Goal: Task Accomplishment & Management: Manage account settings

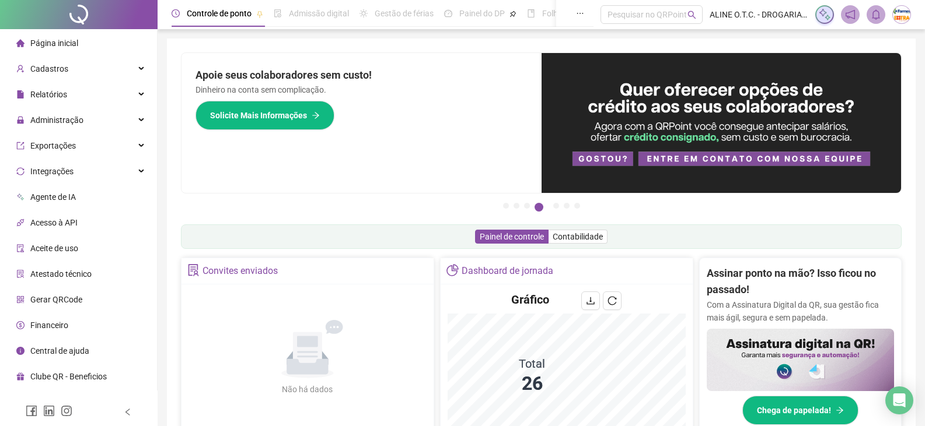
click at [78, 40] on li "Página inicial" at bounding box center [78, 43] width 152 height 23
click at [88, 67] on div "Cadastros" at bounding box center [78, 68] width 152 height 23
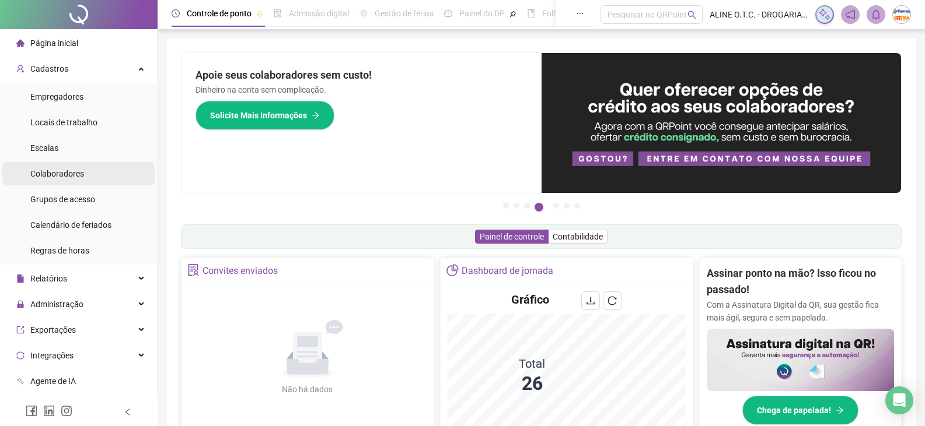
click at [94, 174] on li "Colaboradores" at bounding box center [78, 173] width 152 height 23
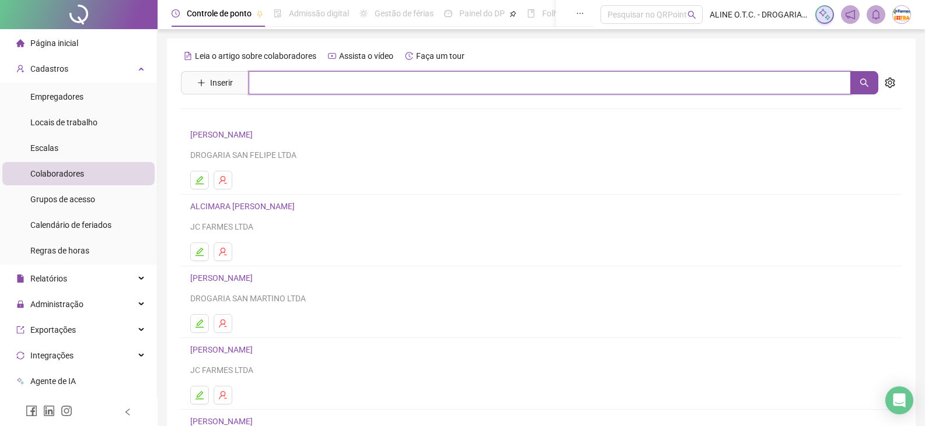
click at [334, 86] on input "text" at bounding box center [550, 82] width 602 height 23
type input "*"
click at [855, 81] on button "button" at bounding box center [864, 82] width 28 height 23
type input "********"
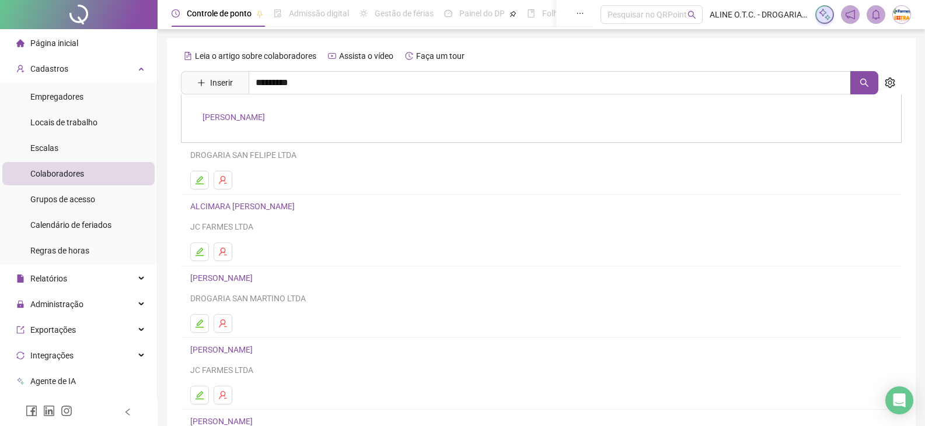
click at [265, 118] on link "[PERSON_NAME]" at bounding box center [233, 117] width 62 height 9
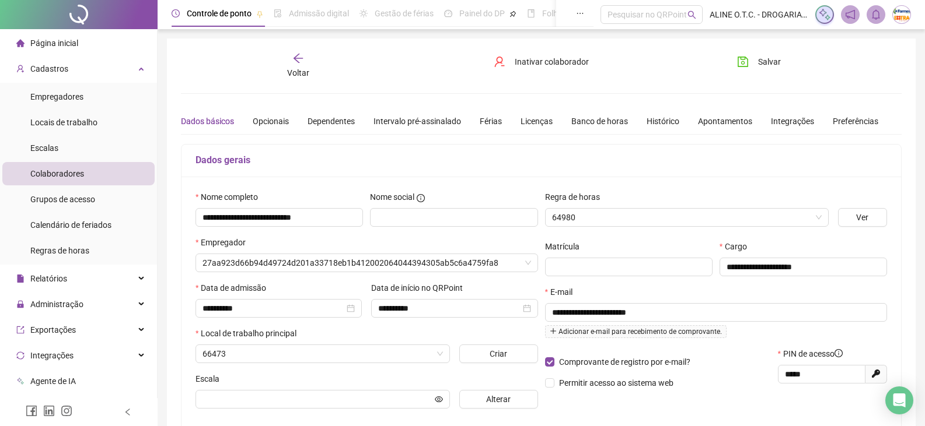
type input "********"
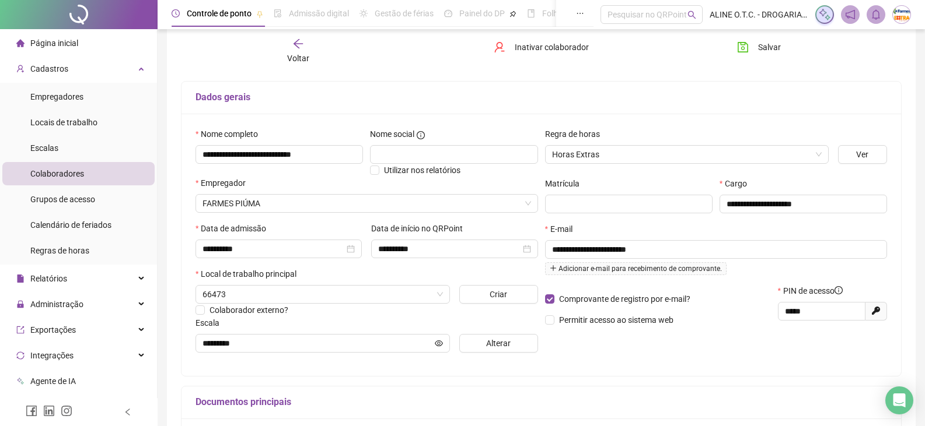
scroll to position [117, 0]
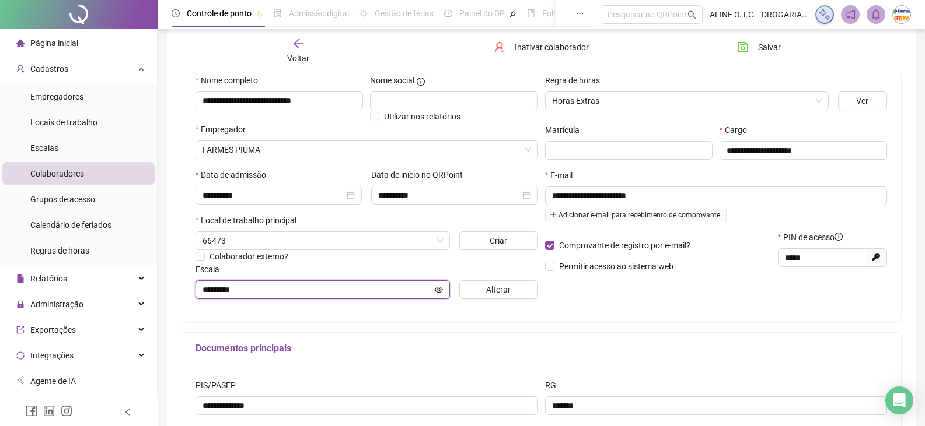
click at [442, 293] on icon "eye" at bounding box center [439, 290] width 8 height 8
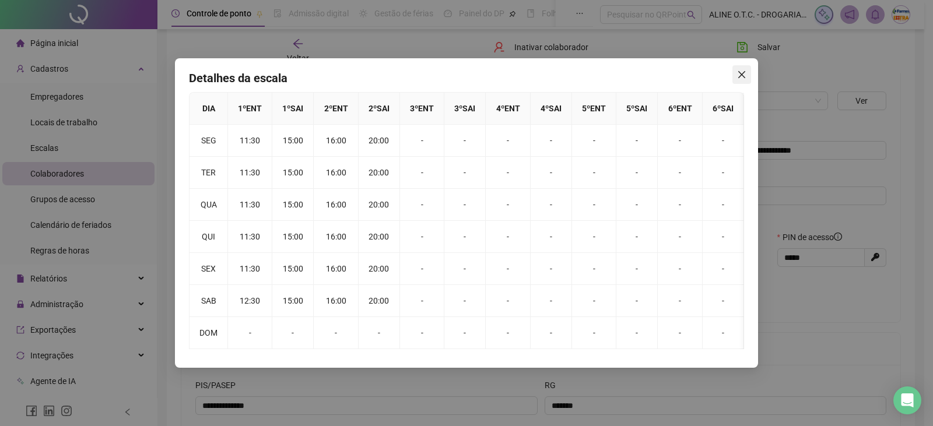
click at [744, 82] on button "Close" at bounding box center [742, 74] width 19 height 19
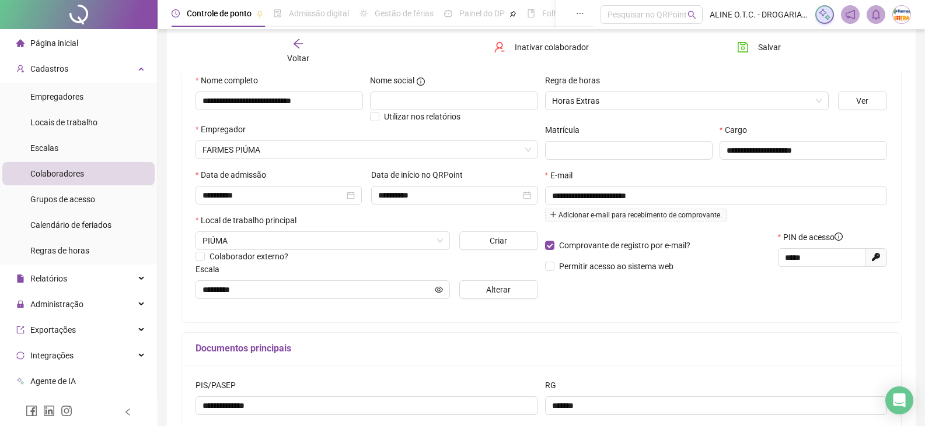
click at [89, 39] on li "Página inicial" at bounding box center [78, 43] width 152 height 23
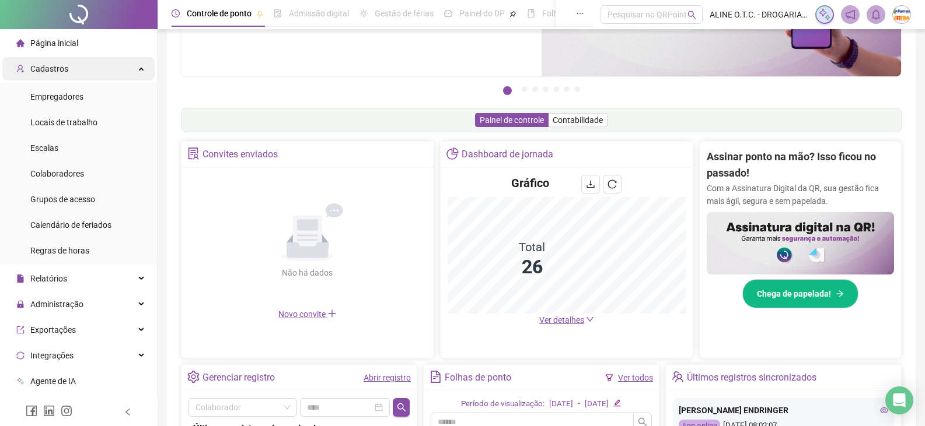
click at [70, 72] on div "Cadastros" at bounding box center [78, 68] width 152 height 23
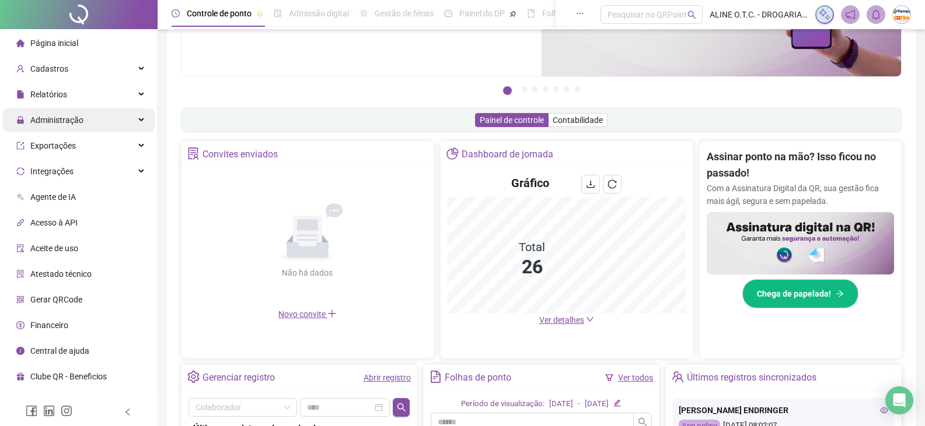
click at [80, 120] on span "Administração" at bounding box center [56, 120] width 53 height 9
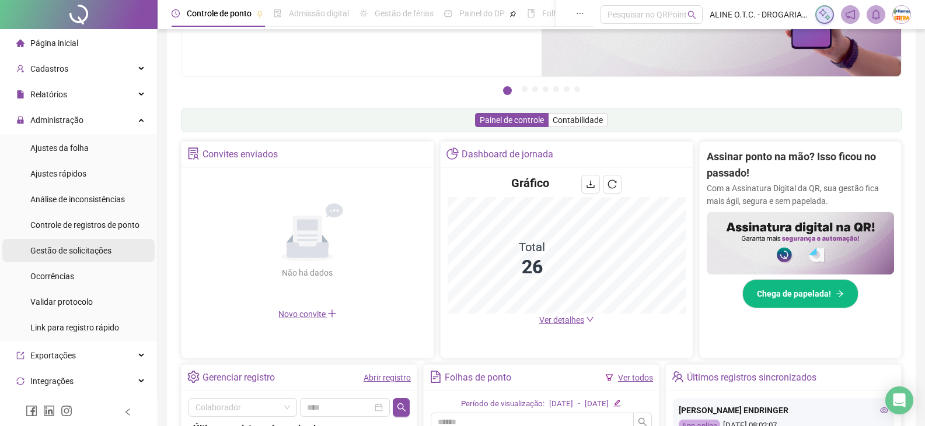
click at [90, 253] on span "Gestão de solicitações" at bounding box center [70, 250] width 81 height 9
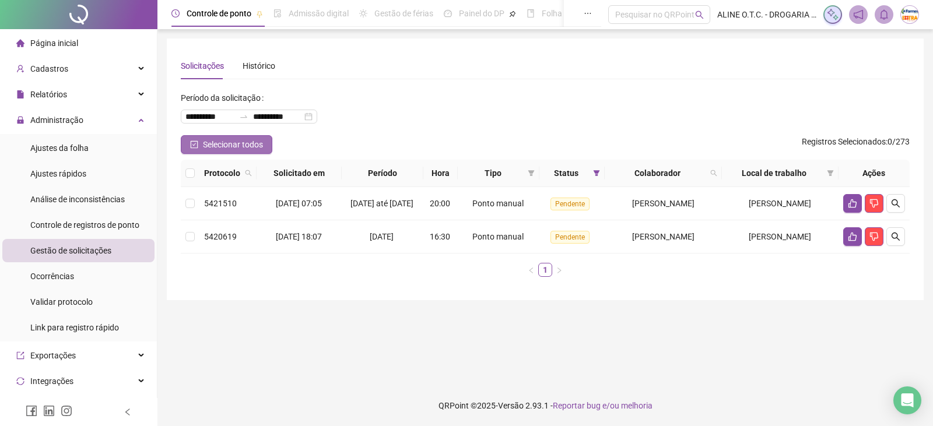
click at [258, 152] on button "Selecionar todos" at bounding box center [227, 144] width 92 height 19
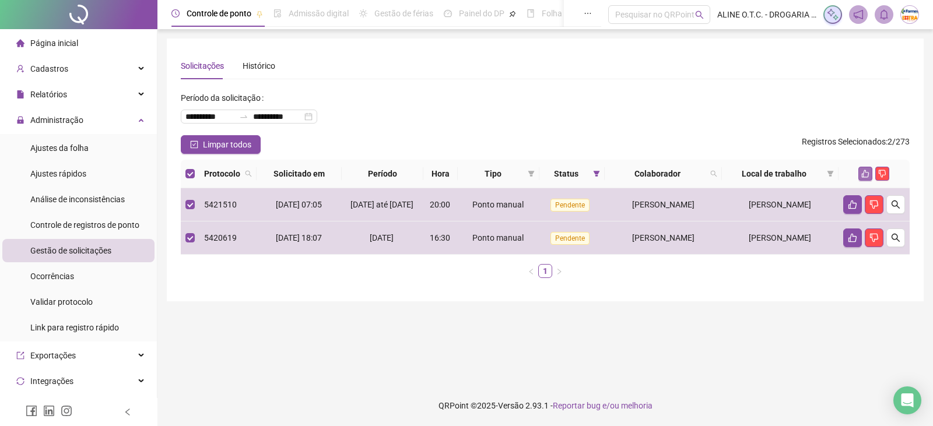
click at [866, 174] on icon "like" at bounding box center [866, 174] width 8 height 8
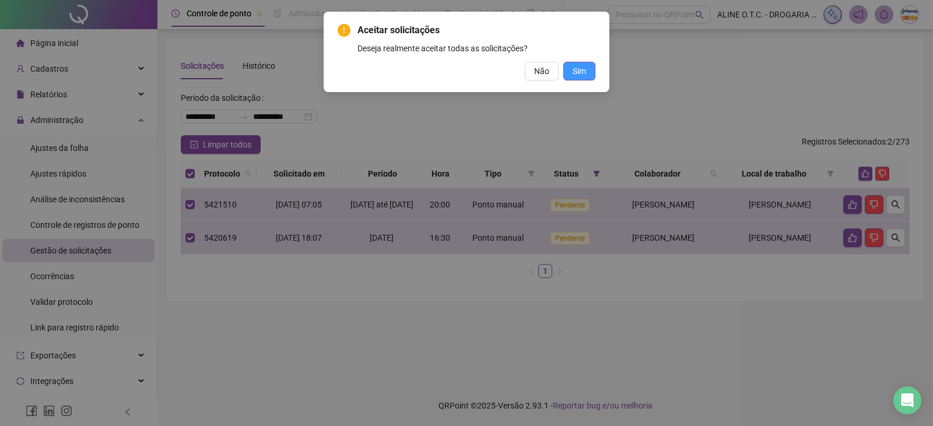
click at [587, 76] on button "Sim" at bounding box center [580, 71] width 32 height 19
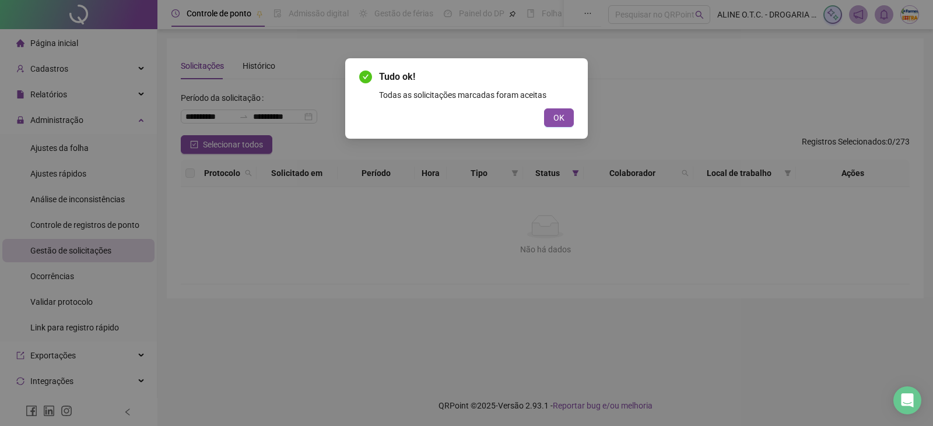
click at [562, 111] on span "OK" at bounding box center [559, 117] width 11 height 13
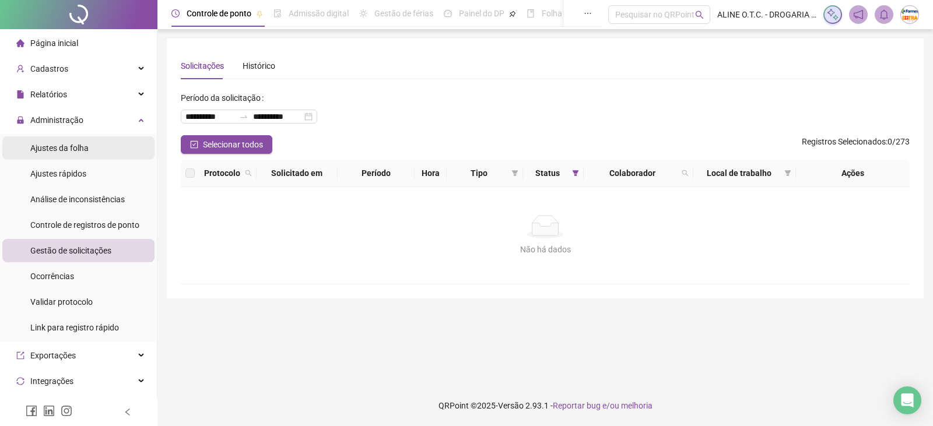
click at [92, 146] on li "Ajustes da folha" at bounding box center [78, 148] width 152 height 23
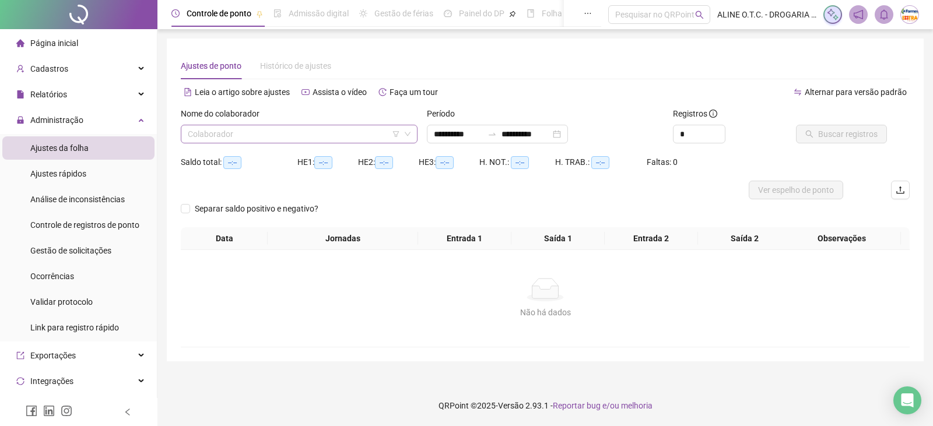
click at [258, 135] on input "search" at bounding box center [294, 134] width 212 height 18
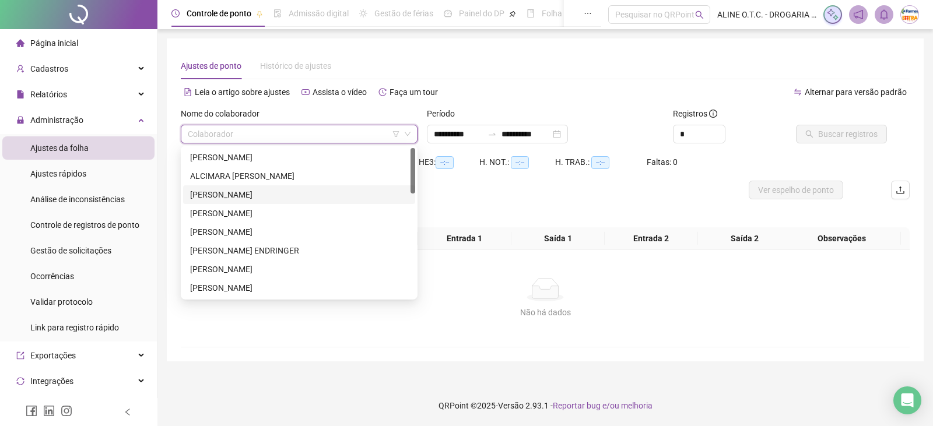
click at [247, 191] on div "[PERSON_NAME]" at bounding box center [299, 194] width 218 height 13
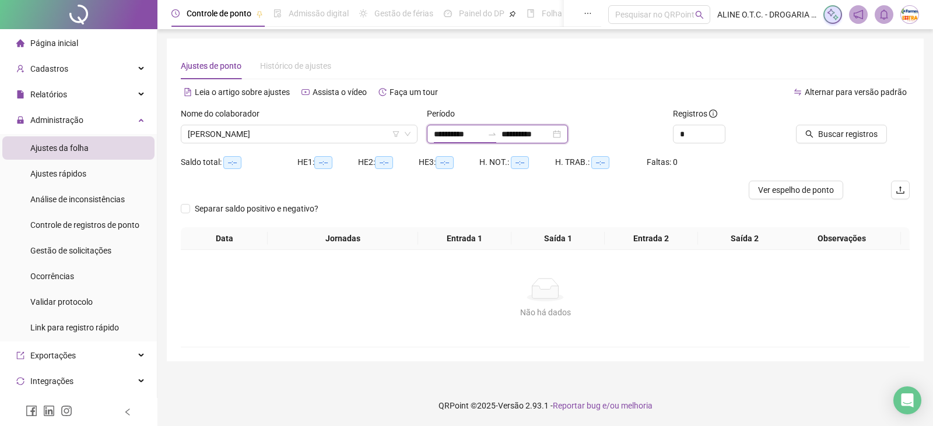
click at [460, 137] on input "**********" at bounding box center [458, 134] width 49 height 13
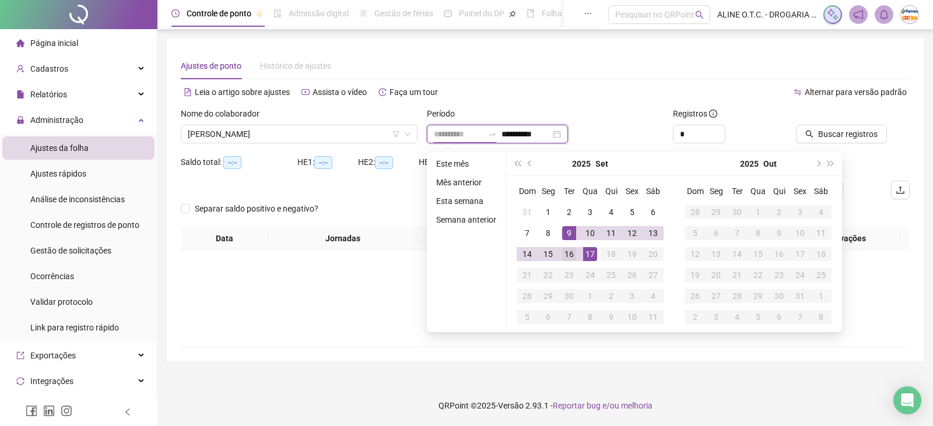
type input "**********"
click at [565, 254] on div "16" at bounding box center [569, 254] width 14 height 14
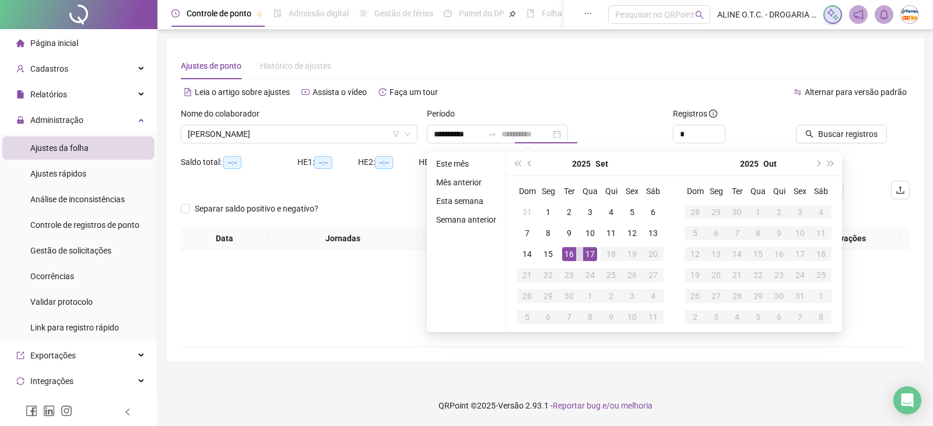
click at [565, 254] on div "16" at bounding box center [569, 254] width 14 height 14
type input "**********"
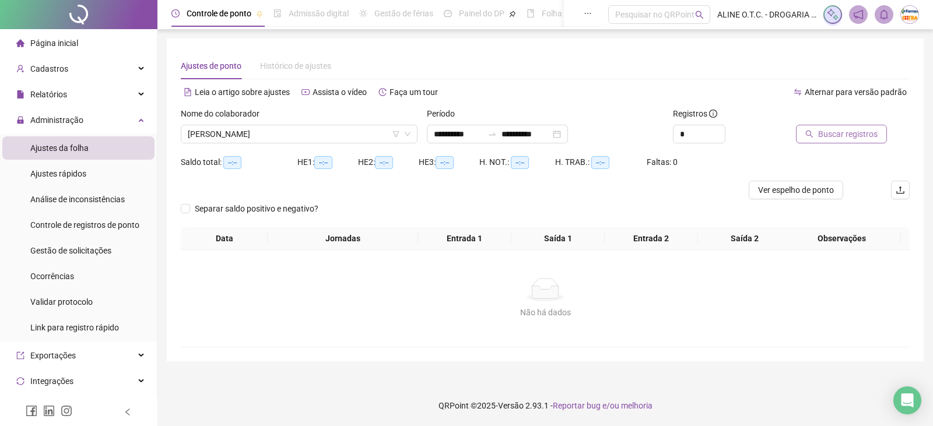
click at [823, 138] on span "Buscar registros" at bounding box center [848, 134] width 60 height 13
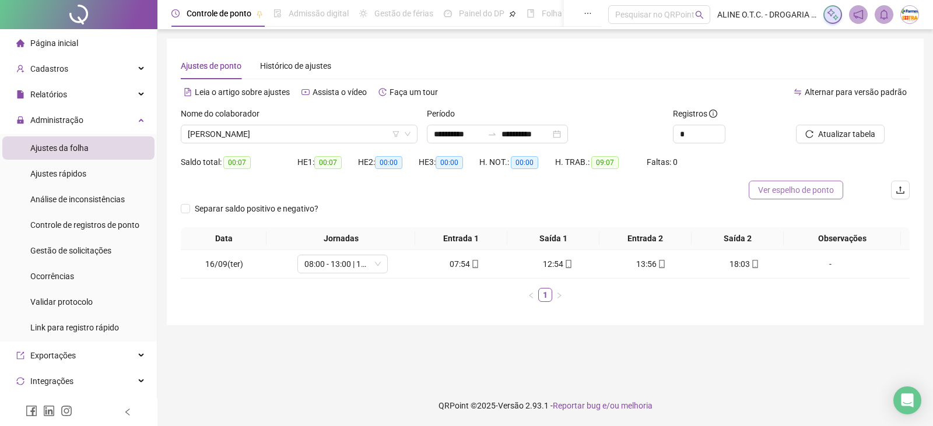
click at [783, 191] on span "Ver espelho de ponto" at bounding box center [796, 190] width 76 height 13
click at [450, 138] on input "**********" at bounding box center [458, 134] width 49 height 13
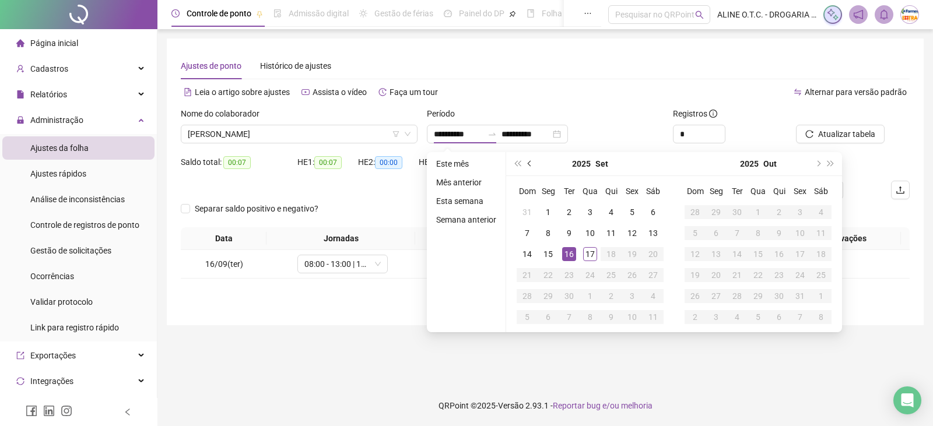
click at [526, 164] on button "prev-year" at bounding box center [530, 163] width 13 height 23
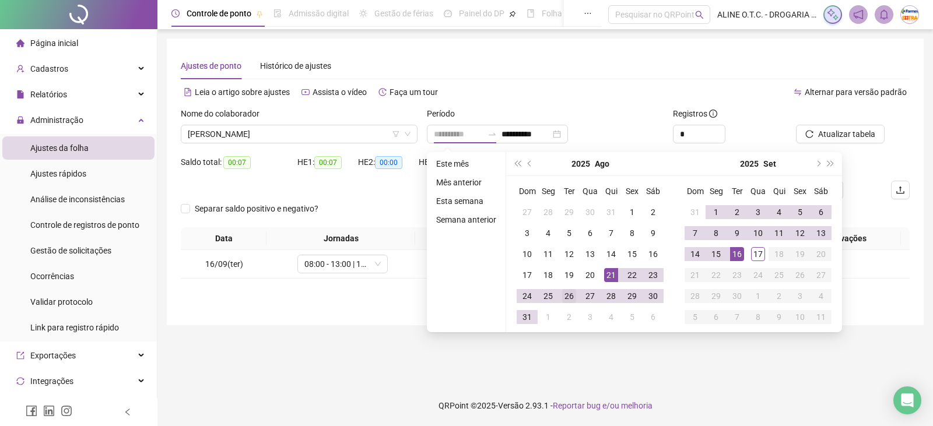
type input "**********"
click at [572, 299] on div "26" at bounding box center [569, 296] width 14 height 14
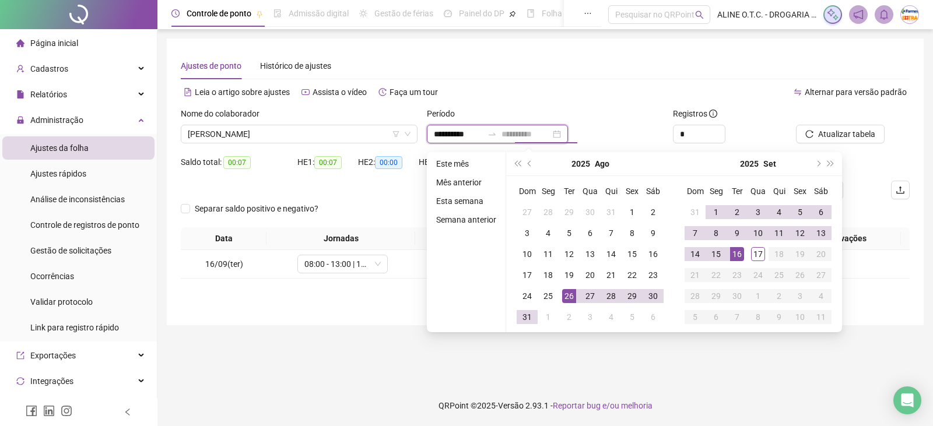
type input "**********"
click at [740, 255] on div "16" at bounding box center [737, 254] width 14 height 14
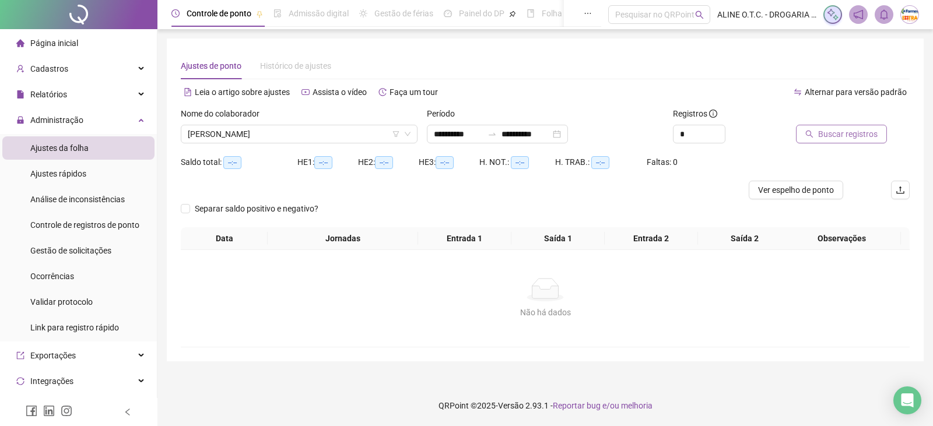
click at [854, 133] on span "Buscar registros" at bounding box center [848, 134] width 60 height 13
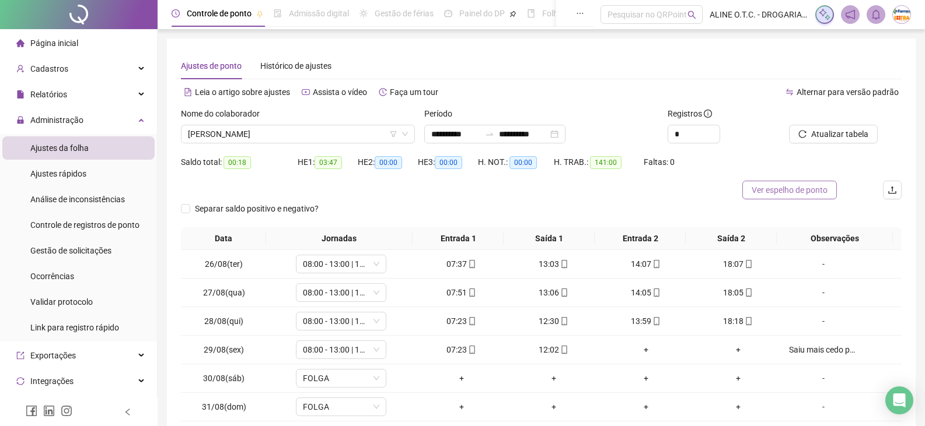
click at [803, 192] on span "Ver espelho de ponto" at bounding box center [789, 190] width 76 height 13
click at [89, 38] on li "Página inicial" at bounding box center [78, 43] width 152 height 23
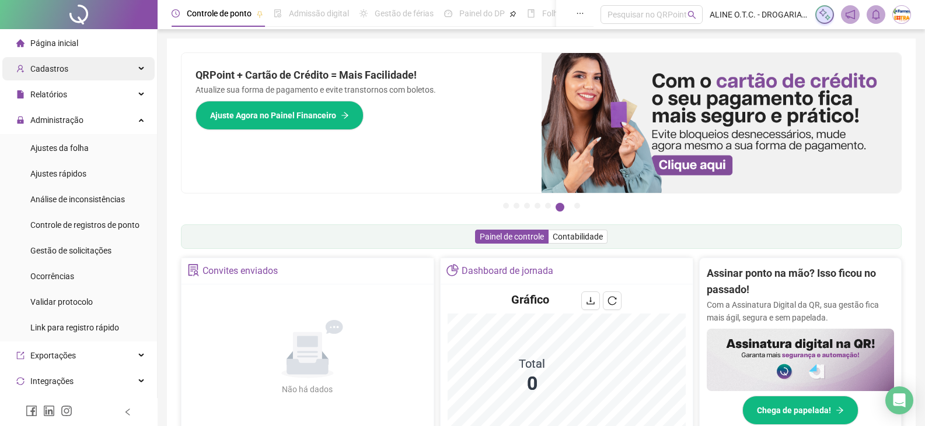
click at [67, 66] on div "Cadastros" at bounding box center [78, 68] width 152 height 23
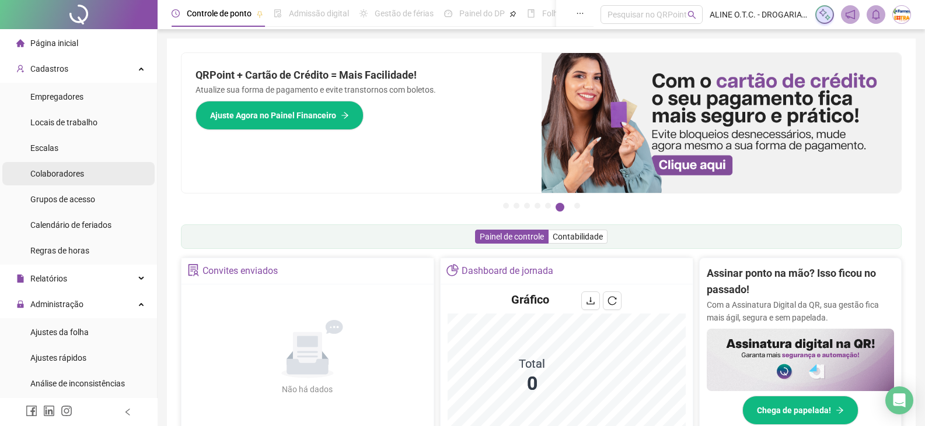
click at [78, 178] on span "Colaboradores" at bounding box center [57, 173] width 54 height 9
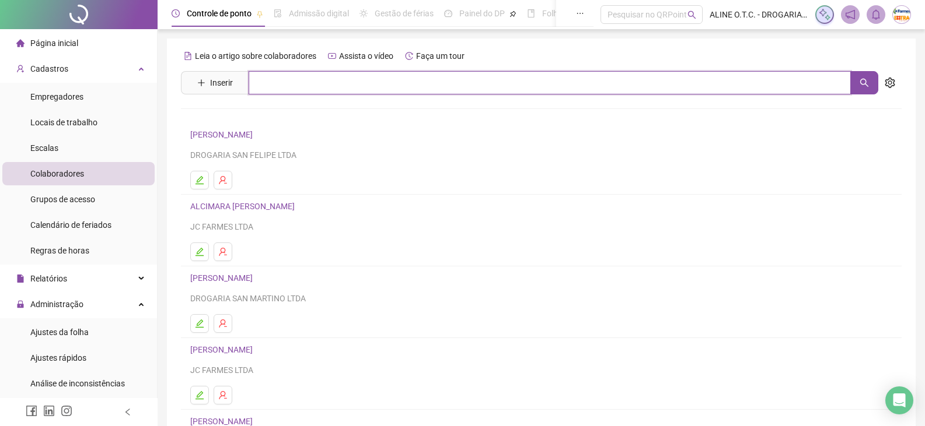
click at [282, 85] on input "text" at bounding box center [550, 82] width 602 height 23
click at [860, 75] on button "button" at bounding box center [864, 82] width 28 height 23
type input "*****"
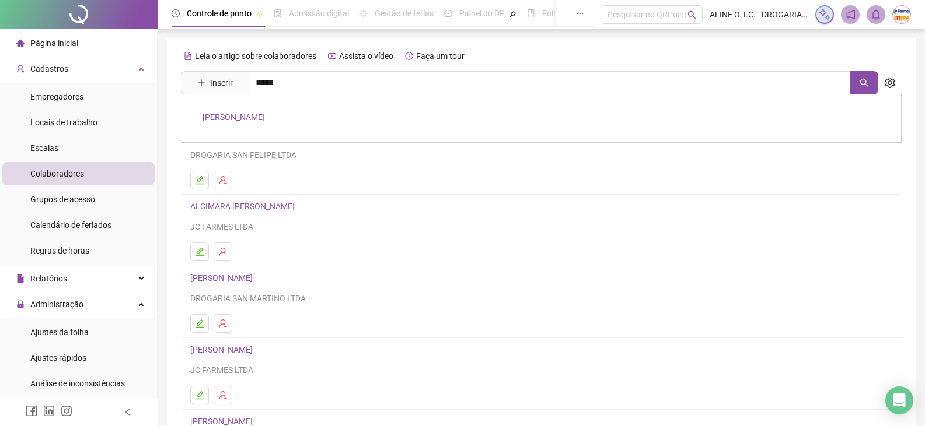
click at [254, 116] on link "[PERSON_NAME]" at bounding box center [233, 117] width 62 height 9
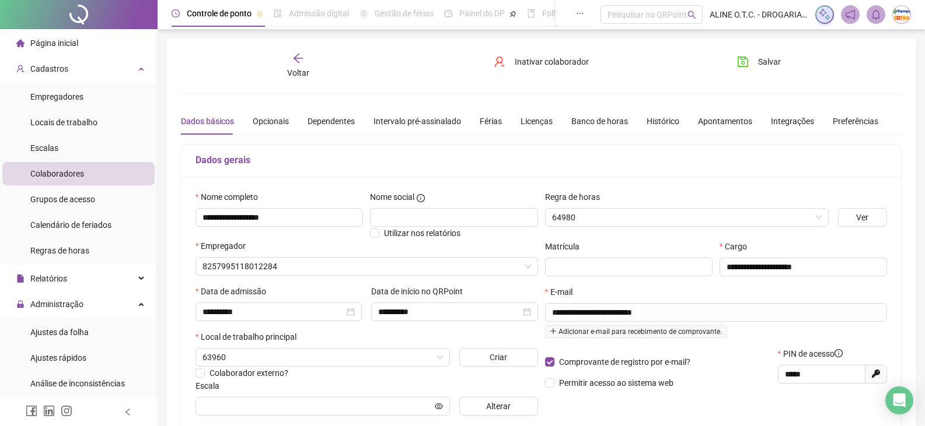
type input "*****"
drag, startPoint x: 249, startPoint y: 219, endPoint x: 156, endPoint y: 223, distance: 92.8
click at [155, 221] on div "**********" at bounding box center [462, 333] width 925 height 666
click at [302, 58] on icon "arrow-left" at bounding box center [297, 58] width 9 height 9
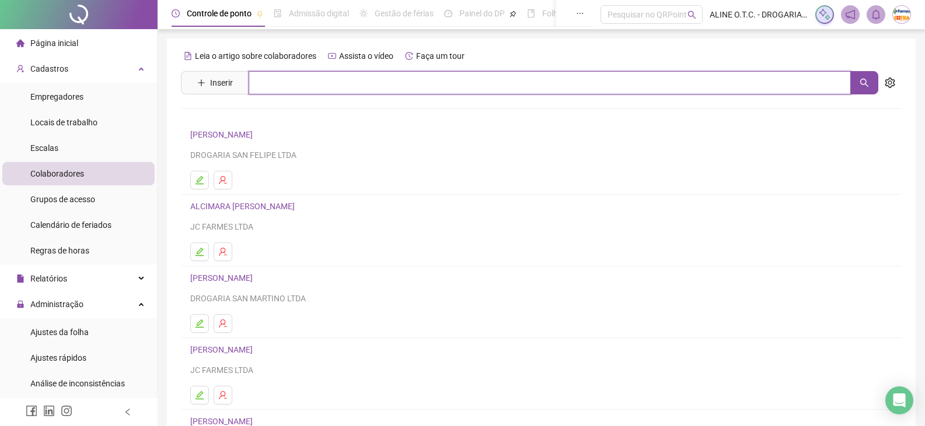
click at [316, 87] on input "text" at bounding box center [550, 82] width 602 height 23
click at [864, 78] on icon "search" at bounding box center [863, 82] width 9 height 9
type input "*******"
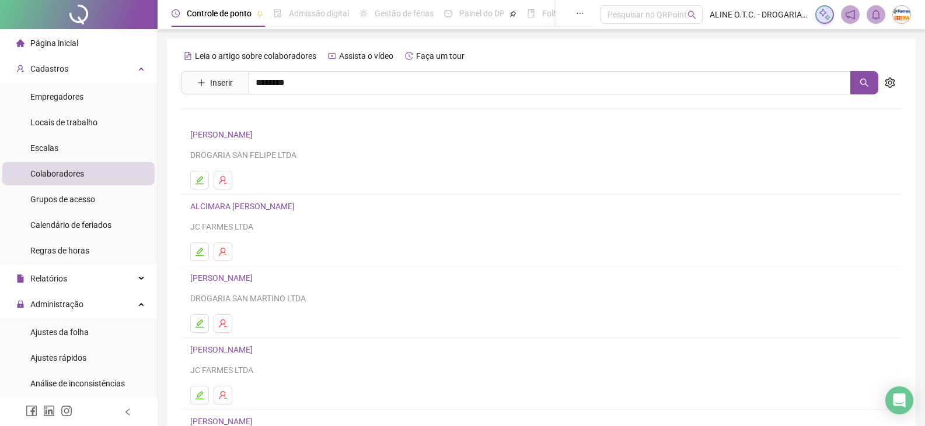
click at [271, 115] on link "WALESKA [PERSON_NAME]" at bounding box center [252, 117] width 101 height 9
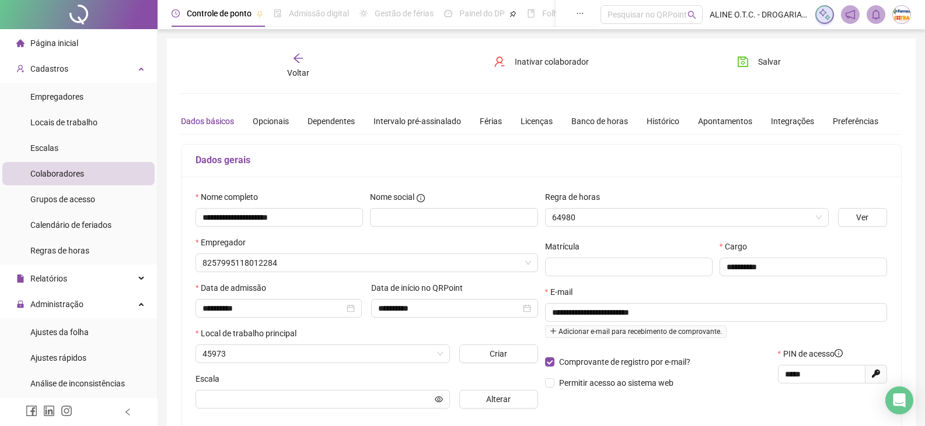
type input "*******"
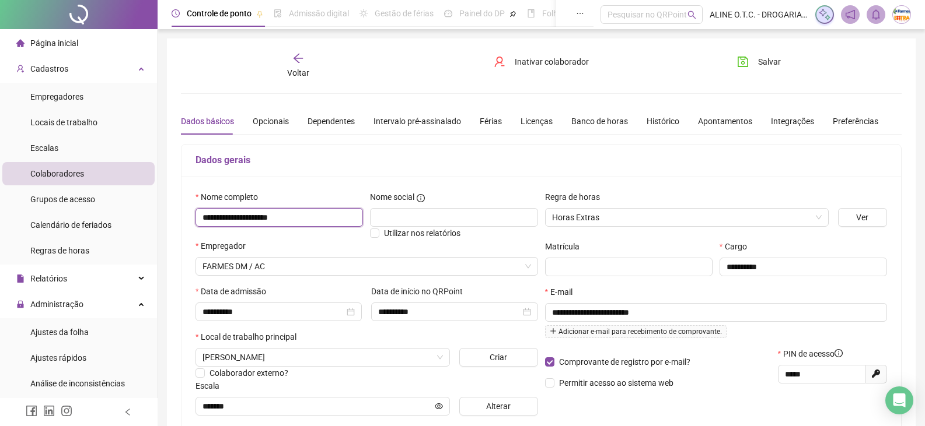
drag, startPoint x: 295, startPoint y: 215, endPoint x: 193, endPoint y: 228, distance: 102.9
click at [195, 222] on input "**********" at bounding box center [278, 217] width 167 height 19
click at [321, 217] on input "**********" at bounding box center [278, 217] width 167 height 19
drag, startPoint x: 303, startPoint y: 217, endPoint x: 188, endPoint y: 229, distance: 115.5
click at [188, 229] on div "**********" at bounding box center [540, 308] width 719 height 263
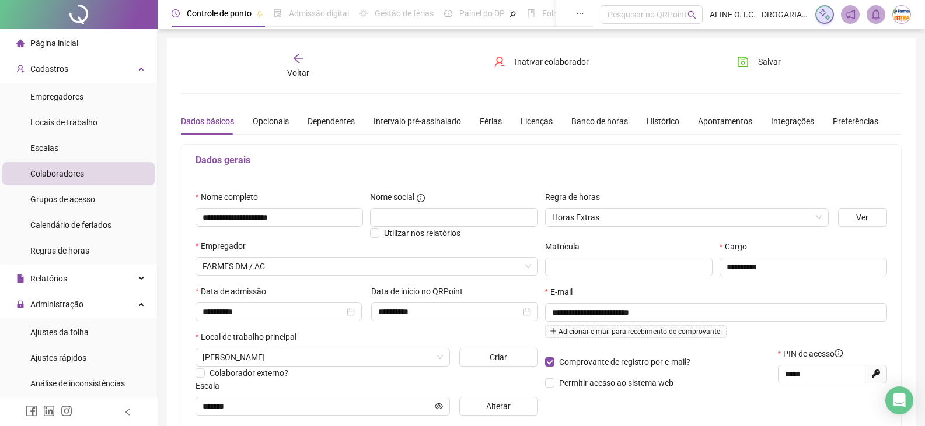
click at [92, 36] on li "Página inicial" at bounding box center [78, 43] width 152 height 23
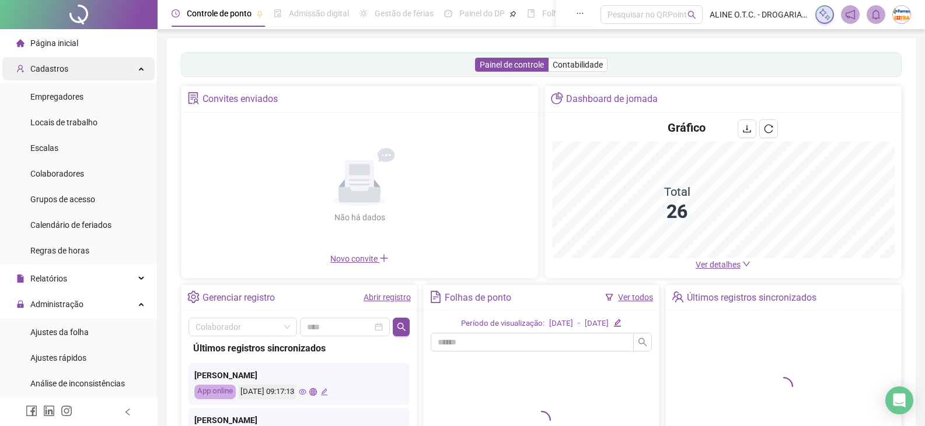
click at [81, 66] on div "Cadastros" at bounding box center [78, 68] width 152 height 23
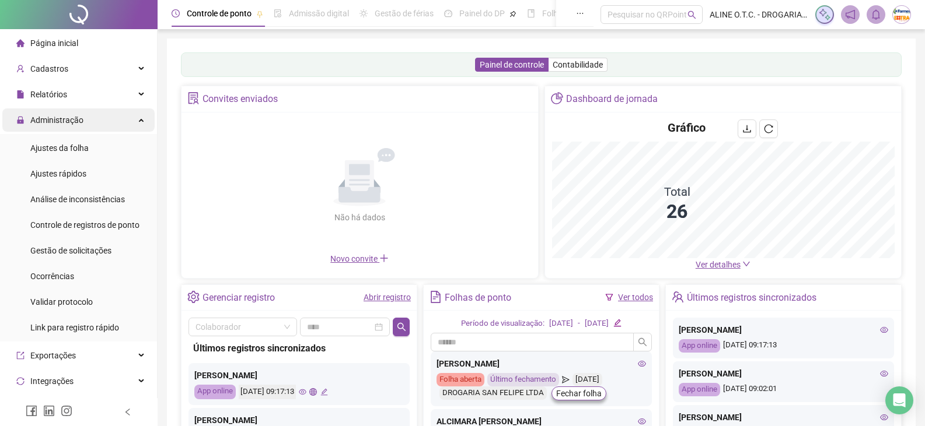
click at [90, 120] on div "Administração" at bounding box center [78, 120] width 152 height 23
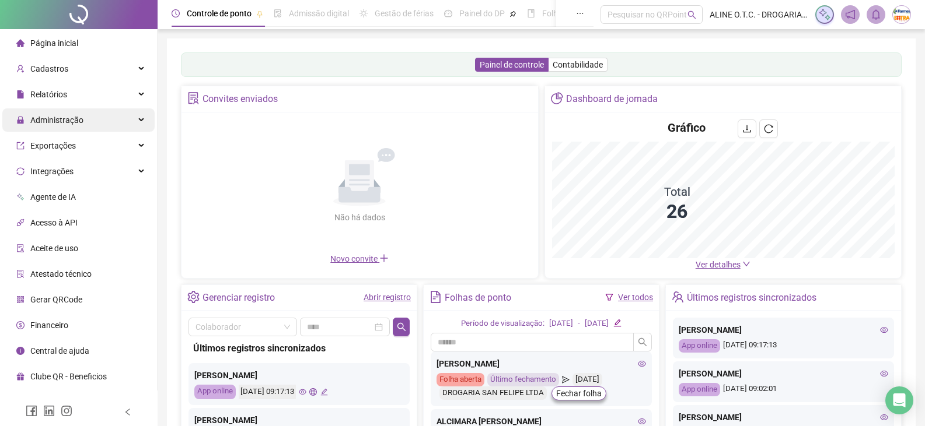
click at [90, 119] on div "Administração" at bounding box center [78, 120] width 152 height 23
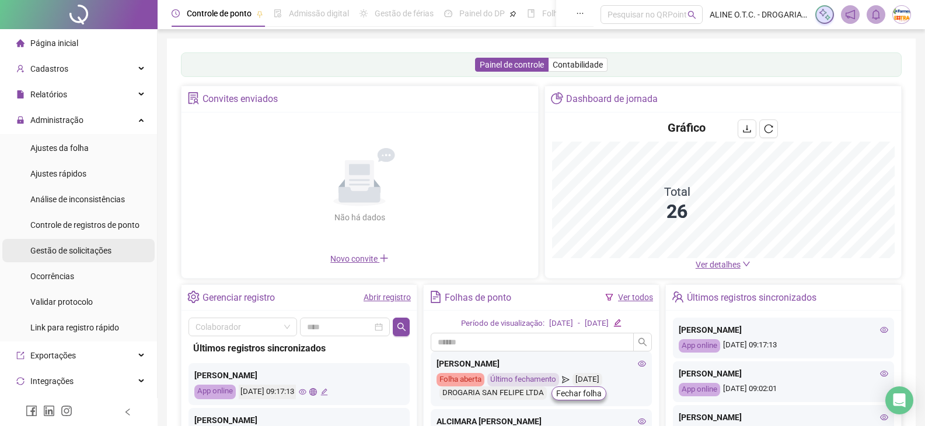
click at [87, 250] on span "Gestão de solicitações" at bounding box center [70, 250] width 81 height 9
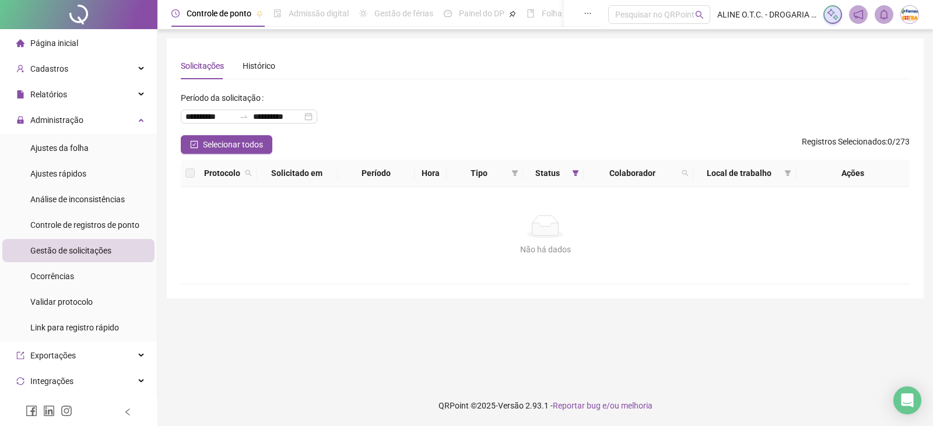
click at [67, 41] on span "Página inicial" at bounding box center [54, 43] width 48 height 9
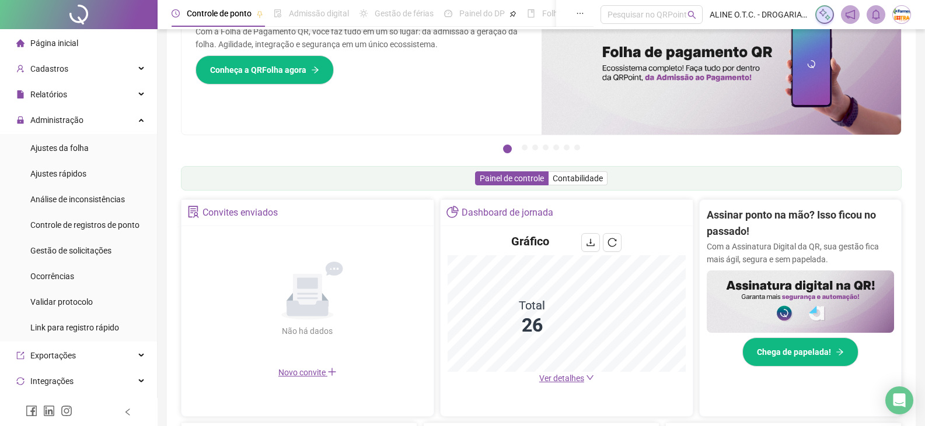
scroll to position [175, 0]
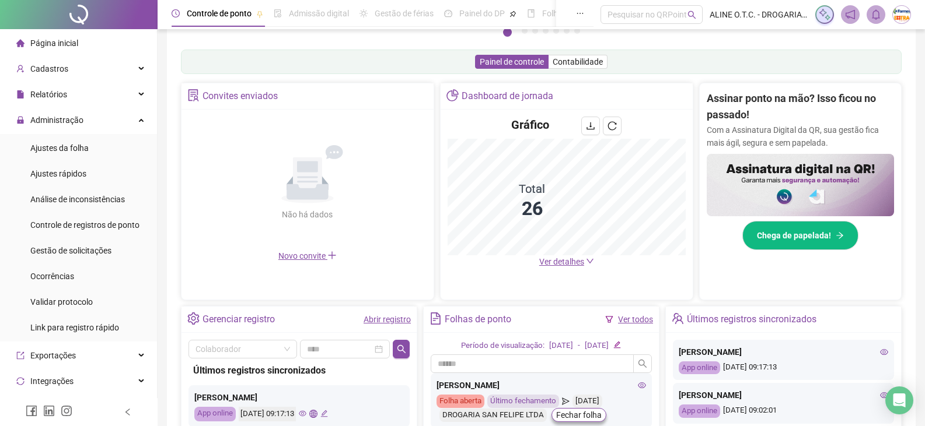
click at [561, 264] on span "Ver detalhes" at bounding box center [561, 261] width 45 height 9
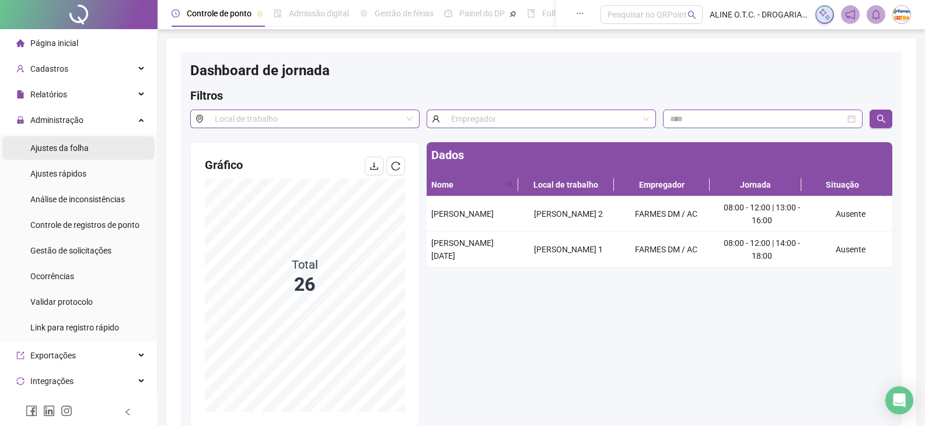
click at [77, 151] on span "Ajustes da folha" at bounding box center [59, 148] width 58 height 9
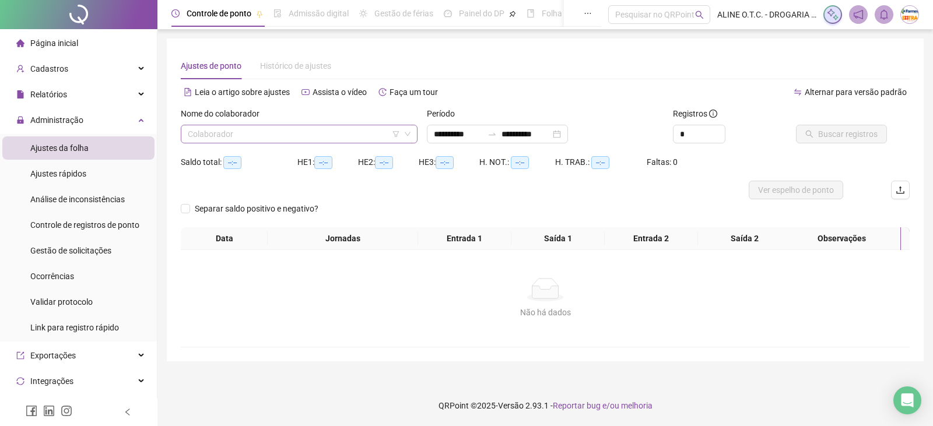
click at [248, 137] on input "search" at bounding box center [294, 134] width 212 height 18
type input "*******"
click at [261, 159] on div "[PERSON_NAME]" at bounding box center [299, 157] width 218 height 13
click at [451, 136] on input "**********" at bounding box center [458, 134] width 49 height 13
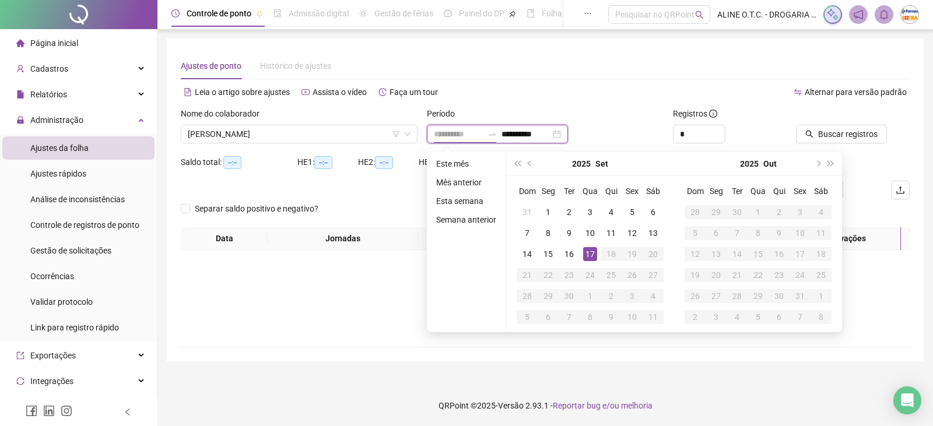
type input "**********"
click at [587, 253] on div "17" at bounding box center [590, 254] width 14 height 14
click at [588, 253] on div "17" at bounding box center [590, 254] width 14 height 14
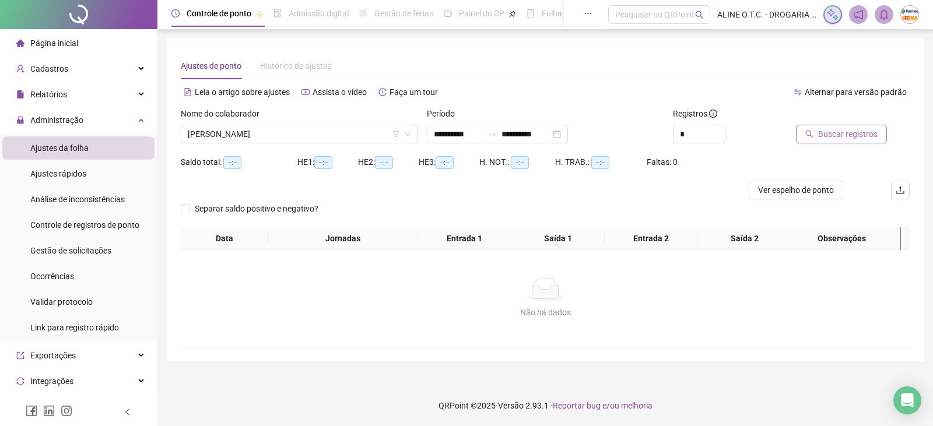
click at [846, 127] on button "Buscar registros" at bounding box center [841, 134] width 91 height 19
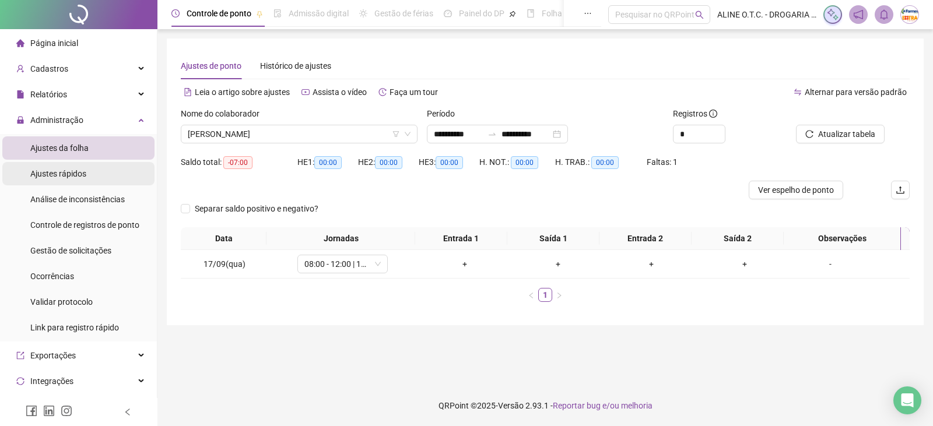
click at [69, 173] on span "Ajustes rápidos" at bounding box center [58, 173] width 56 height 9
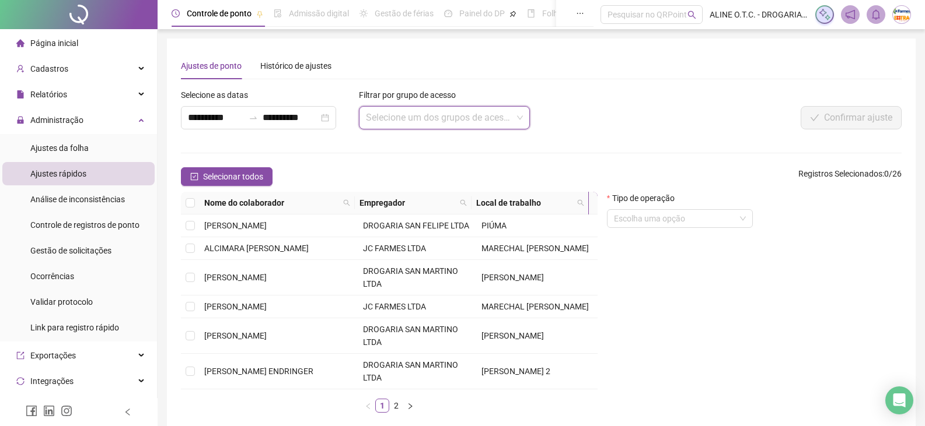
click at [419, 114] on input "search" at bounding box center [439, 118] width 146 height 22
click at [425, 117] on input "search" at bounding box center [439, 118] width 146 height 22
click at [478, 116] on input "search" at bounding box center [439, 118] width 146 height 22
click at [510, 120] on input "search" at bounding box center [439, 118] width 146 height 22
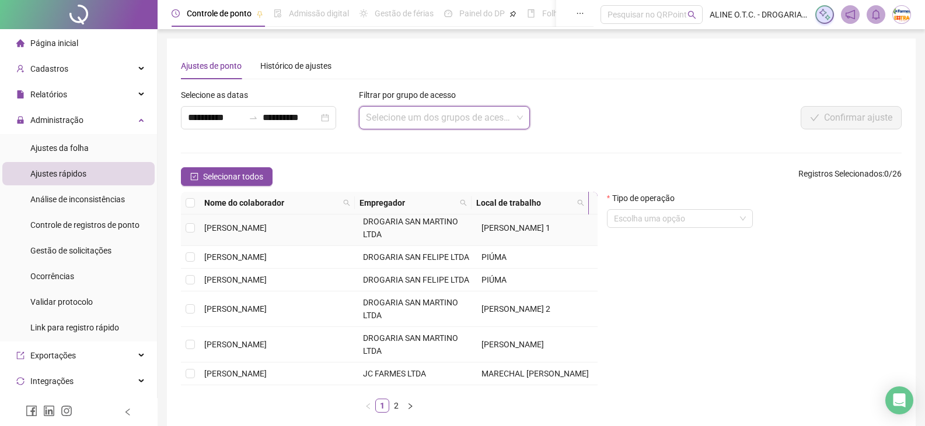
scroll to position [233, 0]
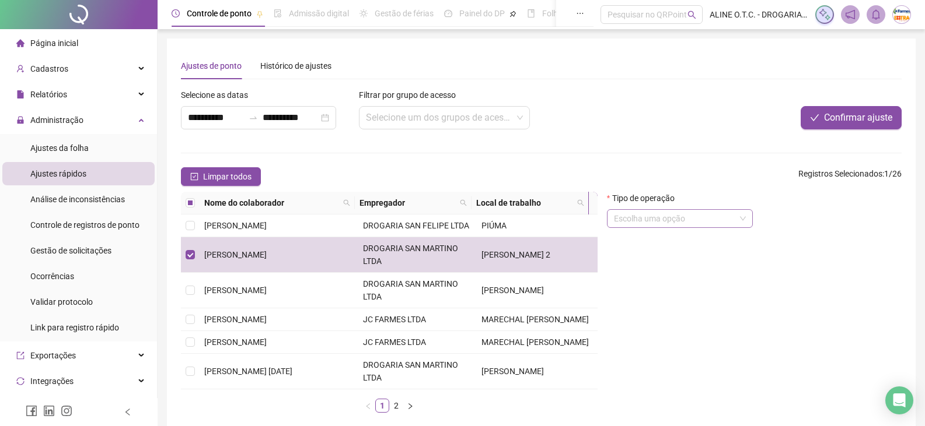
click at [680, 217] on input "search" at bounding box center [674, 219] width 121 height 18
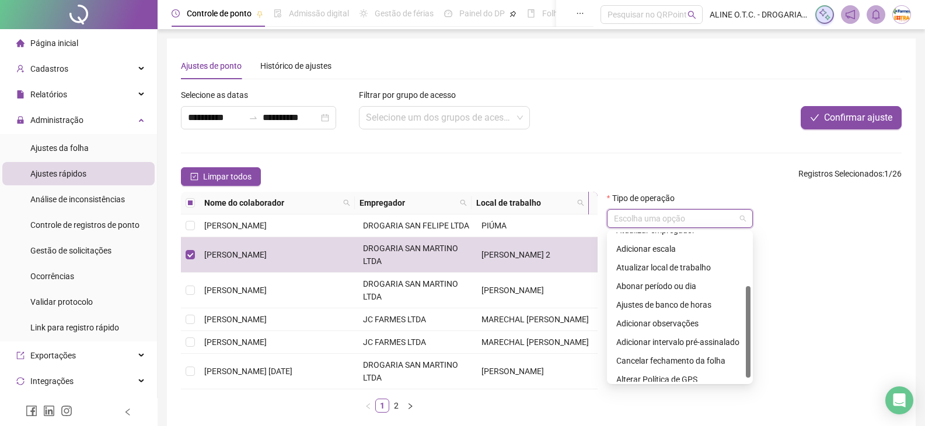
scroll to position [93, 0]
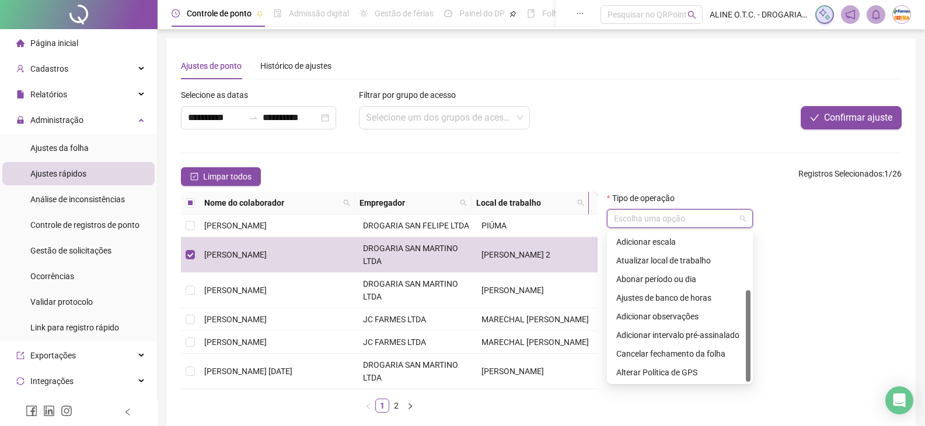
drag, startPoint x: 748, startPoint y: 305, endPoint x: 765, endPoint y: 373, distance: 70.2
click at [768, 371] on body "**********" at bounding box center [462, 213] width 925 height 426
click at [667, 316] on div "Adicionar observações" at bounding box center [679, 316] width 127 height 13
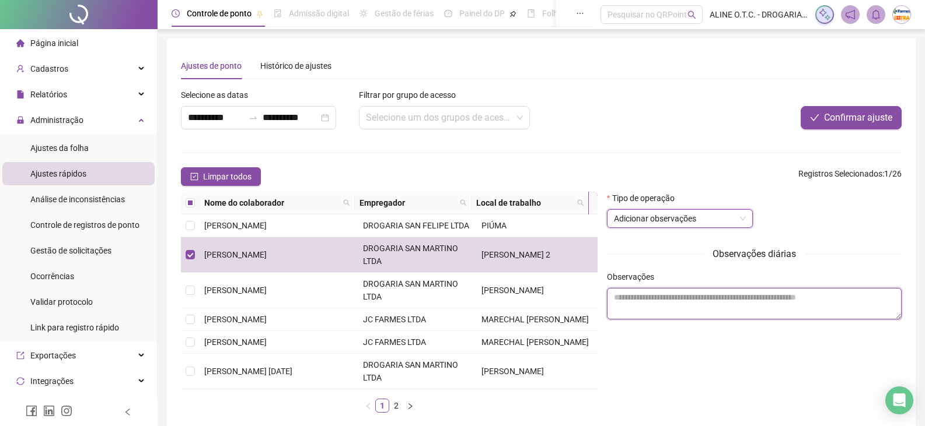
click at [670, 310] on textarea at bounding box center [754, 304] width 295 height 32
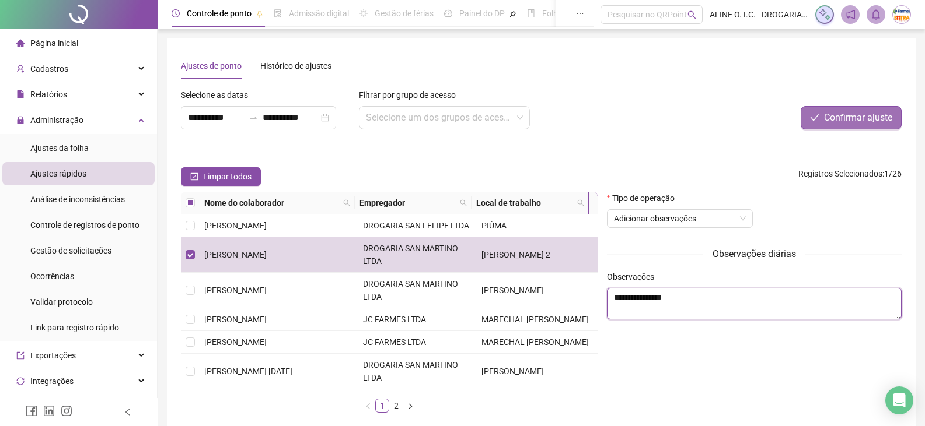
type textarea "**********"
click at [832, 114] on span "Confirmar ajuste" at bounding box center [858, 118] width 68 height 14
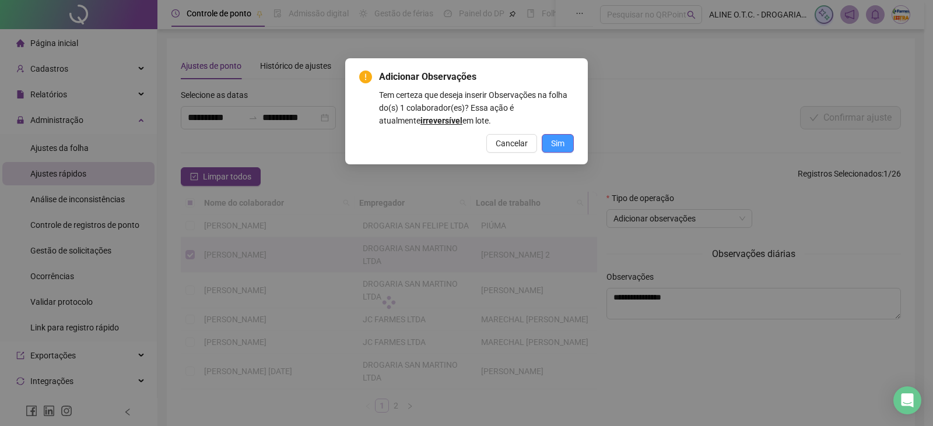
click at [566, 142] on button "Sim" at bounding box center [558, 143] width 32 height 19
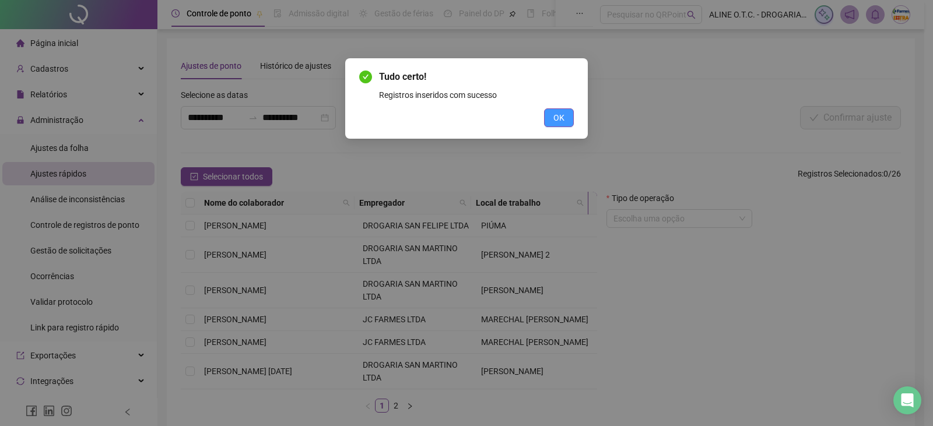
click at [557, 116] on span "OK" at bounding box center [559, 117] width 11 height 13
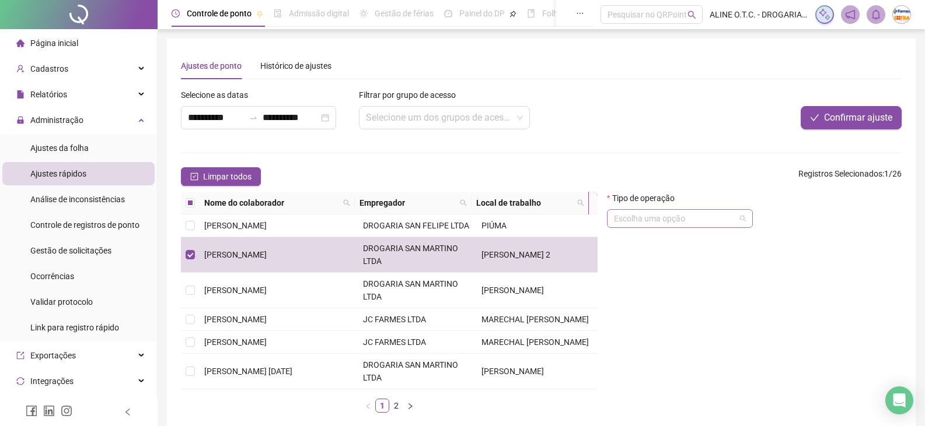
click at [673, 222] on input "search" at bounding box center [674, 219] width 121 height 18
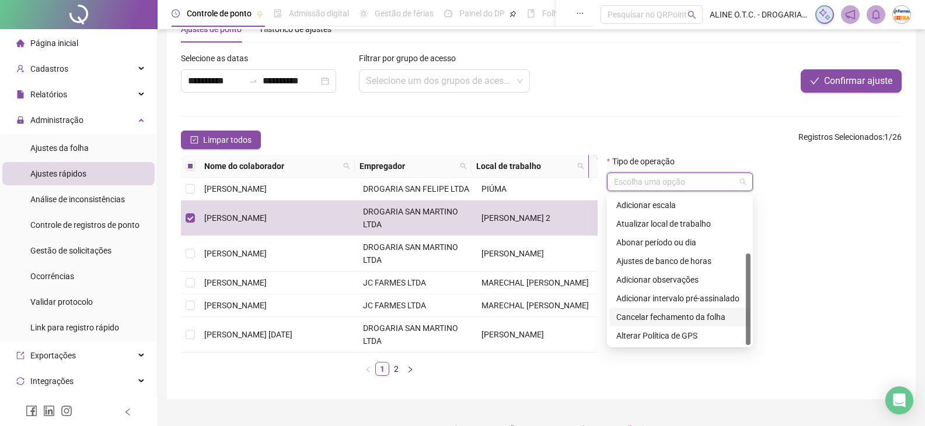
scroll to position [60, 0]
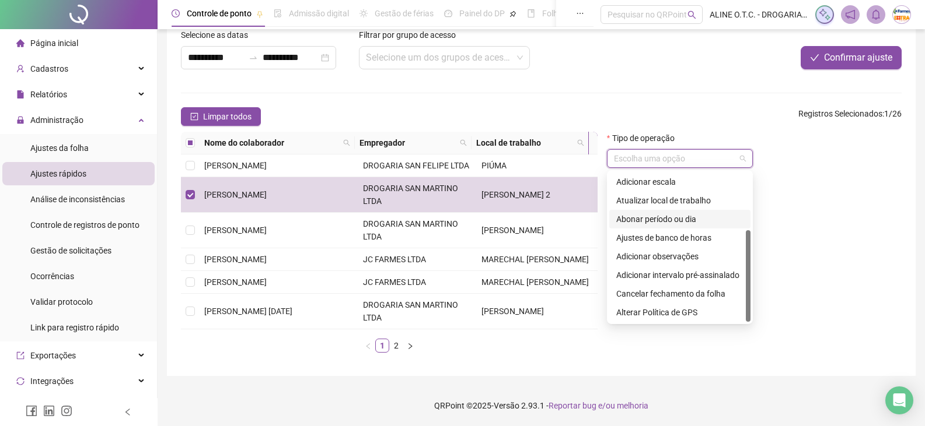
click at [677, 221] on div "Abonar período ou dia" at bounding box center [679, 219] width 127 height 13
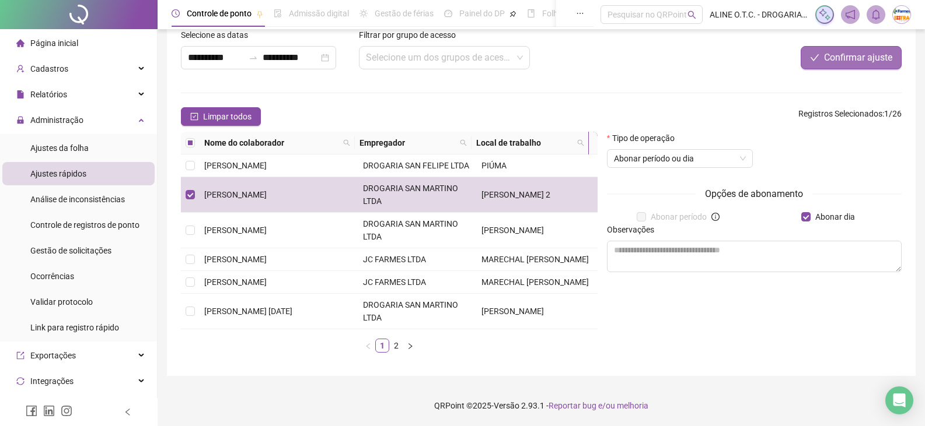
click at [824, 60] on span "Confirmar ajuste" at bounding box center [858, 58] width 68 height 14
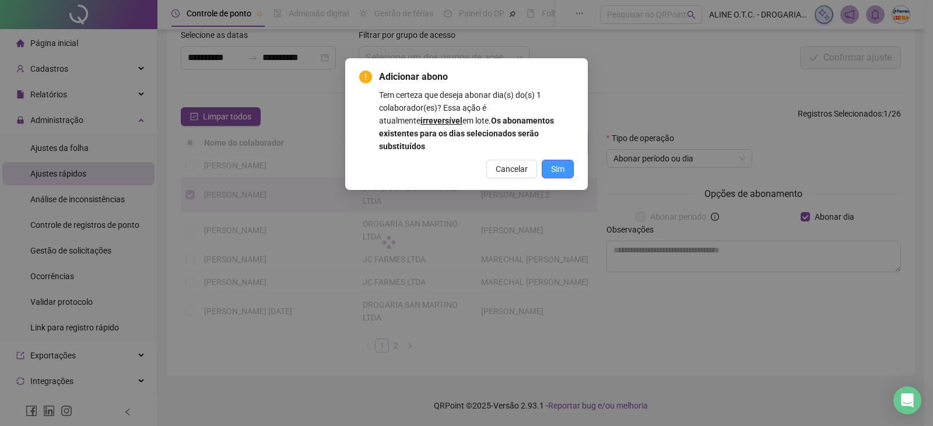
click at [555, 163] on span "Sim" at bounding box center [557, 169] width 13 height 13
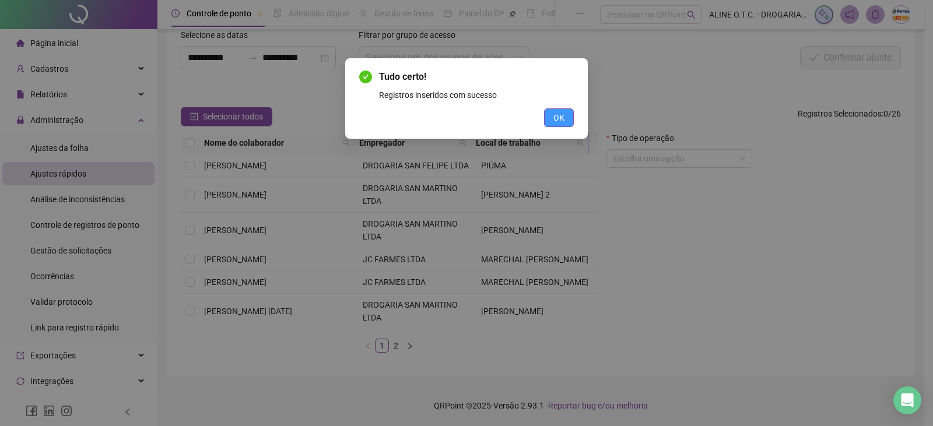
click at [555, 124] on span "OK" at bounding box center [559, 117] width 11 height 13
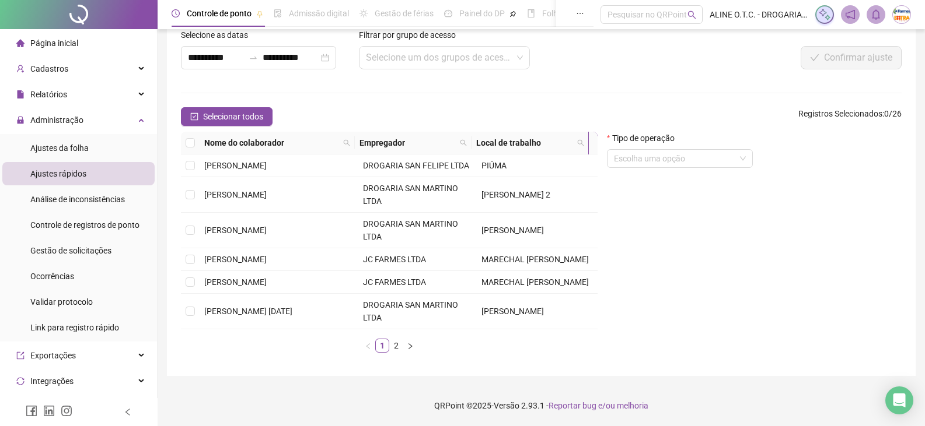
click at [72, 36] on div "Página inicial" at bounding box center [47, 43] width 62 height 23
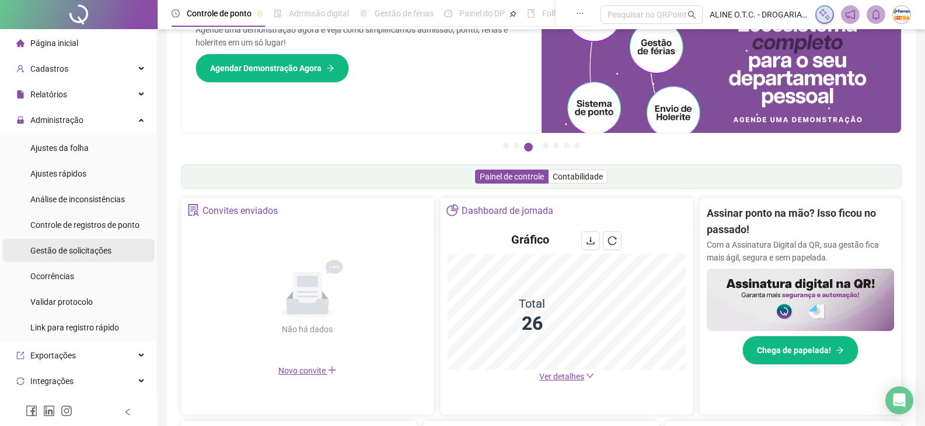
click at [87, 249] on span "Gestão de solicitações" at bounding box center [70, 250] width 81 height 9
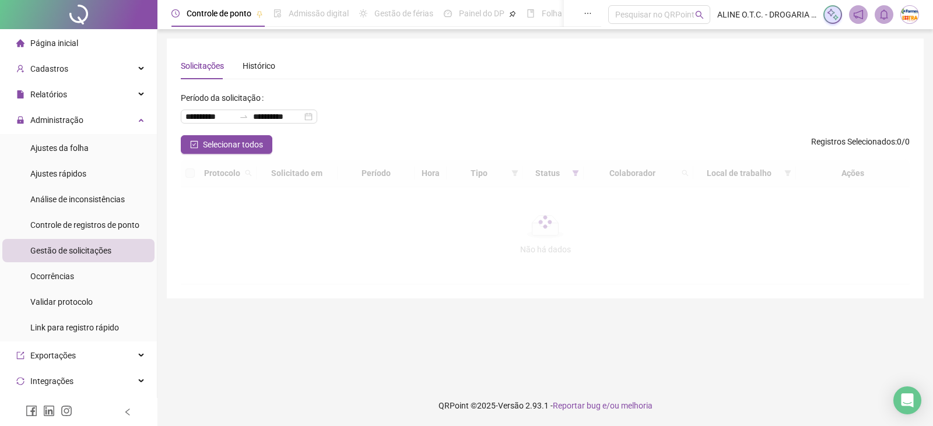
click at [44, 43] on span "Página inicial" at bounding box center [54, 43] width 48 height 9
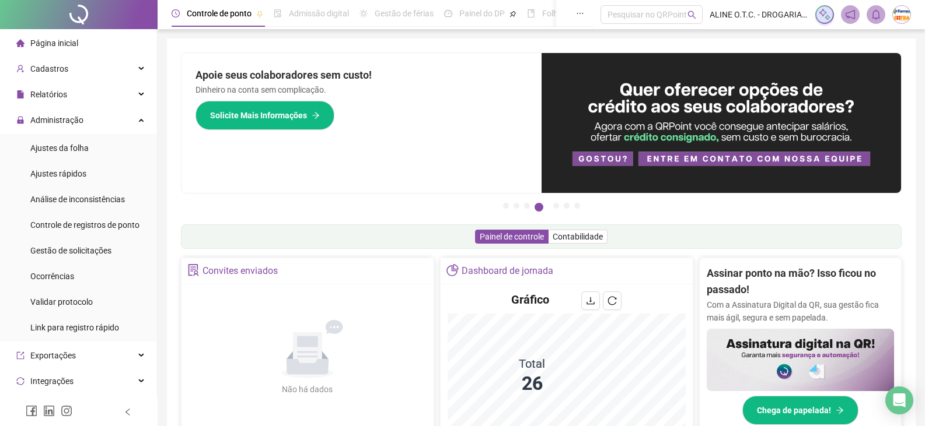
scroll to position [175, 0]
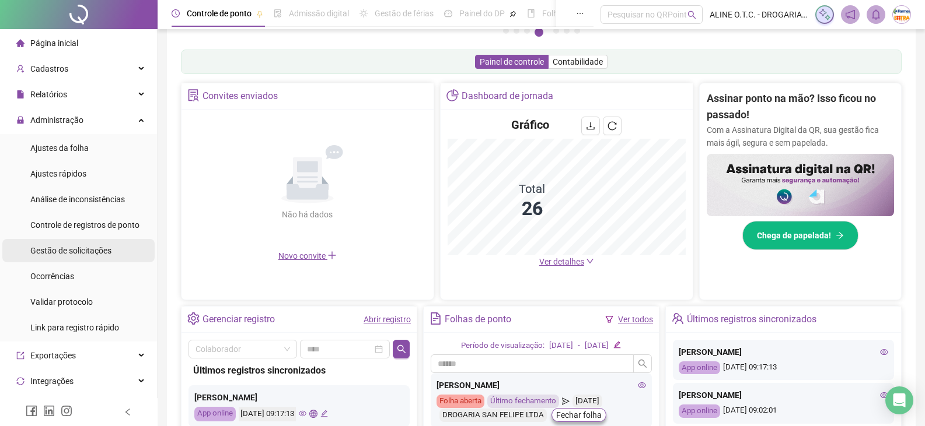
click at [77, 247] on span "Gestão de solicitações" at bounding box center [70, 250] width 81 height 9
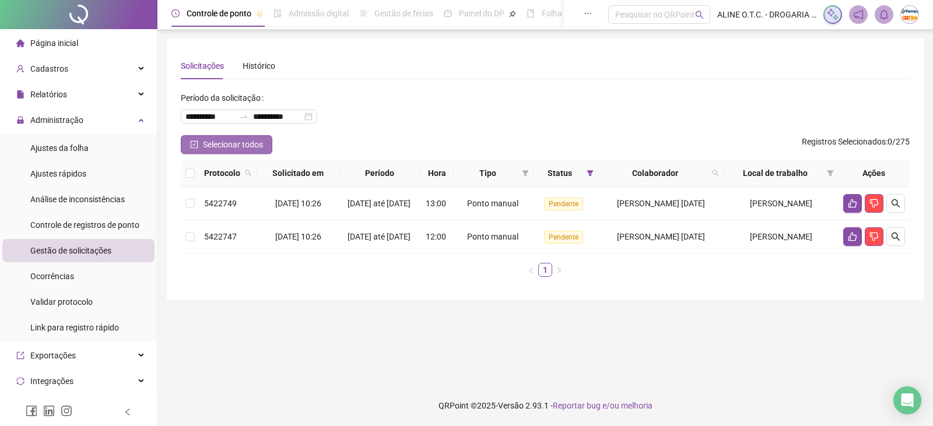
click at [223, 141] on span "Selecionar todos" at bounding box center [233, 144] width 60 height 13
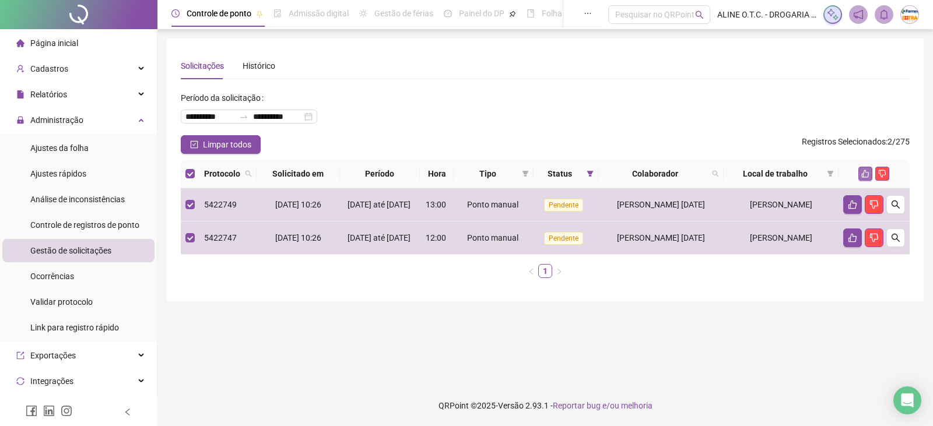
click at [865, 173] on icon "like" at bounding box center [866, 174] width 8 height 8
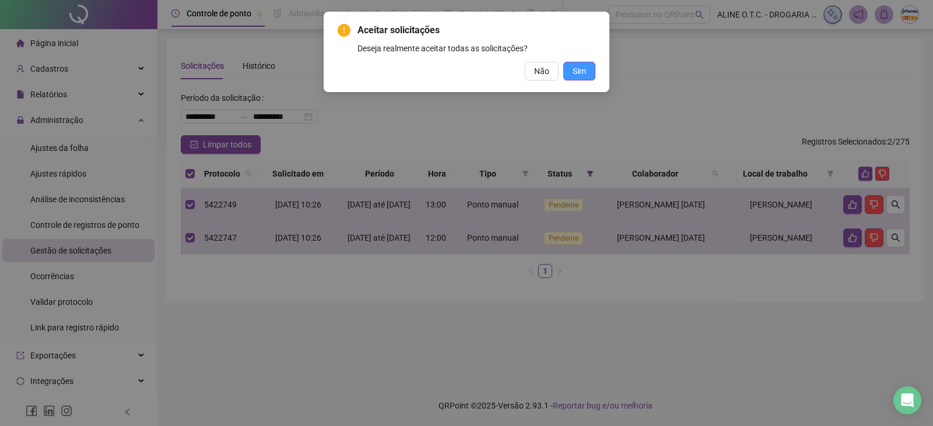
click at [580, 68] on span "Sim" at bounding box center [579, 71] width 13 height 13
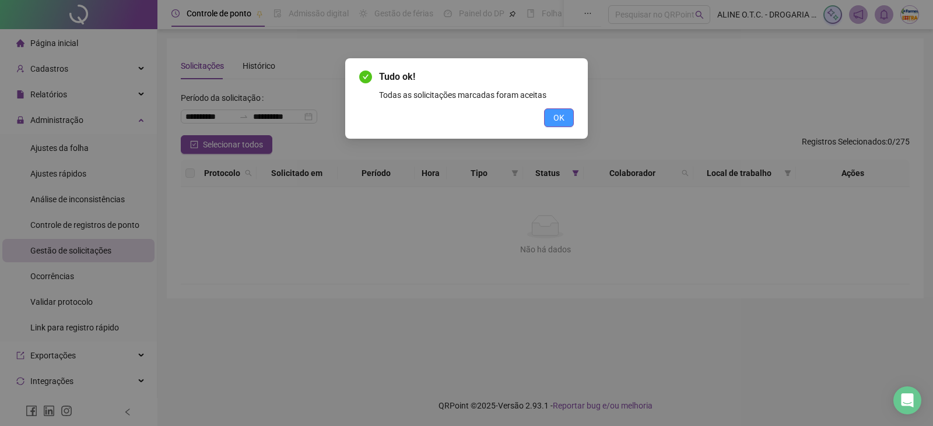
click at [566, 114] on button "OK" at bounding box center [559, 118] width 30 height 19
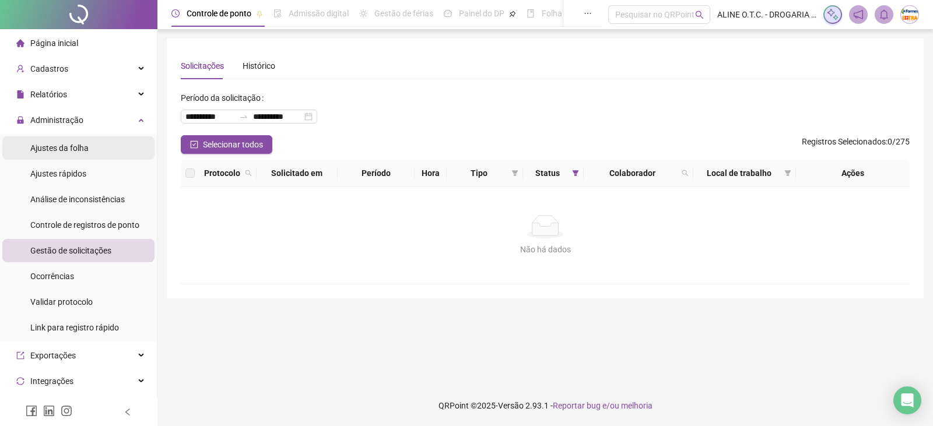
click at [62, 145] on span "Ajustes da folha" at bounding box center [59, 148] width 58 height 9
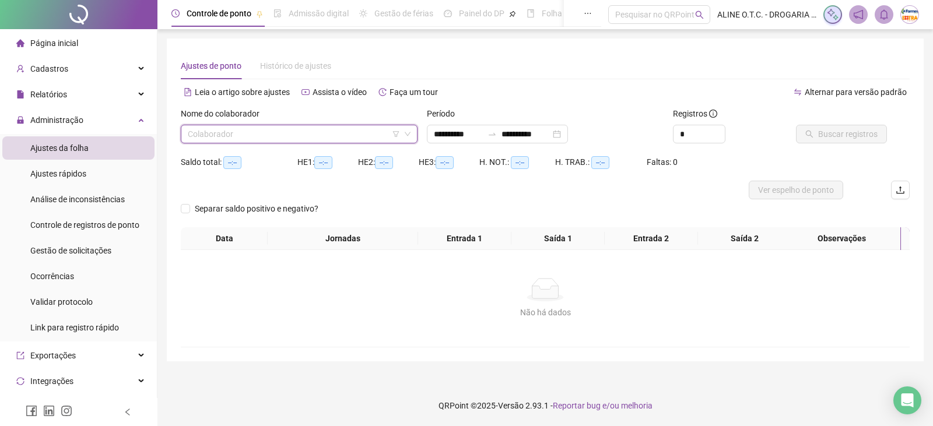
click at [216, 131] on input "search" at bounding box center [294, 134] width 212 height 18
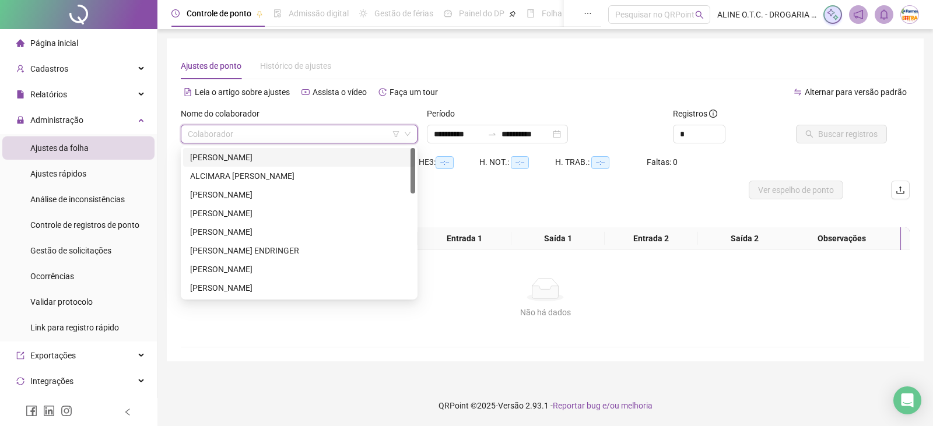
click at [211, 157] on div "[PERSON_NAME]" at bounding box center [299, 157] width 218 height 13
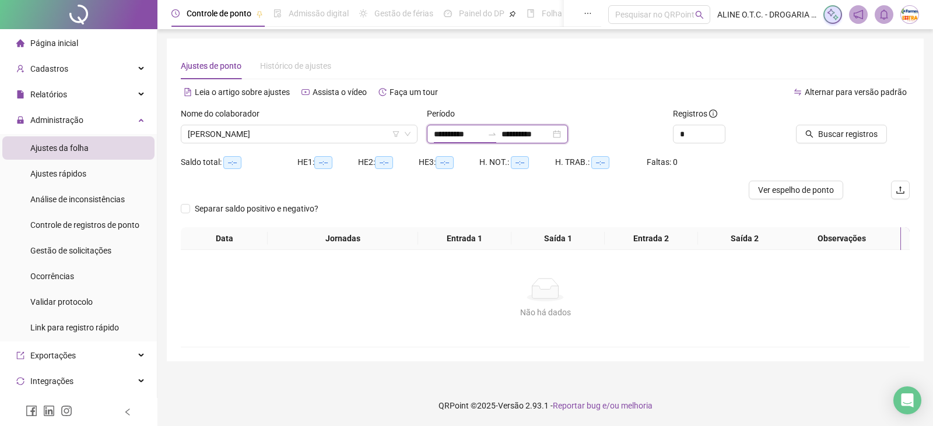
drag, startPoint x: 477, startPoint y: 137, endPoint x: 434, endPoint y: 138, distance: 42.6
click at [434, 138] on input "**********" at bounding box center [458, 134] width 49 height 13
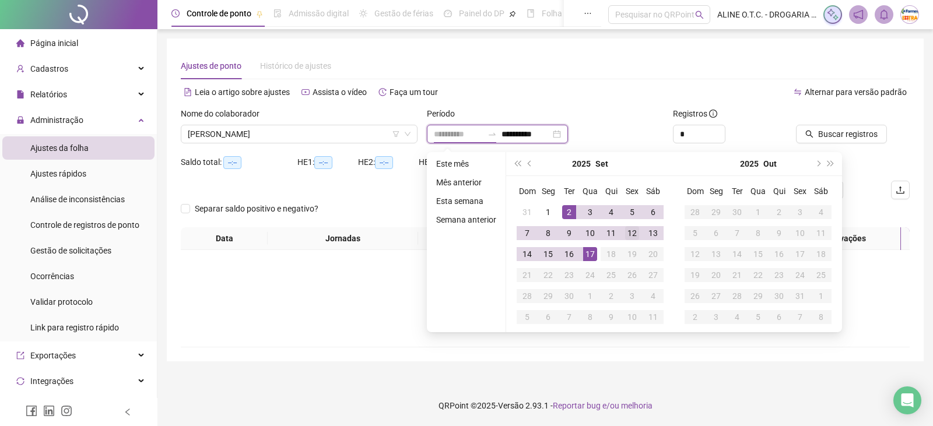
type input "**********"
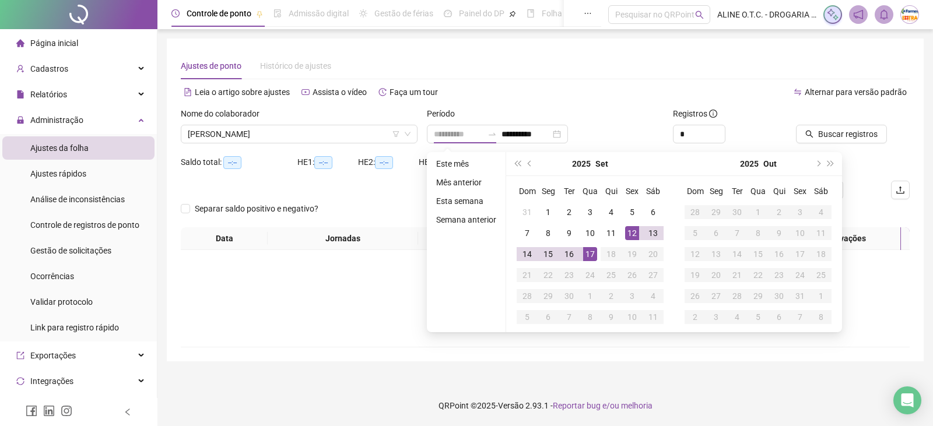
click at [632, 233] on div "12" at bounding box center [632, 233] width 14 height 14
type input "**********"
click at [590, 254] on div "17" at bounding box center [590, 254] width 14 height 14
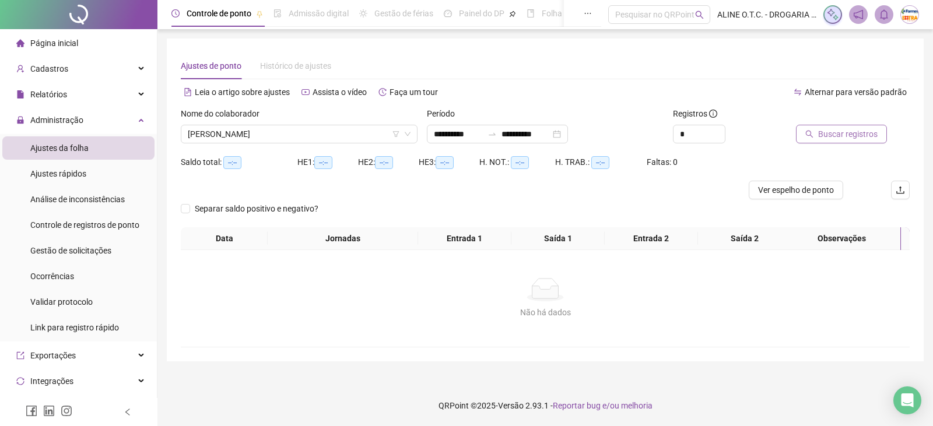
click at [856, 135] on span "Buscar registros" at bounding box center [848, 134] width 60 height 13
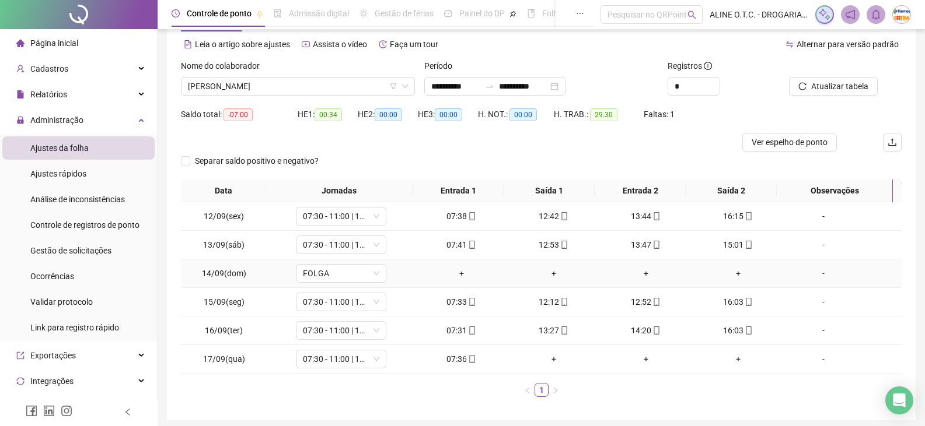
scroll to position [92, 0]
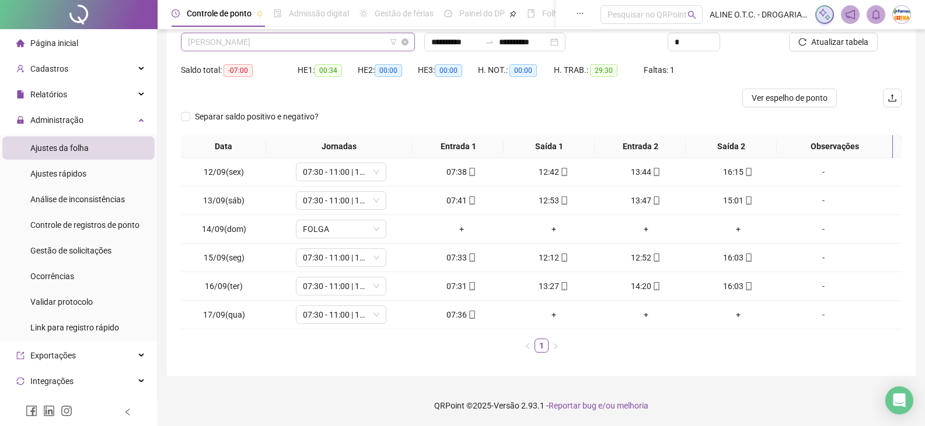
click at [278, 46] on span "[PERSON_NAME]" at bounding box center [298, 42] width 220 height 18
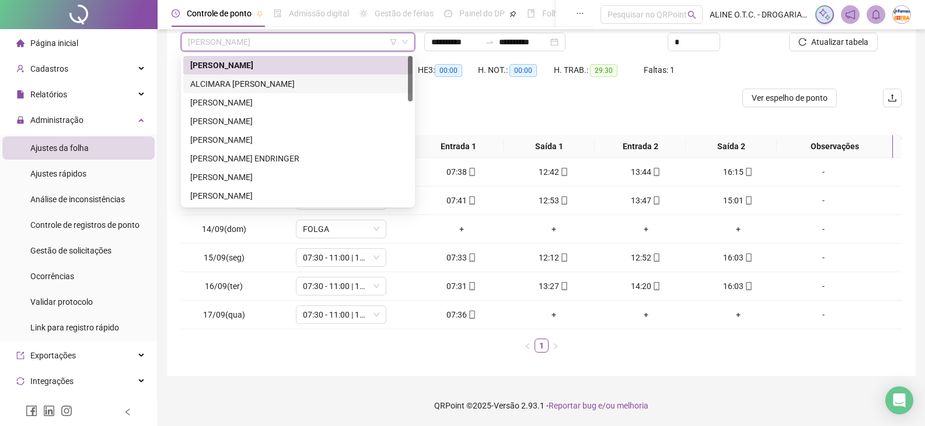
click at [289, 81] on div "ALCIMARA [PERSON_NAME]" at bounding box center [297, 84] width 215 height 13
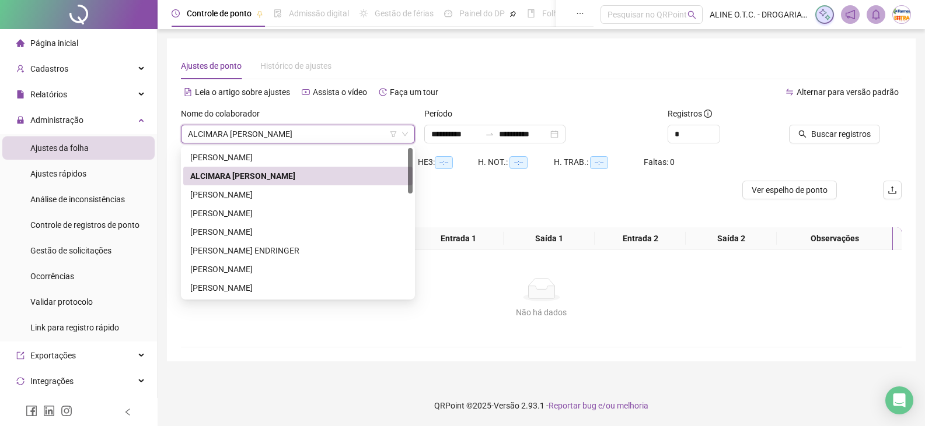
scroll to position [0, 0]
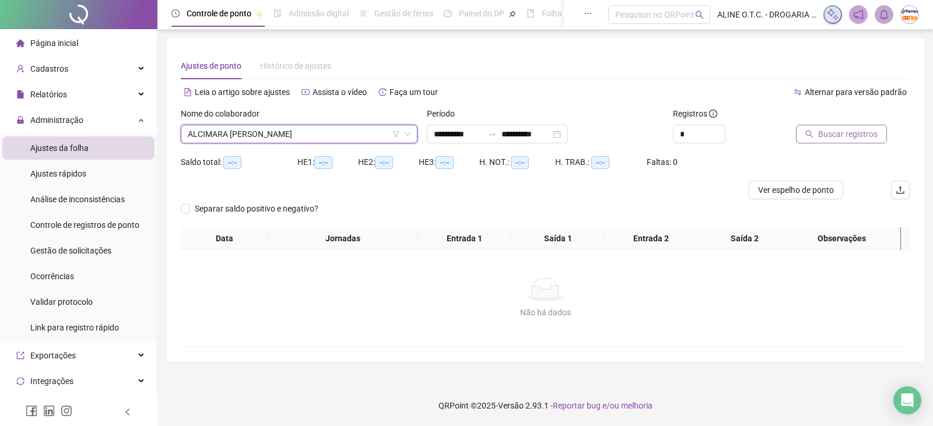
click at [871, 136] on span "Buscar registros" at bounding box center [848, 134] width 60 height 13
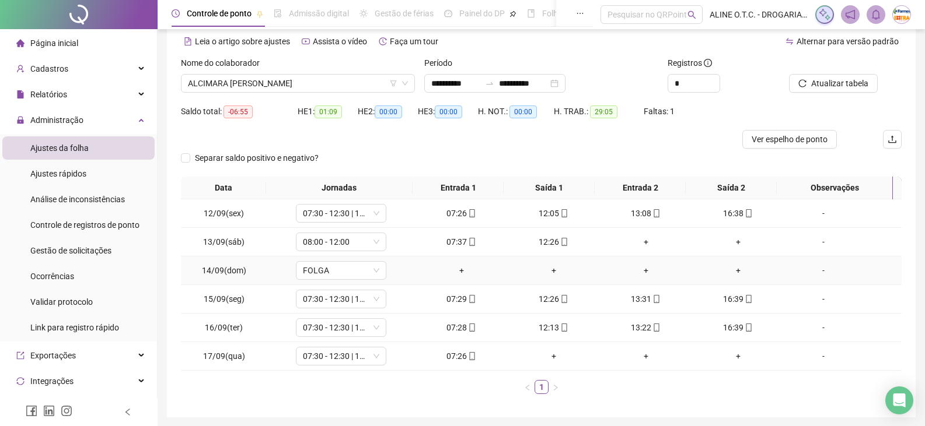
scroll to position [34, 0]
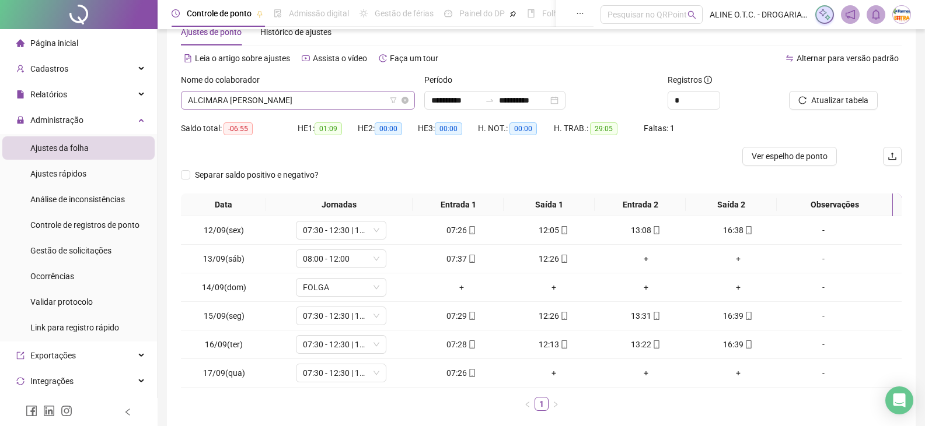
click at [321, 93] on span "ALCIMARA [PERSON_NAME]" at bounding box center [298, 101] width 220 height 18
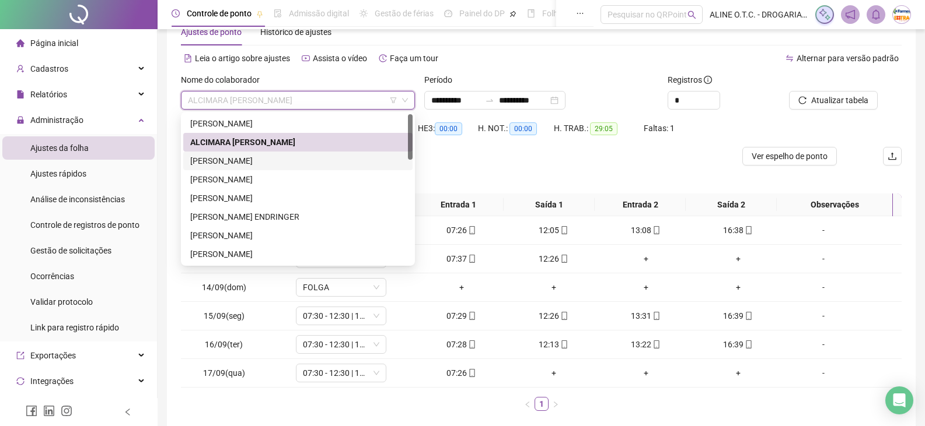
click at [266, 162] on div "[PERSON_NAME]" at bounding box center [297, 161] width 215 height 13
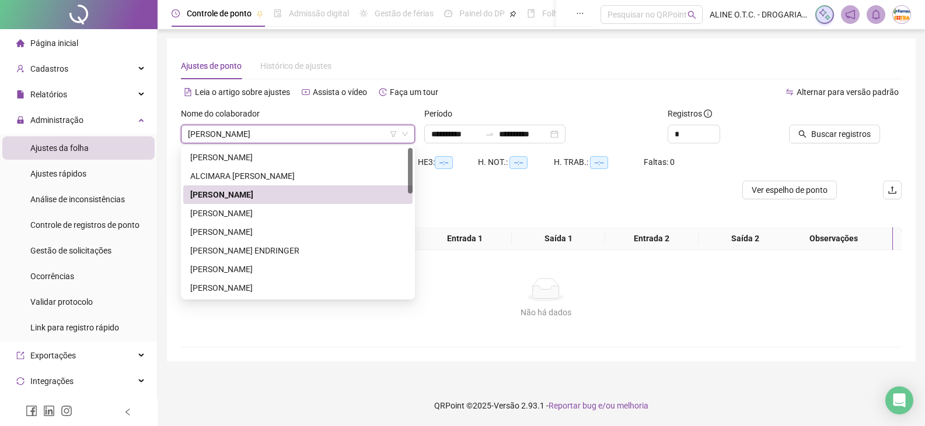
scroll to position [0, 0]
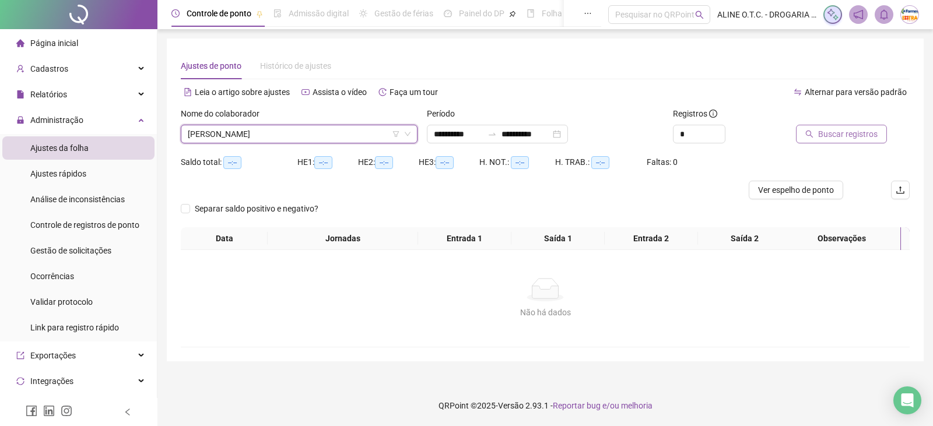
click at [820, 137] on span "Buscar registros" at bounding box center [848, 134] width 60 height 13
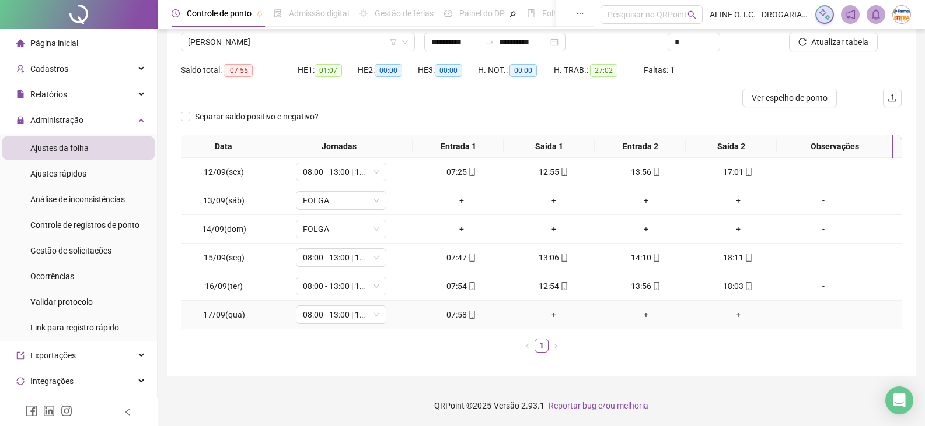
scroll to position [34, 0]
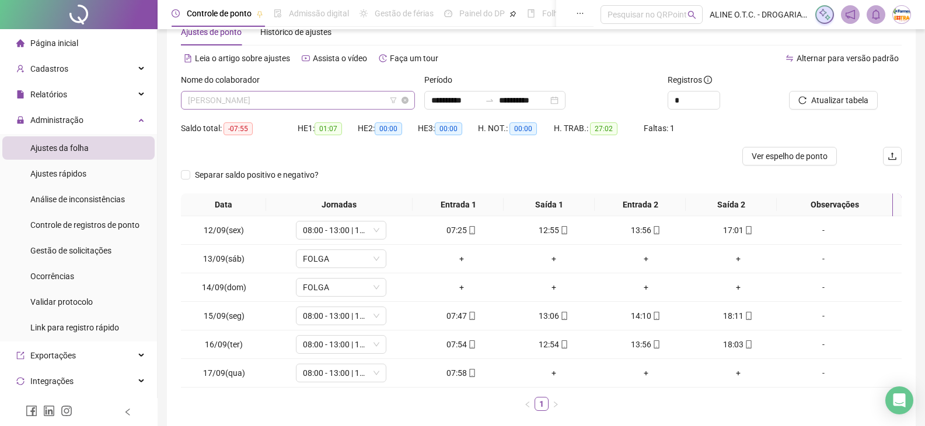
click at [348, 103] on span "[PERSON_NAME]" at bounding box center [298, 101] width 220 height 18
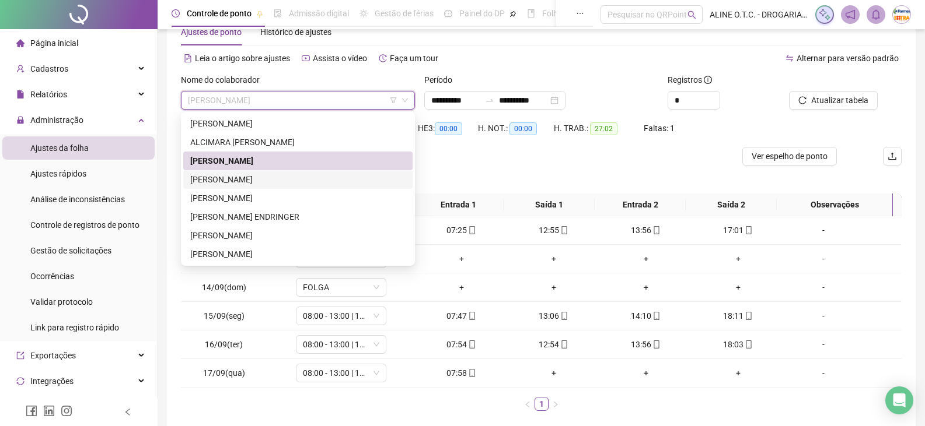
click at [237, 179] on div "[PERSON_NAME]" at bounding box center [297, 179] width 215 height 13
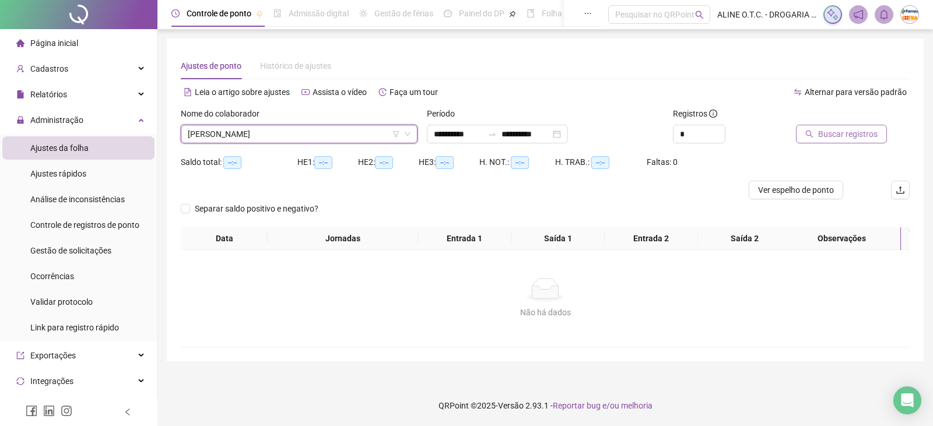
click at [841, 135] on span "Buscar registros" at bounding box center [848, 134] width 60 height 13
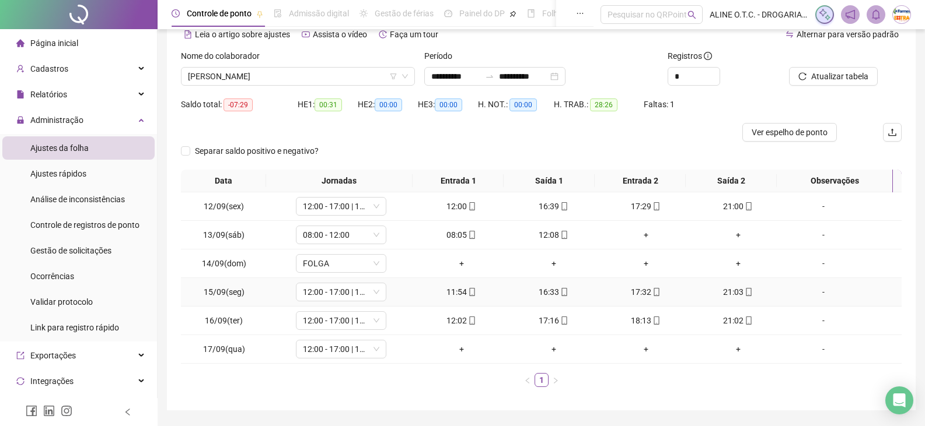
scroll to position [58, 0]
click at [320, 74] on span "[PERSON_NAME]" at bounding box center [298, 76] width 220 height 18
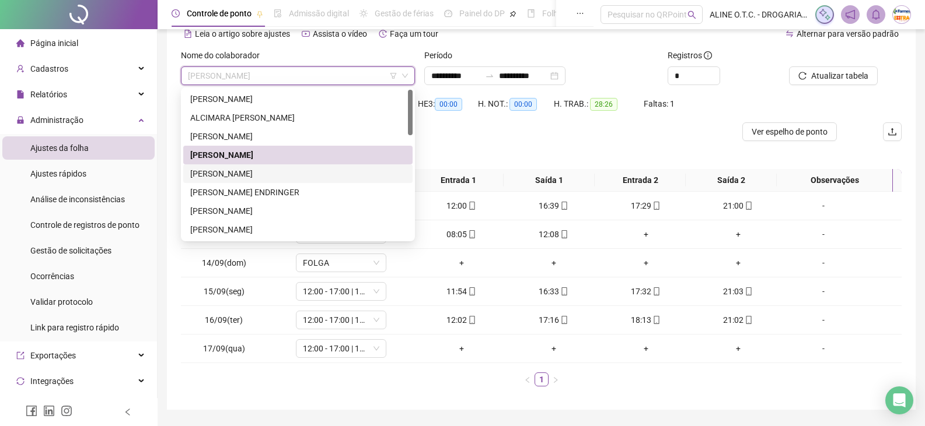
click at [209, 174] on div "[PERSON_NAME]" at bounding box center [297, 173] width 215 height 13
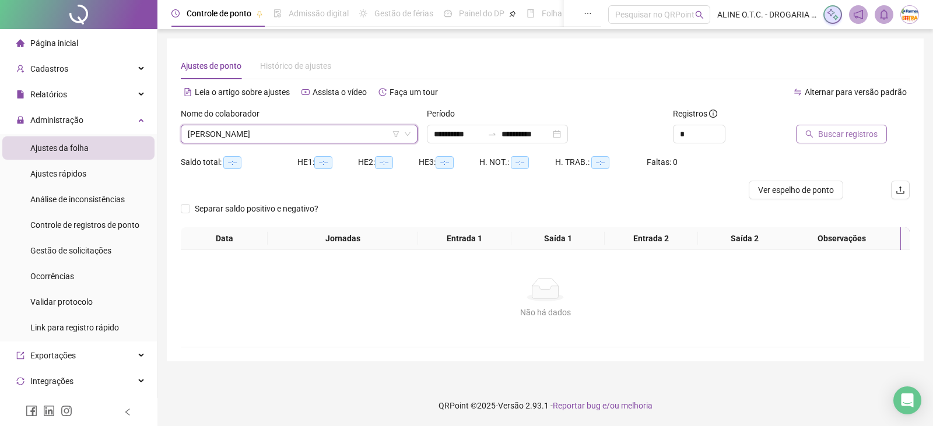
click at [811, 141] on button "Buscar registros" at bounding box center [841, 134] width 91 height 19
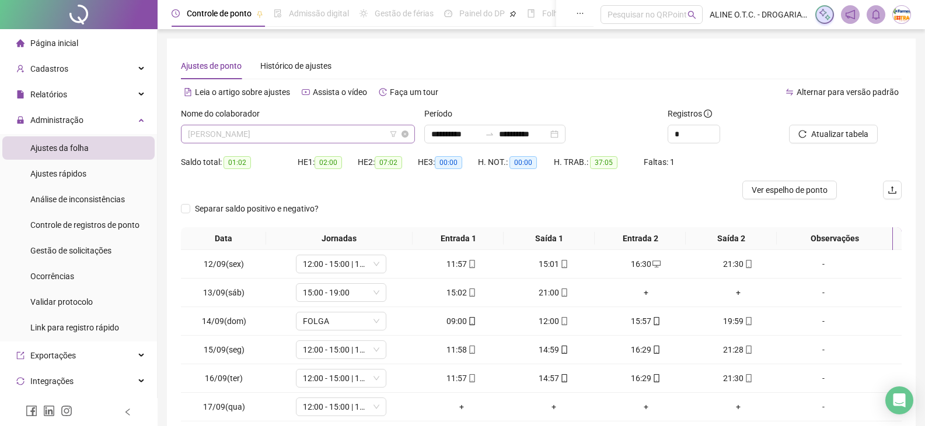
click at [276, 142] on span "[PERSON_NAME]" at bounding box center [298, 134] width 220 height 18
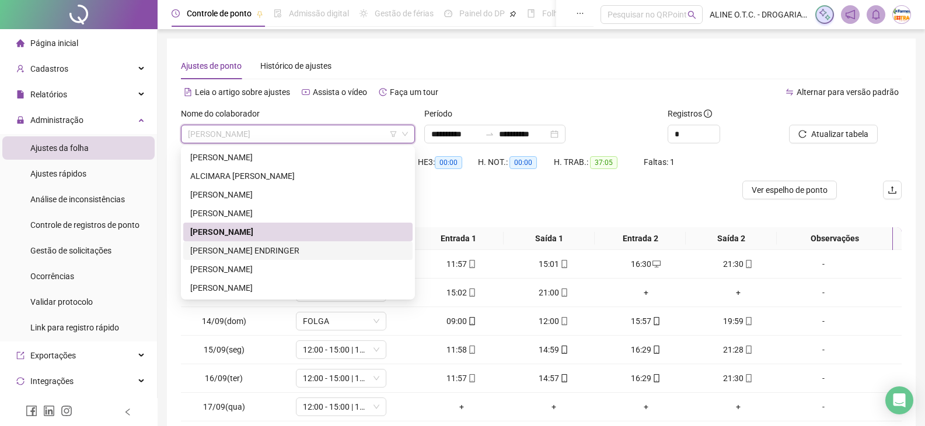
click at [306, 245] on div "[PERSON_NAME] ENDRINGER" at bounding box center [297, 250] width 215 height 13
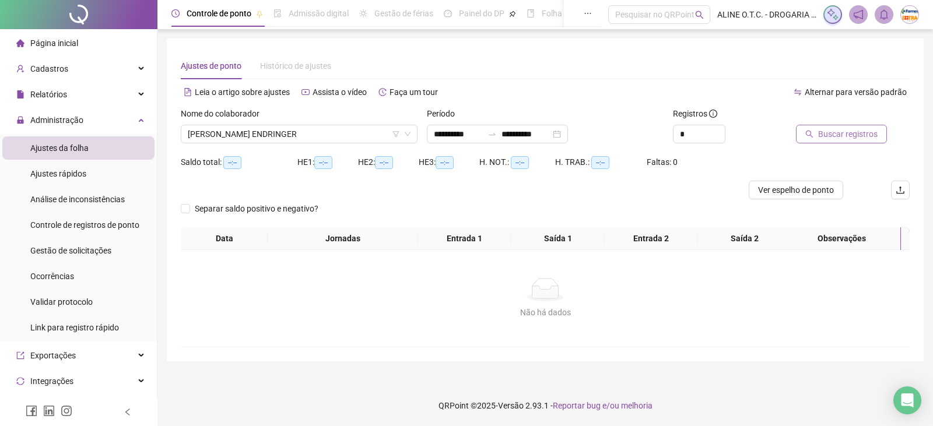
click at [841, 142] on button "Buscar registros" at bounding box center [841, 134] width 91 height 19
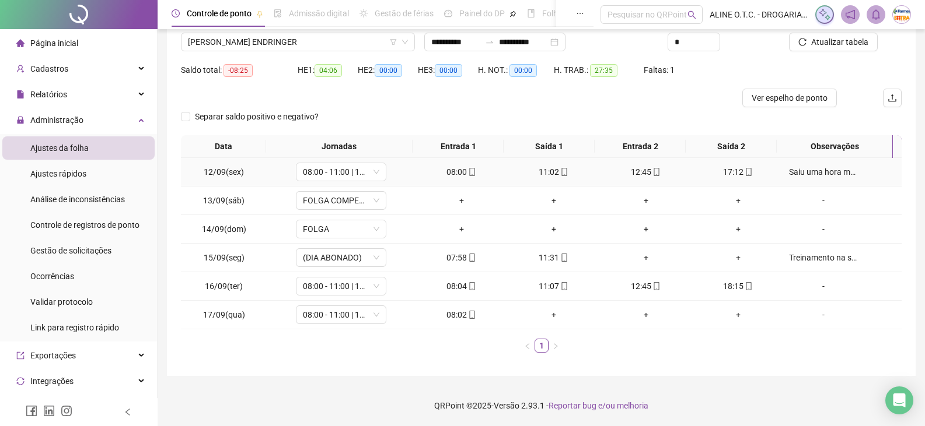
scroll to position [34, 0]
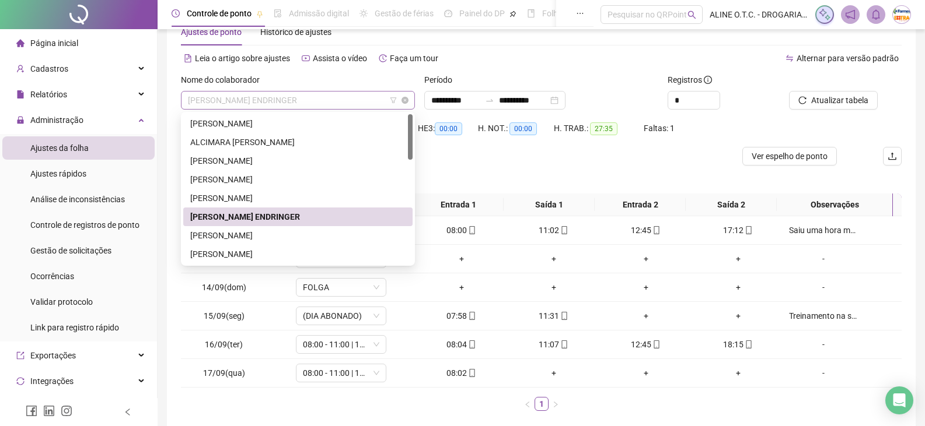
click at [267, 102] on span "[PERSON_NAME] ENDRINGER" at bounding box center [298, 101] width 220 height 18
click at [270, 235] on div "[PERSON_NAME]" at bounding box center [297, 235] width 215 height 13
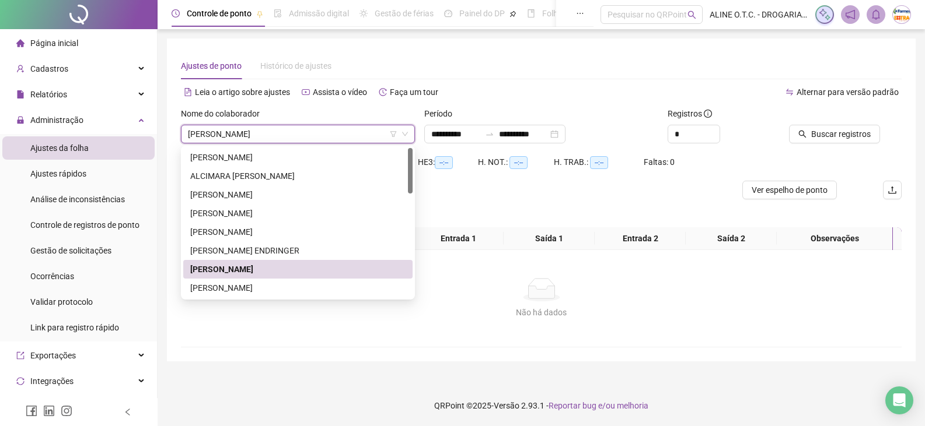
scroll to position [0, 0]
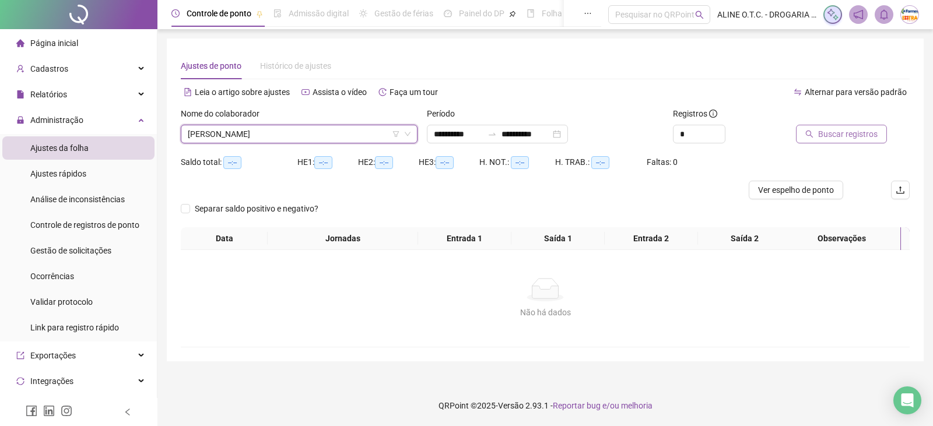
click at [860, 129] on span "Buscar registros" at bounding box center [848, 134] width 60 height 13
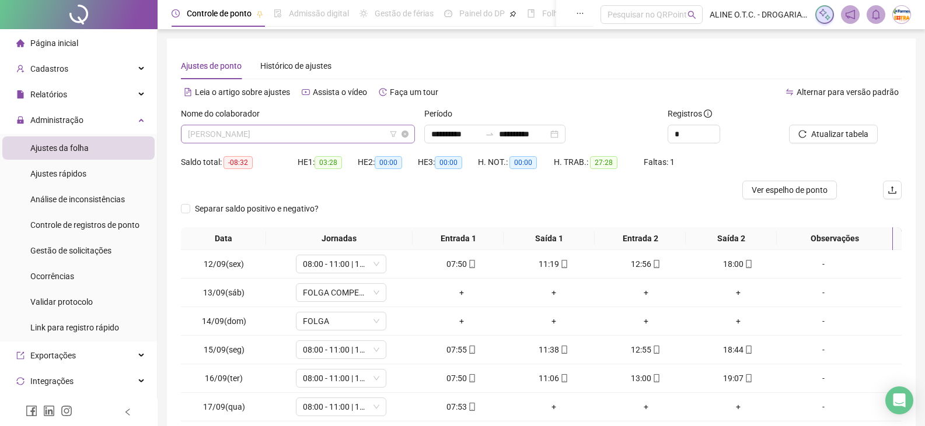
click at [293, 133] on span "[PERSON_NAME]" at bounding box center [298, 134] width 220 height 18
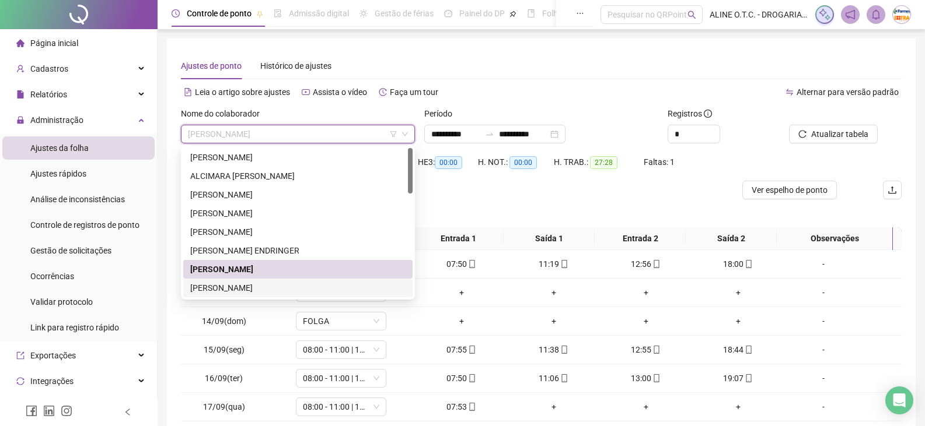
click at [335, 286] on div "[PERSON_NAME]" at bounding box center [297, 288] width 215 height 13
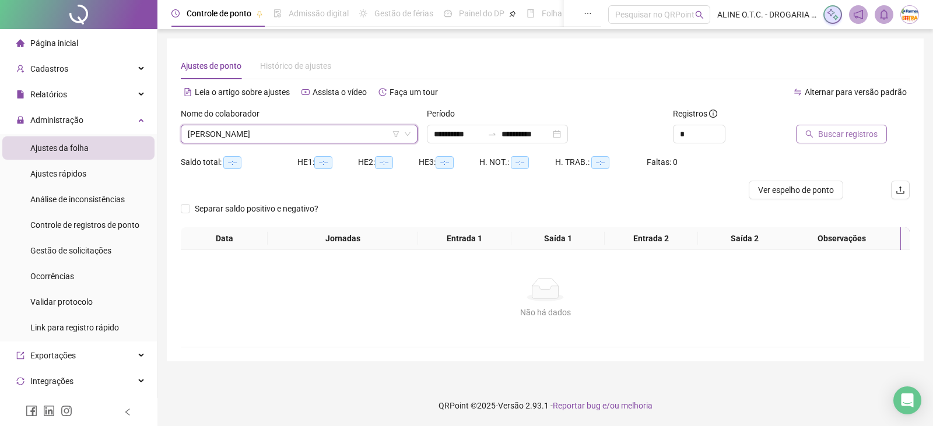
click at [853, 134] on span "Buscar registros" at bounding box center [848, 134] width 60 height 13
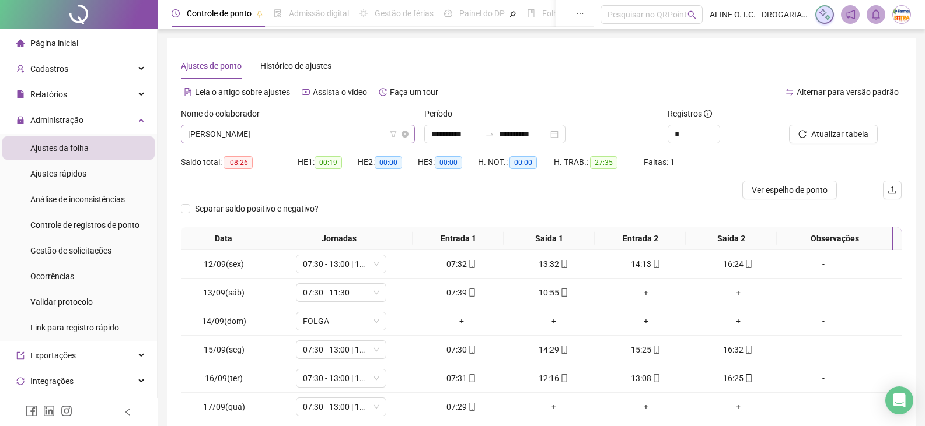
click at [273, 134] on span "[PERSON_NAME]" at bounding box center [298, 134] width 220 height 18
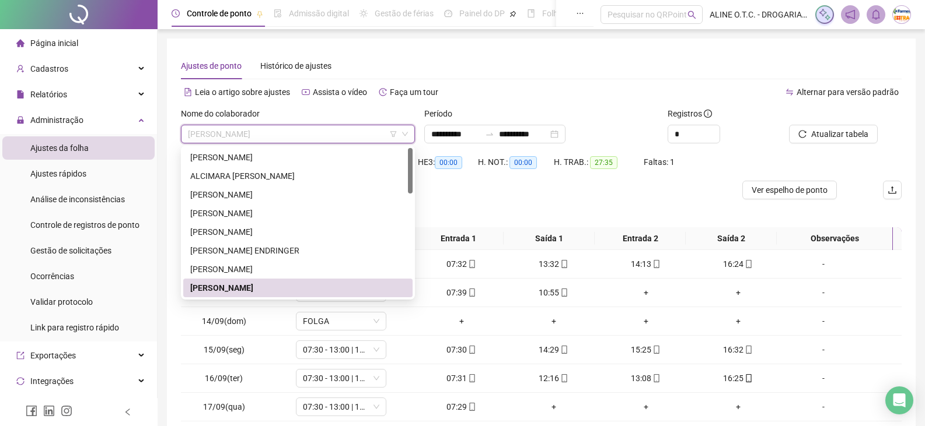
click at [252, 291] on div "[PERSON_NAME]" at bounding box center [297, 288] width 215 height 13
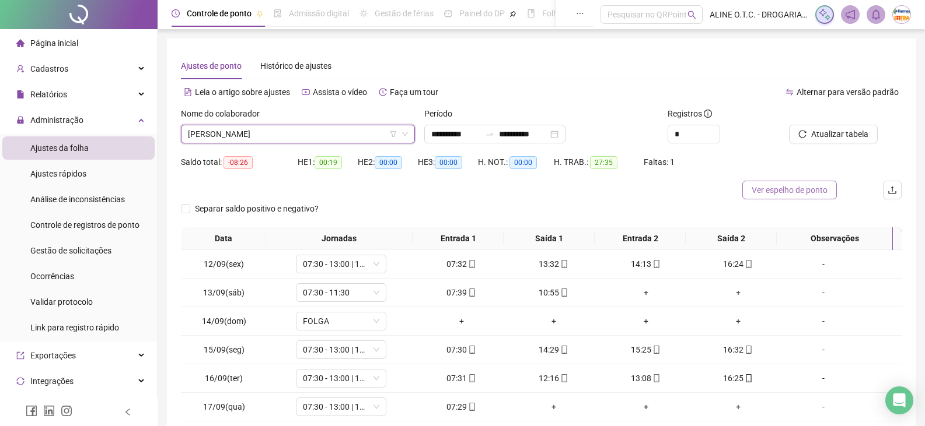
click at [769, 194] on span "Ver espelho de ponto" at bounding box center [789, 190] width 76 height 13
click at [317, 135] on span "[PERSON_NAME]" at bounding box center [298, 134] width 220 height 18
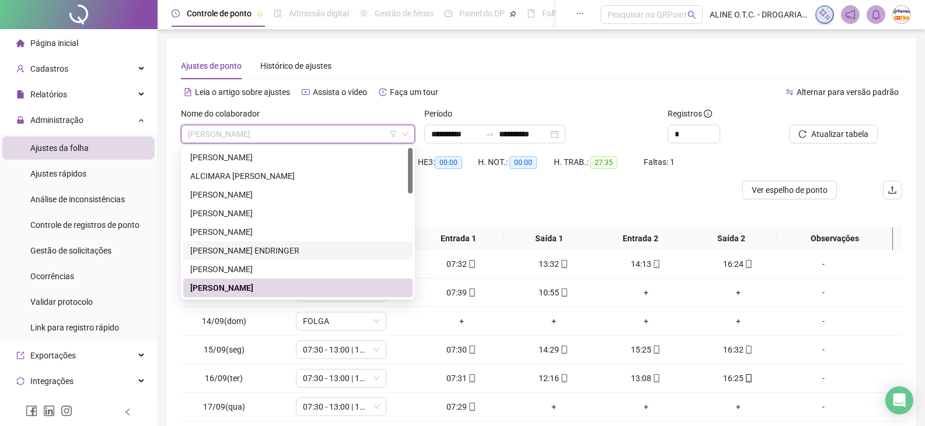
scroll to position [117, 0]
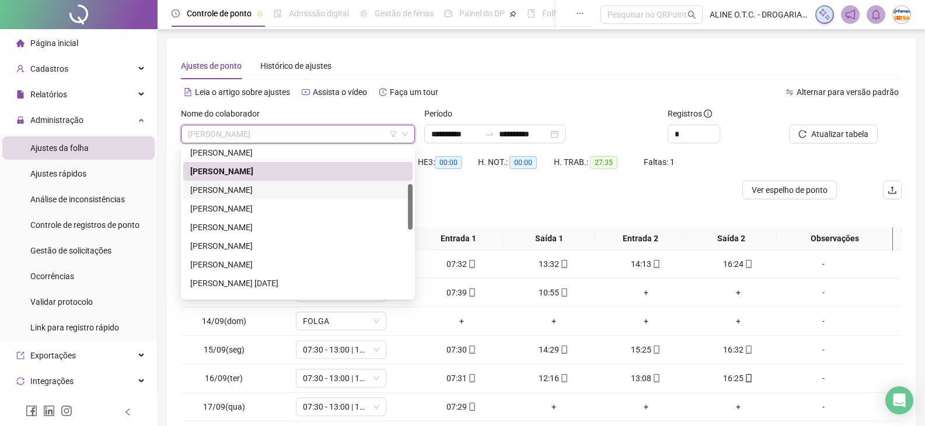
click at [230, 189] on div "[PERSON_NAME]" at bounding box center [297, 190] width 215 height 13
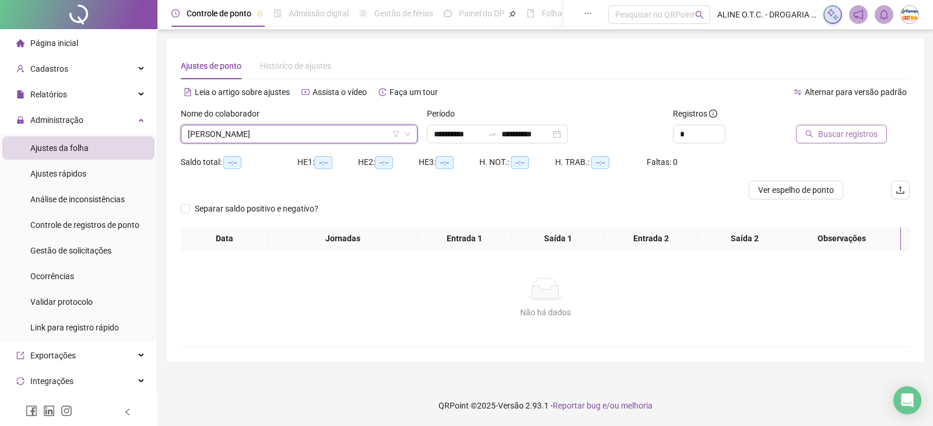
click at [867, 132] on span "Buscar registros" at bounding box center [848, 134] width 60 height 13
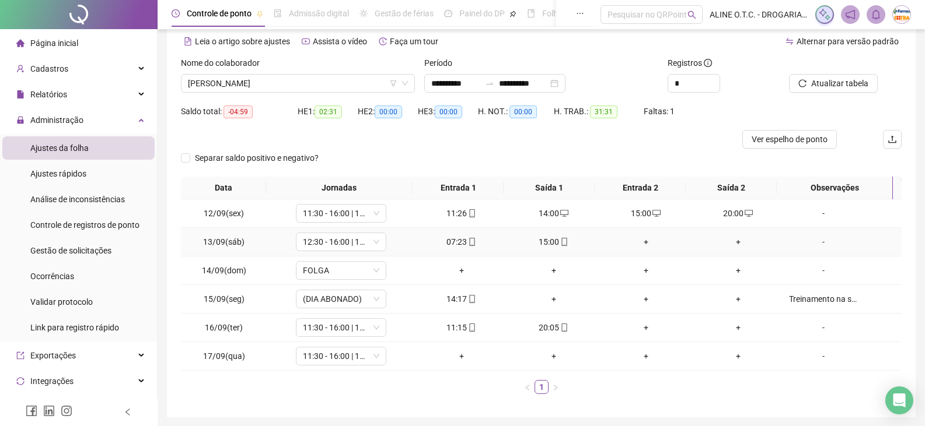
scroll to position [92, 0]
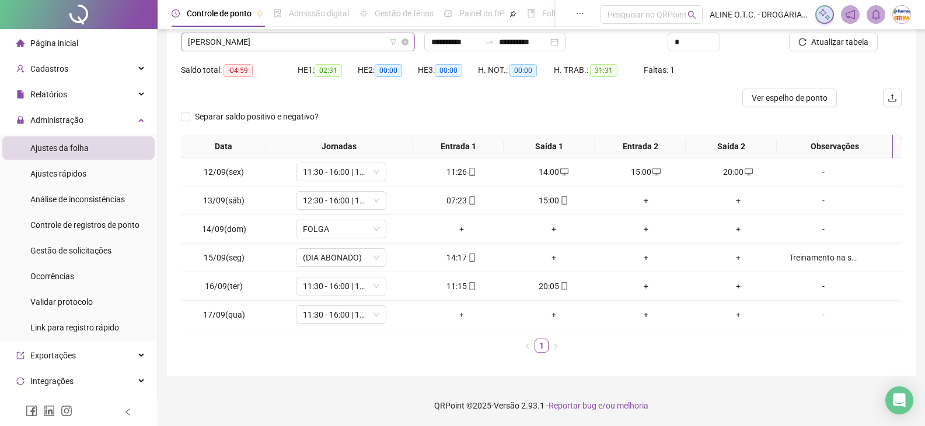
click at [272, 47] on span "[PERSON_NAME]" at bounding box center [298, 42] width 220 height 18
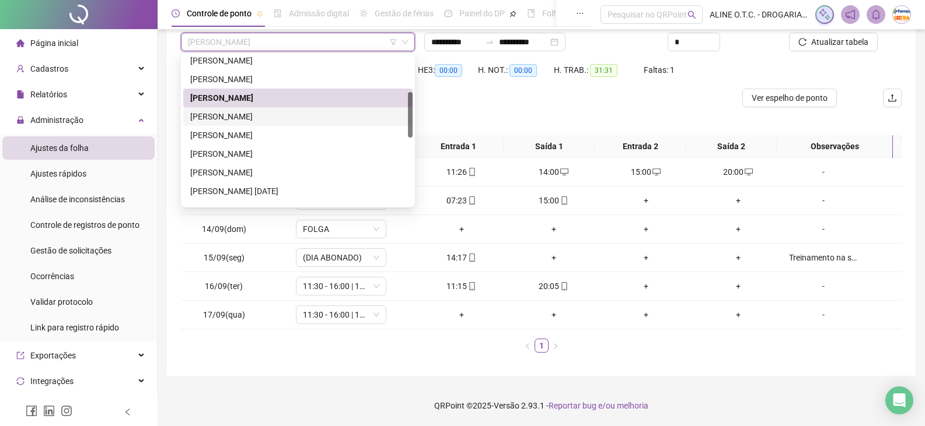
click at [314, 114] on div "[PERSON_NAME]" at bounding box center [297, 116] width 215 height 13
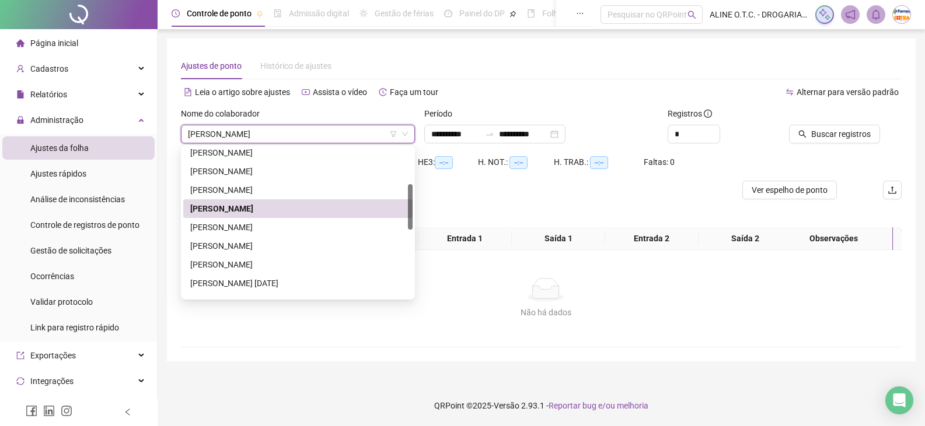
scroll to position [0, 0]
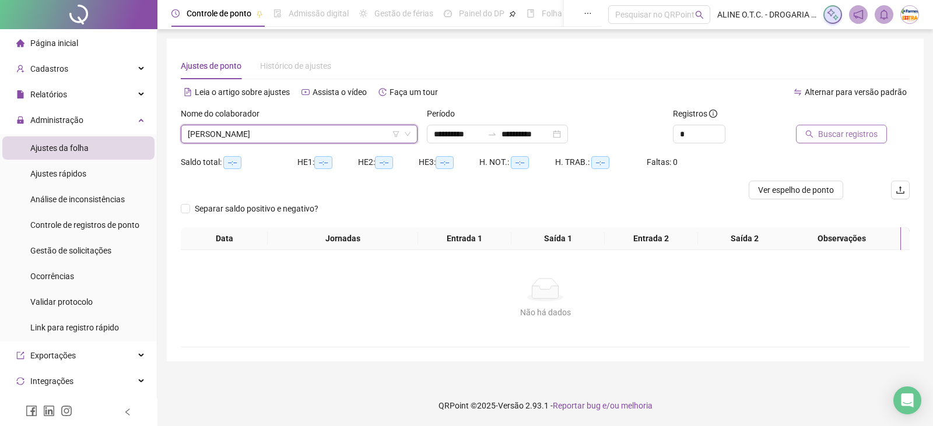
click at [825, 128] on span "Buscar registros" at bounding box center [848, 134] width 60 height 13
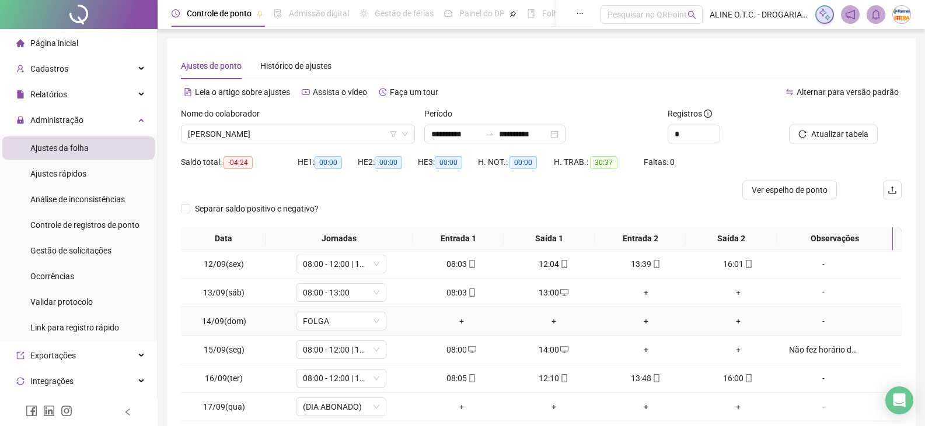
scroll to position [92, 0]
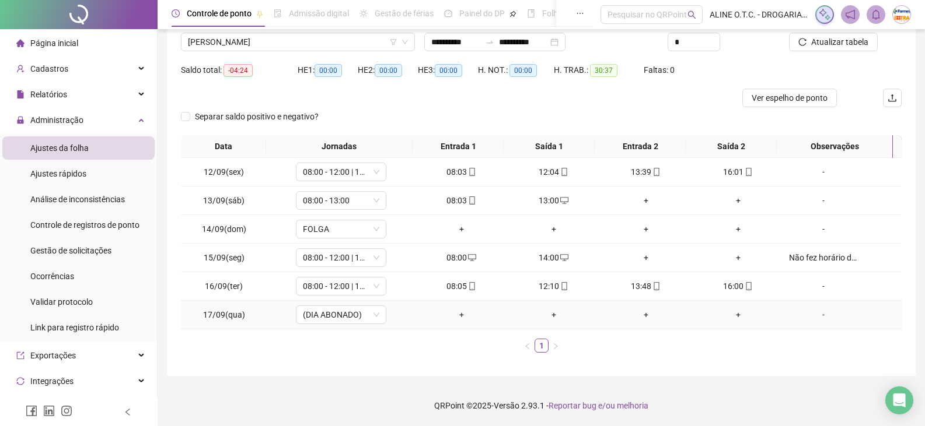
click at [818, 312] on div "-" at bounding box center [823, 315] width 69 height 13
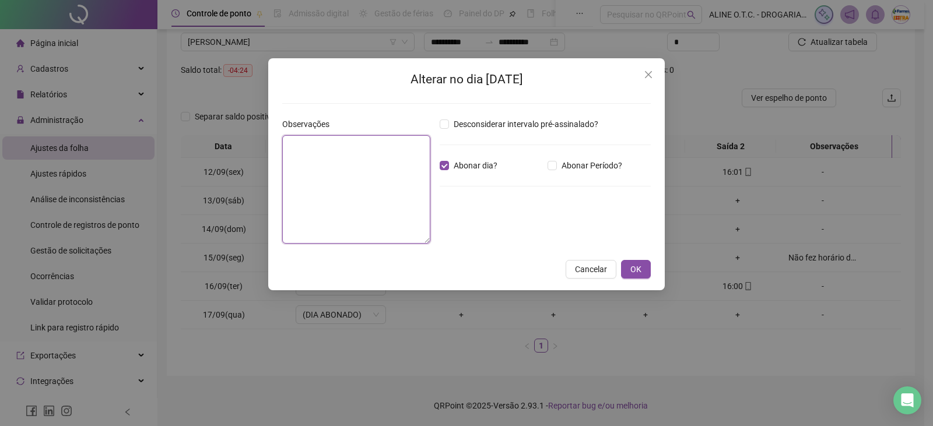
click at [319, 201] on textarea at bounding box center [356, 189] width 148 height 109
type textarea "**********"
click at [648, 270] on button "OK" at bounding box center [636, 269] width 30 height 19
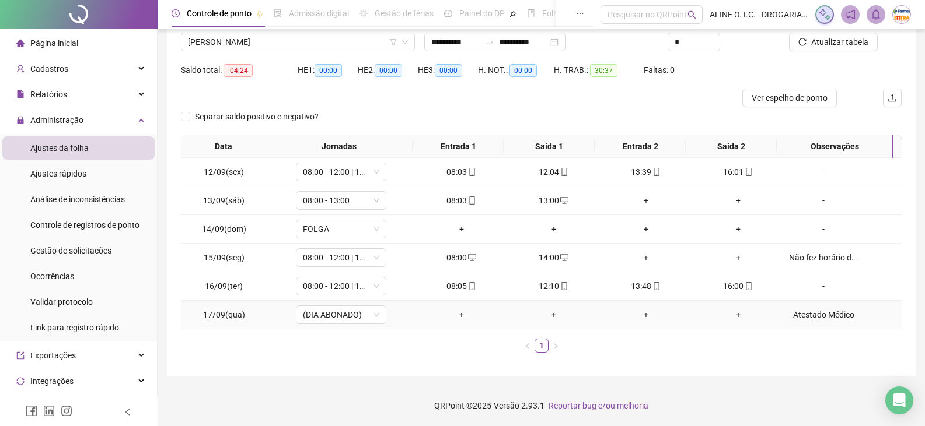
scroll to position [34, 0]
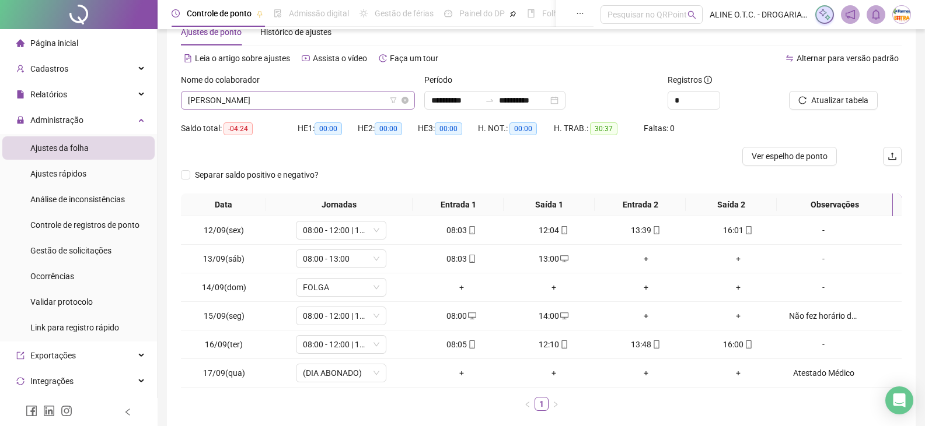
click at [235, 107] on span "[PERSON_NAME]" at bounding box center [298, 101] width 220 height 18
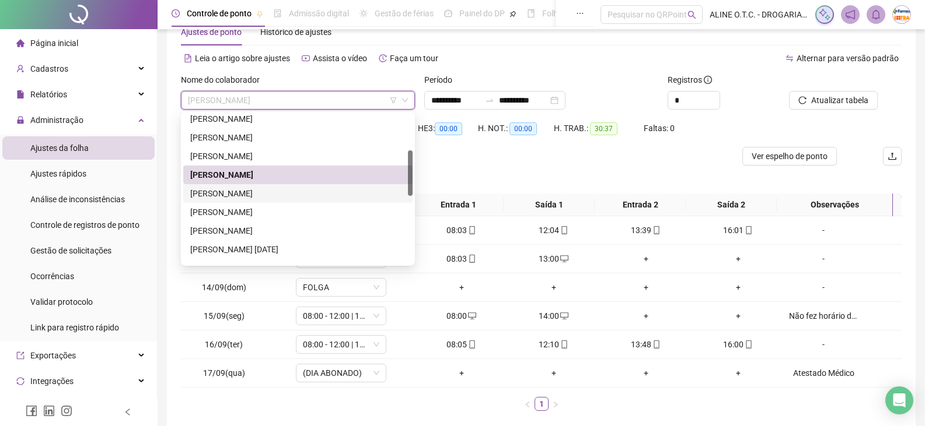
click at [252, 186] on div "[PERSON_NAME]" at bounding box center [297, 193] width 229 height 19
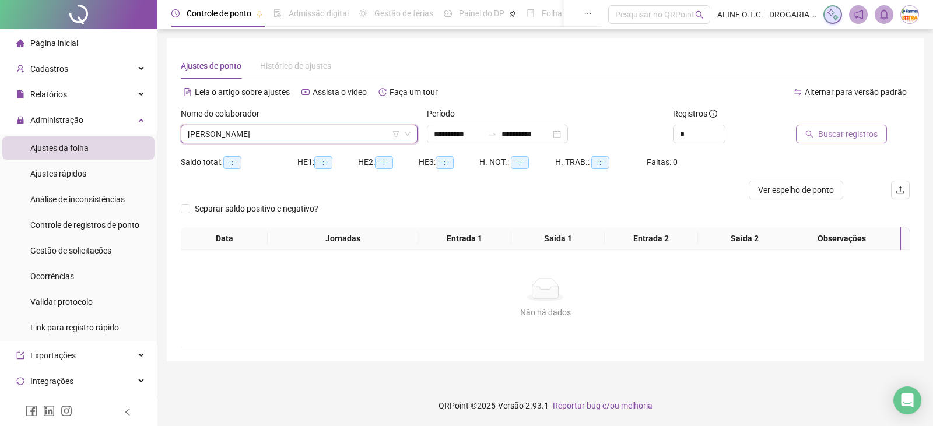
click at [839, 139] on span "Buscar registros" at bounding box center [848, 134] width 60 height 13
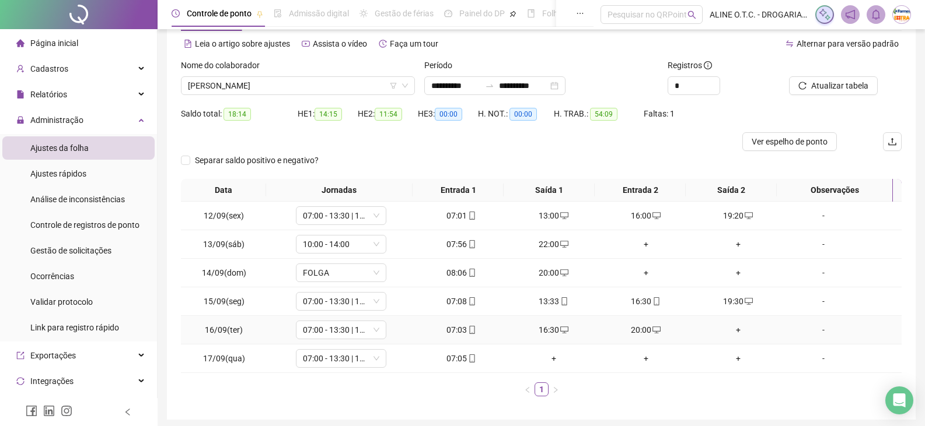
scroll to position [34, 0]
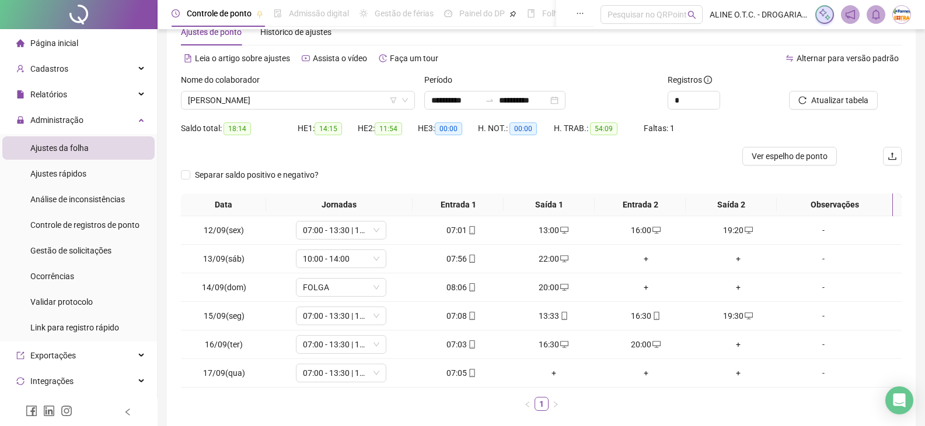
click at [314, 114] on div "Nome do colaborador JAMILLE ALVES DA SILVA" at bounding box center [297, 97] width 243 height 46
click at [317, 105] on span "[PERSON_NAME]" at bounding box center [298, 101] width 220 height 18
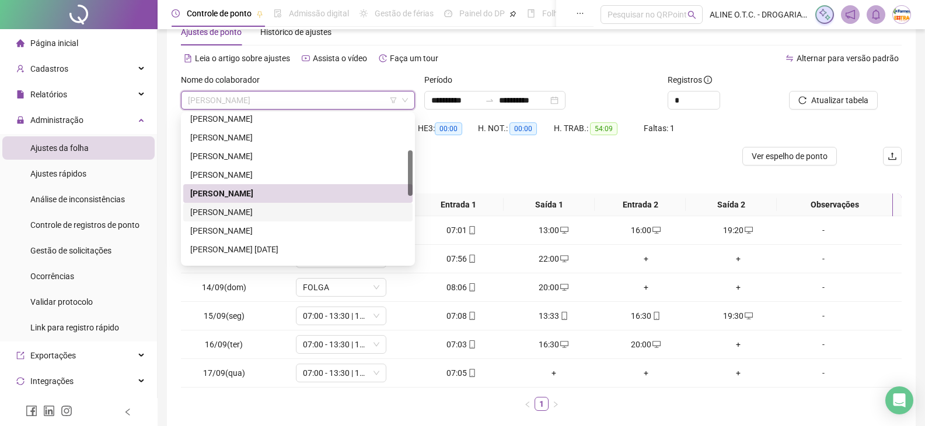
click at [253, 211] on div "[PERSON_NAME]" at bounding box center [297, 212] width 215 height 13
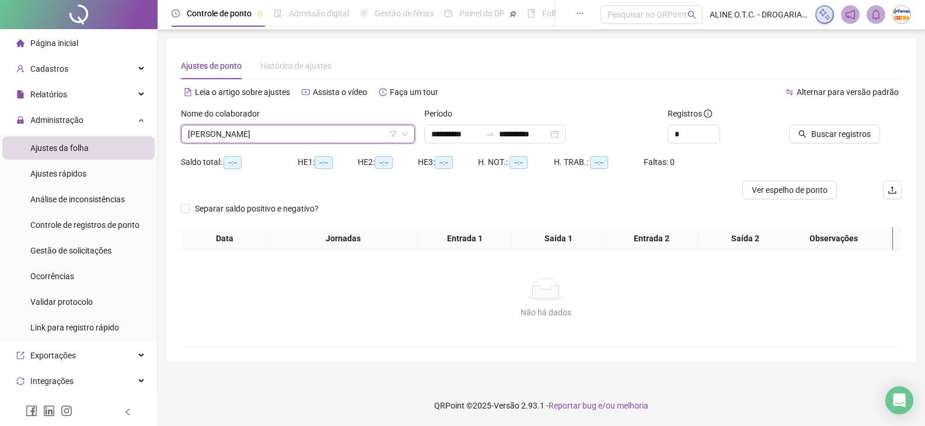
scroll to position [0, 0]
click at [837, 134] on span "Buscar registros" at bounding box center [848, 134] width 60 height 13
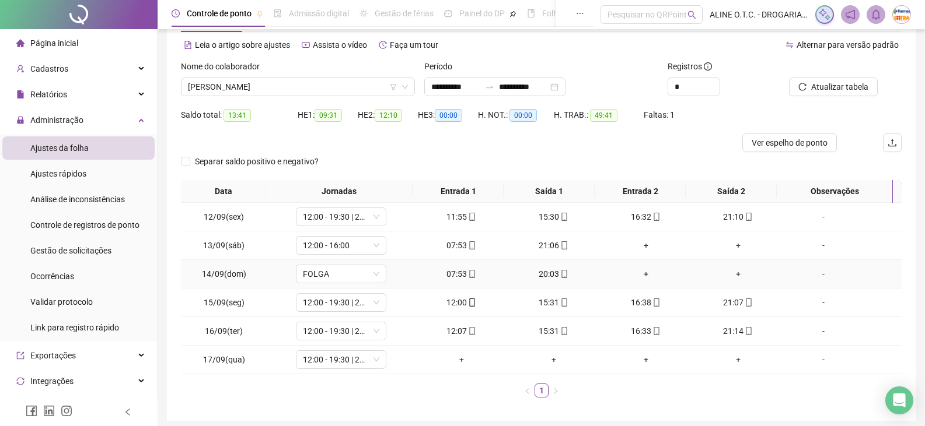
scroll to position [92, 0]
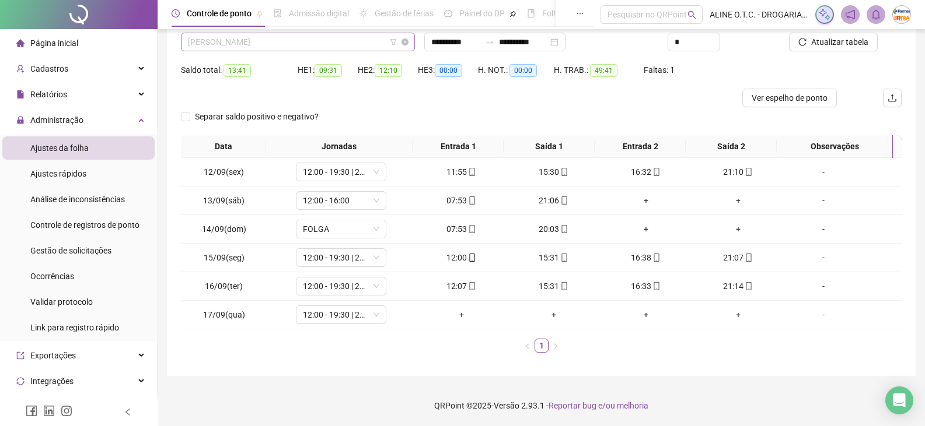
click at [353, 44] on span "[PERSON_NAME]" at bounding box center [298, 42] width 220 height 18
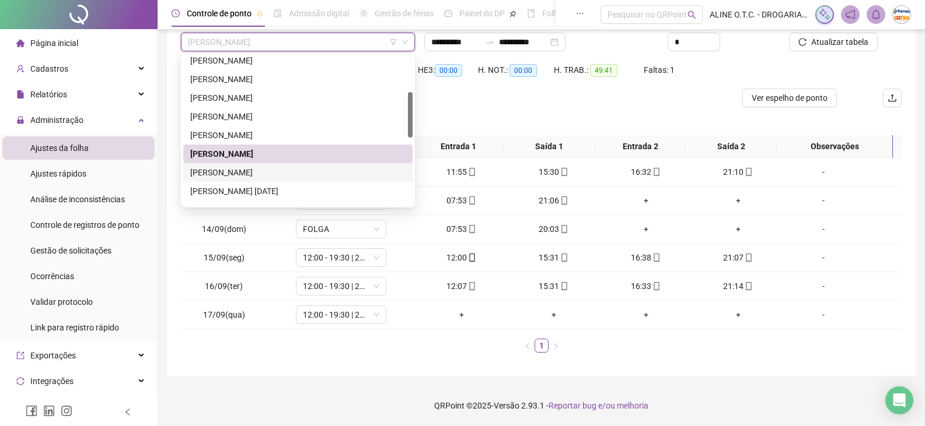
click at [239, 173] on div "[PERSON_NAME]" at bounding box center [297, 172] width 215 height 13
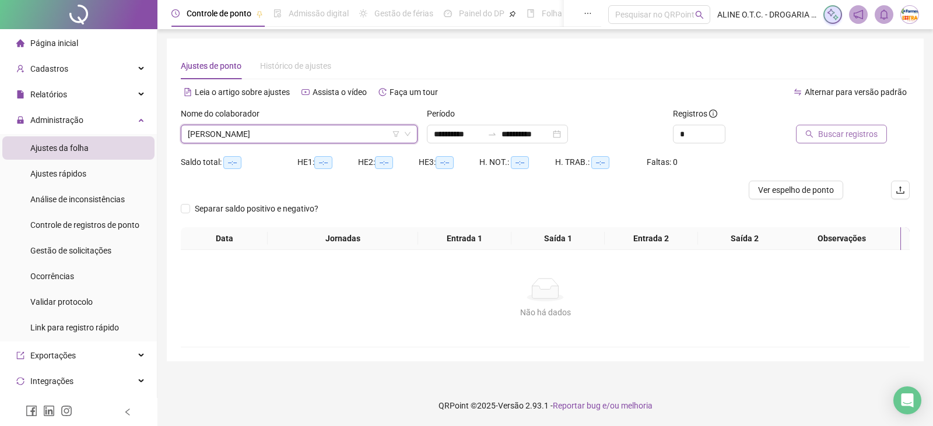
click at [815, 131] on button "Buscar registros" at bounding box center [841, 134] width 91 height 19
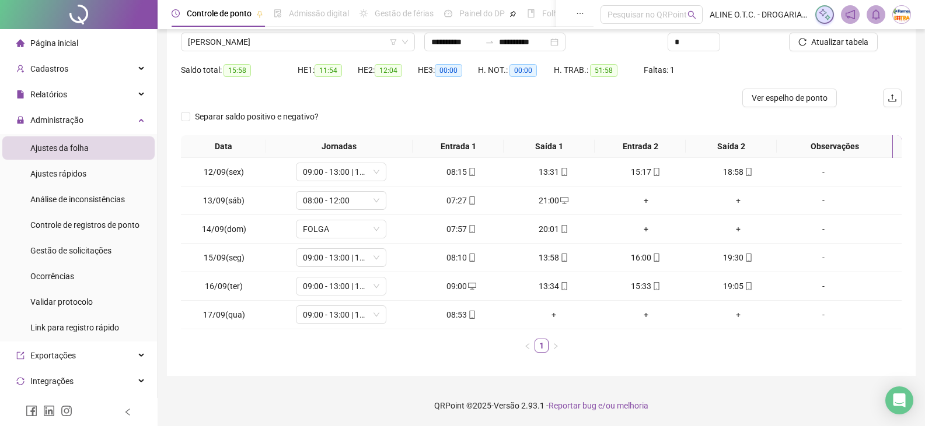
scroll to position [34, 0]
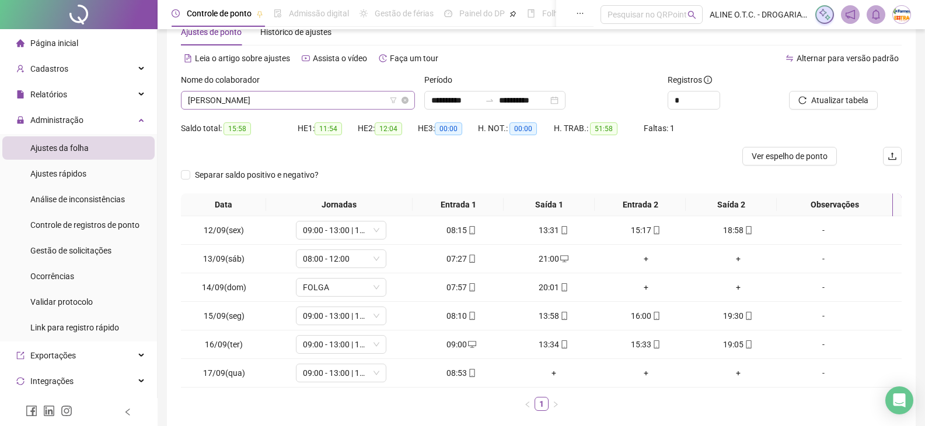
click at [257, 107] on span "[PERSON_NAME]" at bounding box center [298, 101] width 220 height 18
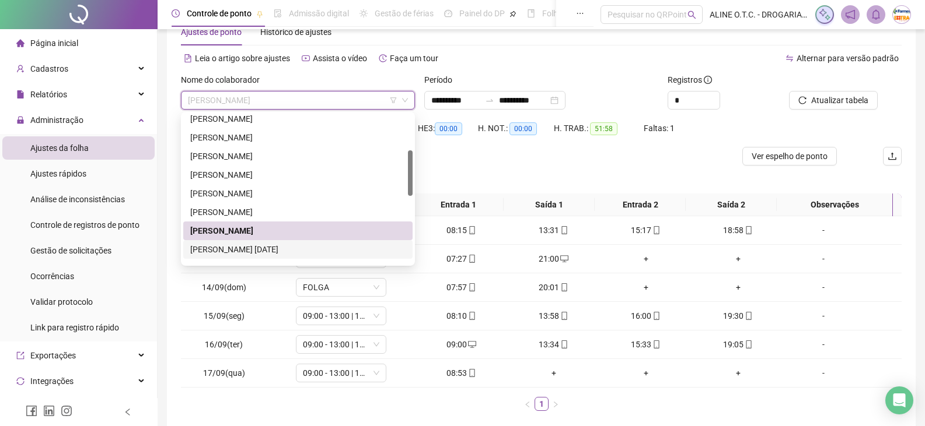
click at [260, 250] on div "[PERSON_NAME] [DATE]" at bounding box center [297, 249] width 215 height 13
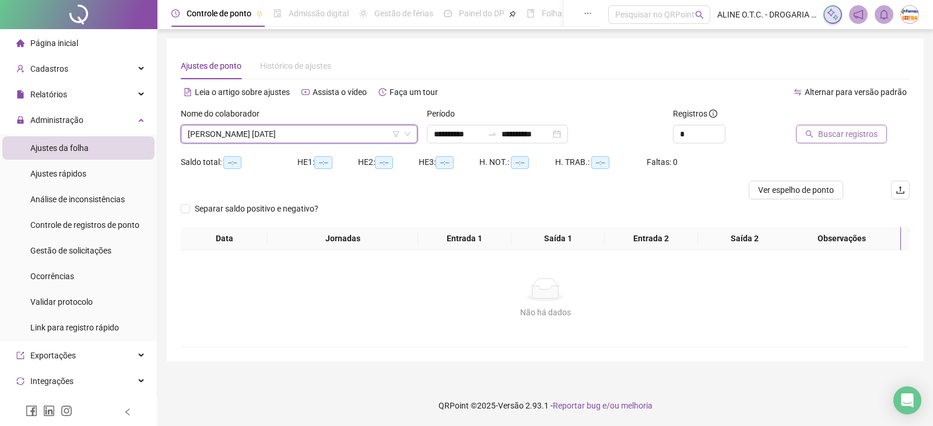
click at [874, 134] on span "Buscar registros" at bounding box center [848, 134] width 60 height 13
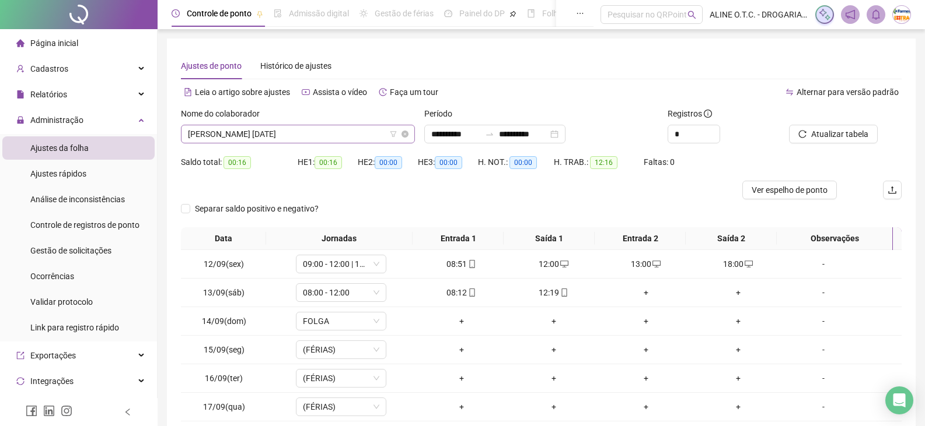
click at [289, 131] on span "[PERSON_NAME] [DATE]" at bounding box center [298, 134] width 220 height 18
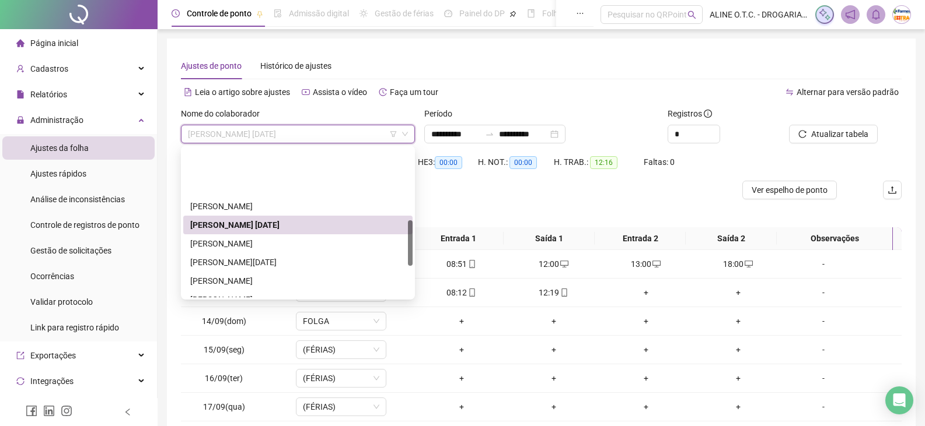
scroll to position [233, 0]
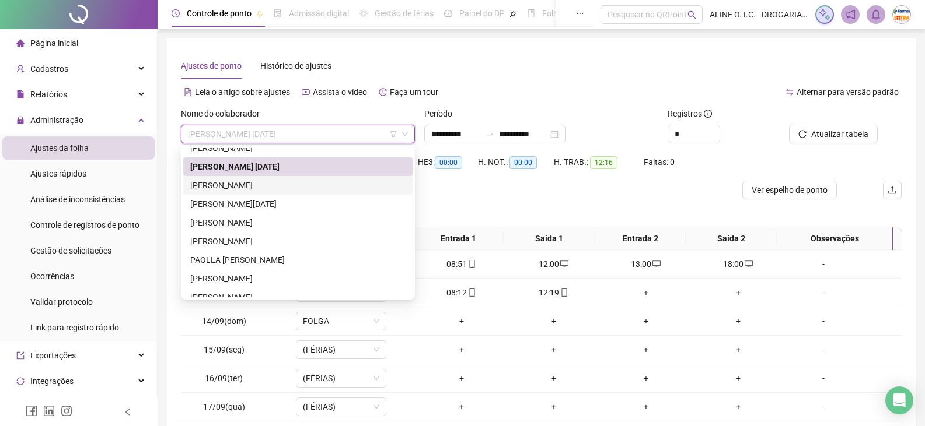
click at [312, 186] on div "[PERSON_NAME]" at bounding box center [297, 185] width 215 height 13
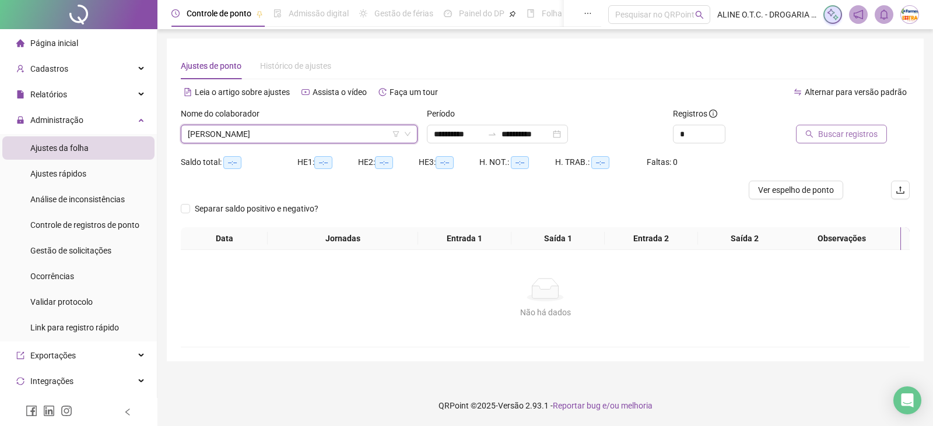
click at [844, 131] on span "Buscar registros" at bounding box center [848, 134] width 60 height 13
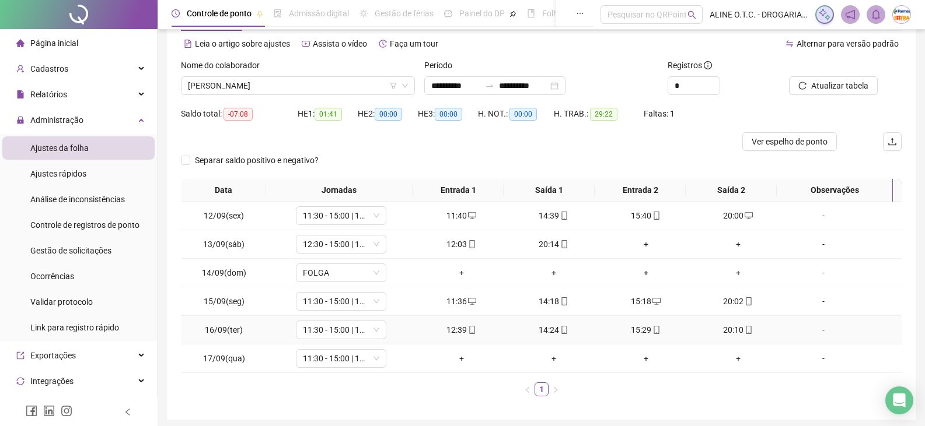
scroll to position [0, 0]
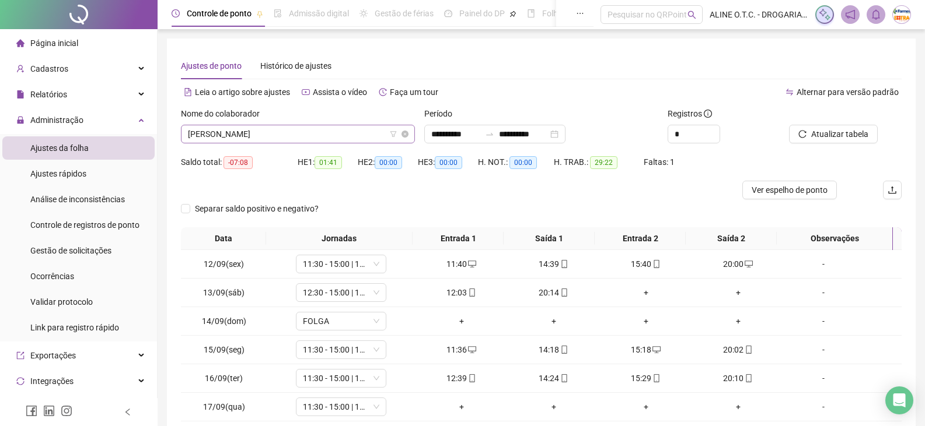
click at [273, 136] on span "[PERSON_NAME]" at bounding box center [298, 134] width 220 height 18
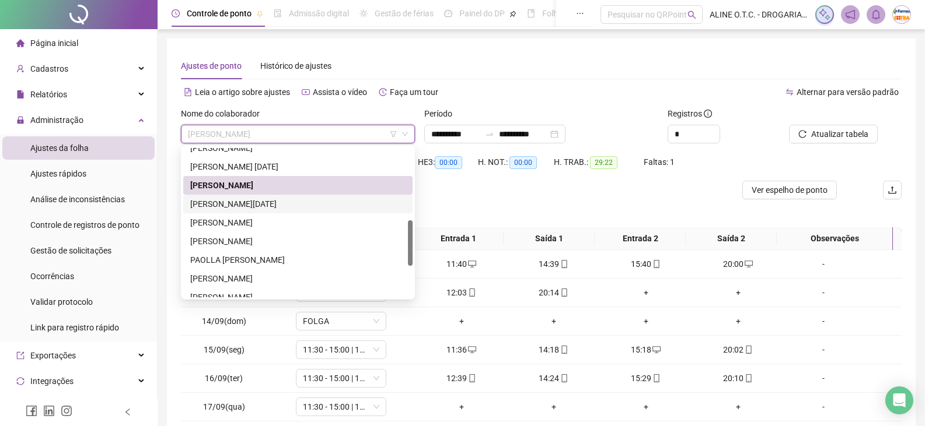
click at [310, 207] on div "[PERSON_NAME][DATE]" at bounding box center [297, 204] width 215 height 13
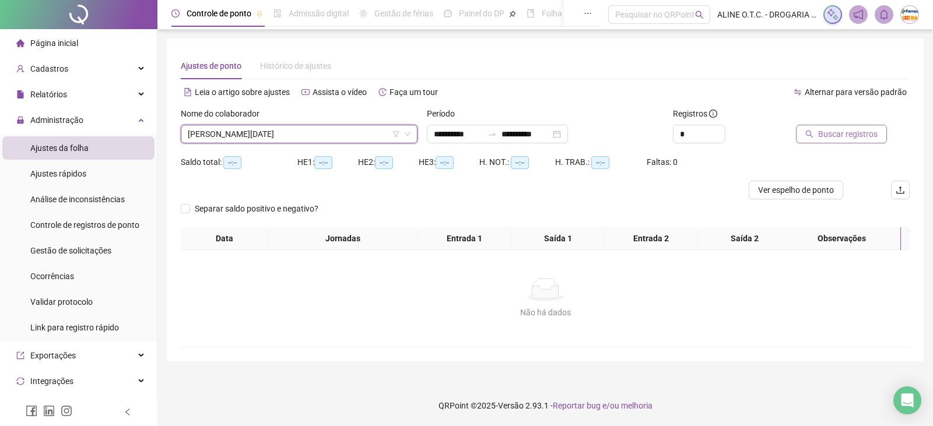
click at [876, 138] on button "Buscar registros" at bounding box center [841, 134] width 91 height 19
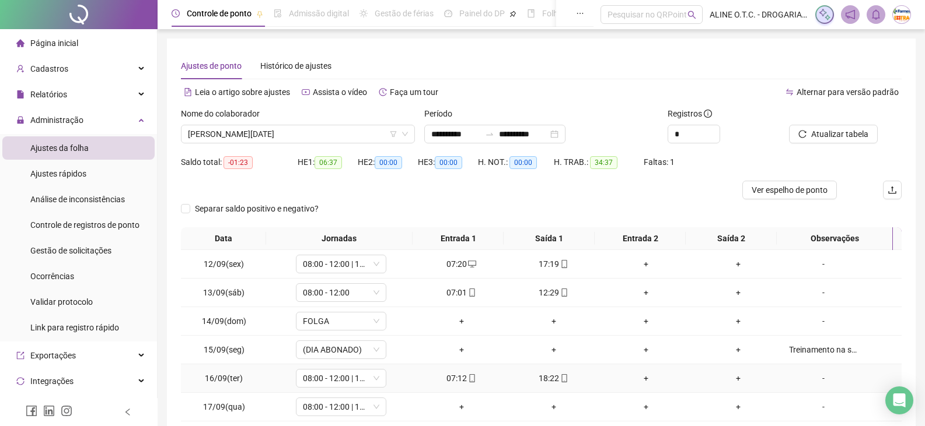
scroll to position [92, 0]
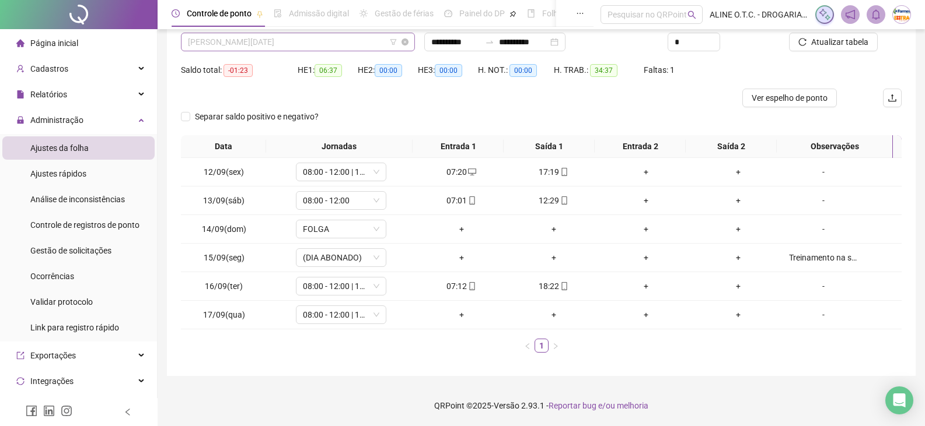
click at [296, 43] on span "[PERSON_NAME][DATE]" at bounding box center [298, 42] width 220 height 18
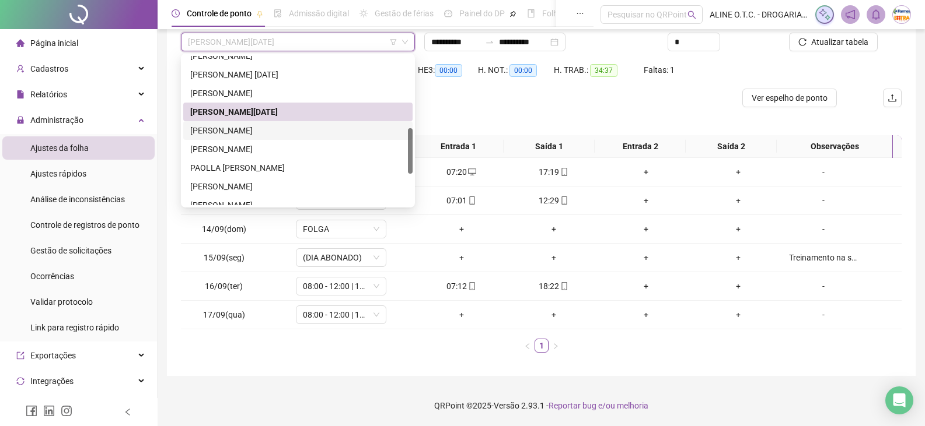
click at [247, 131] on div "[PERSON_NAME]" at bounding box center [297, 130] width 215 height 13
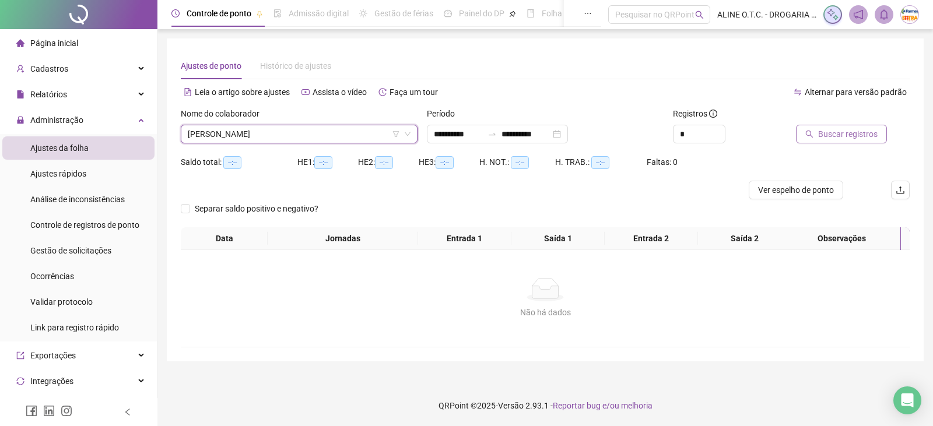
click at [837, 135] on span "Buscar registros" at bounding box center [848, 134] width 60 height 13
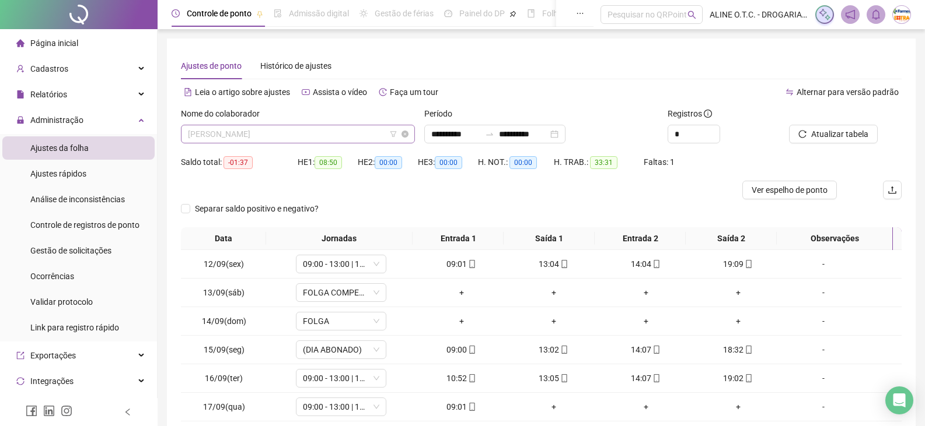
click at [312, 138] on span "[PERSON_NAME]" at bounding box center [298, 134] width 220 height 18
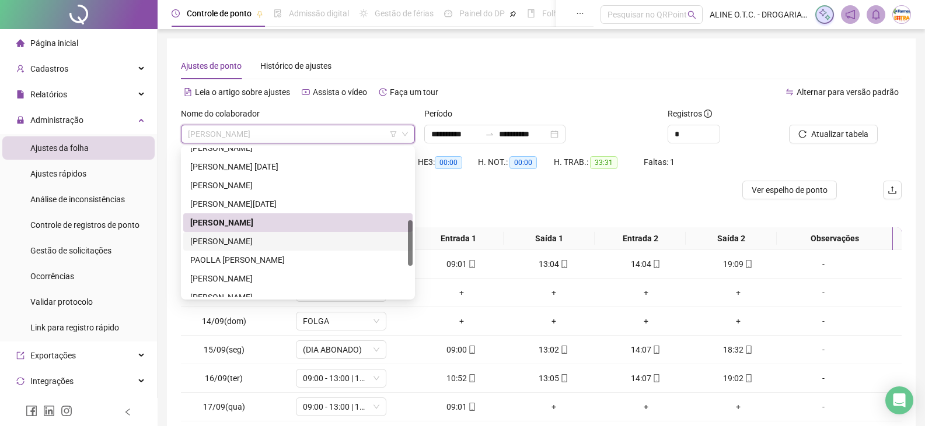
click at [259, 245] on div "[PERSON_NAME]" at bounding box center [297, 241] width 215 height 13
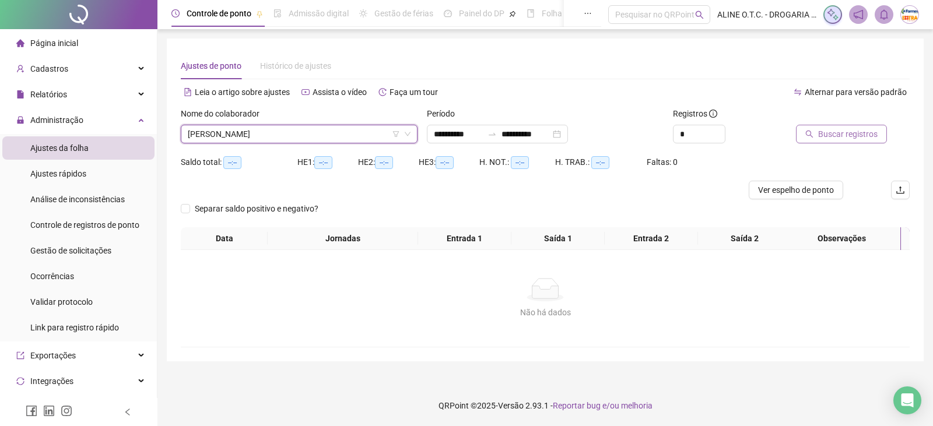
click at [850, 136] on span "Buscar registros" at bounding box center [848, 134] width 60 height 13
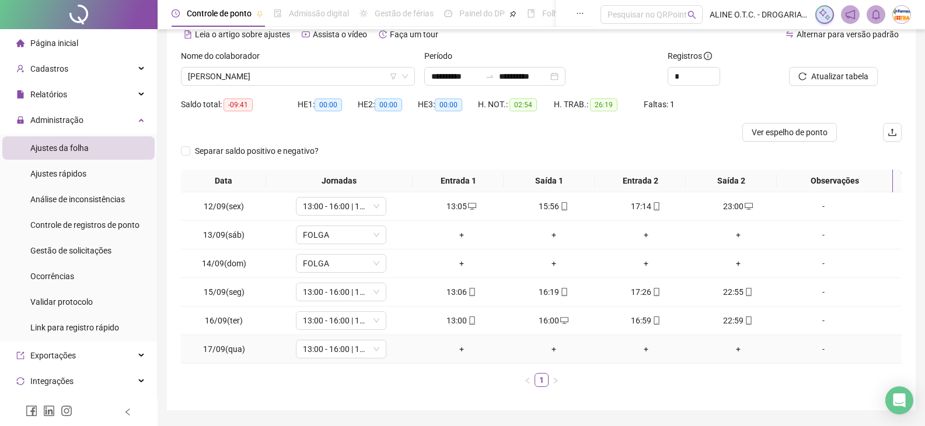
scroll to position [34, 0]
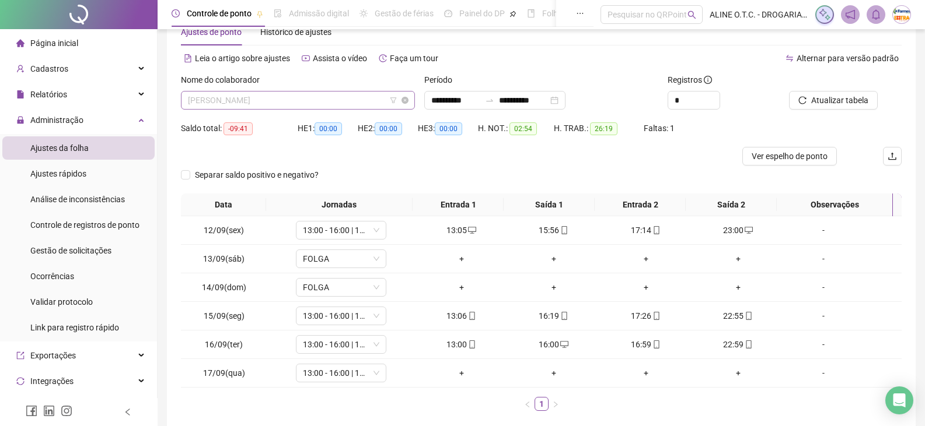
click at [312, 98] on span "[PERSON_NAME]" at bounding box center [298, 101] width 220 height 18
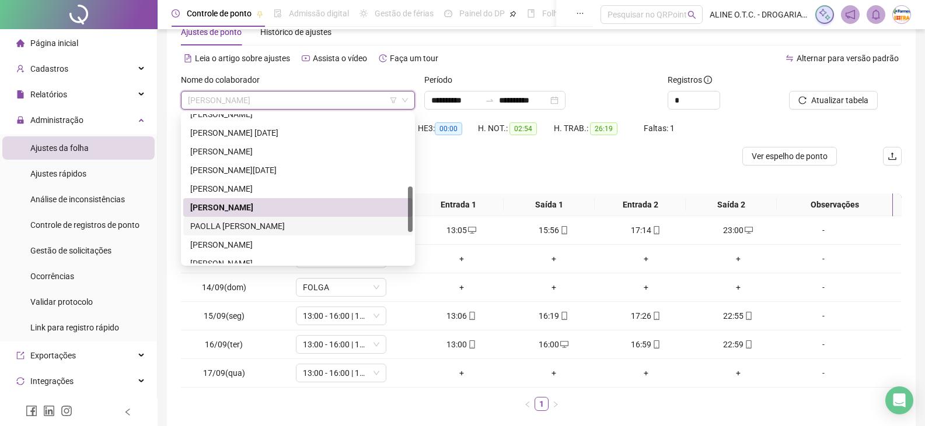
click at [242, 226] on div "PAOLLA [PERSON_NAME]" at bounding box center [297, 226] width 215 height 13
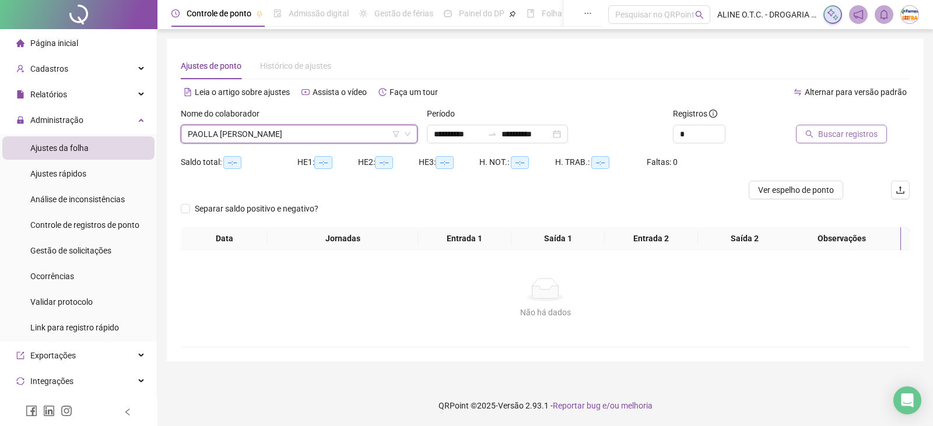
click at [839, 138] on span "Buscar registros" at bounding box center [848, 134] width 60 height 13
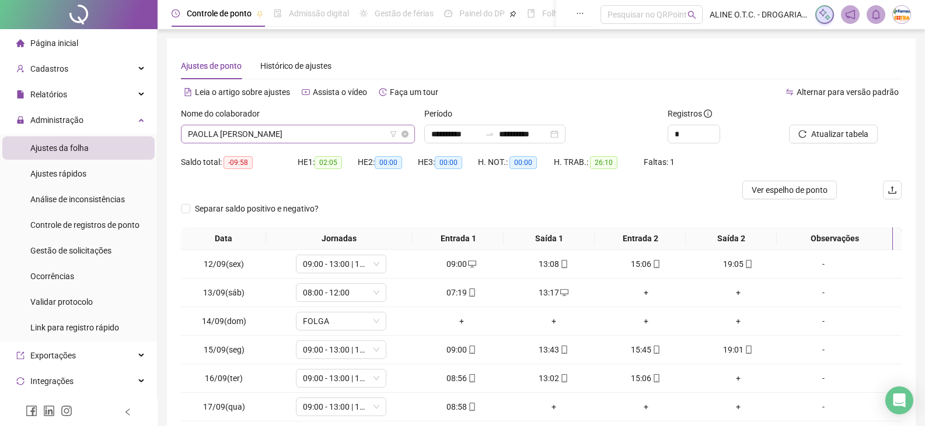
click at [341, 135] on span "PAOLLA [PERSON_NAME]" at bounding box center [298, 134] width 220 height 18
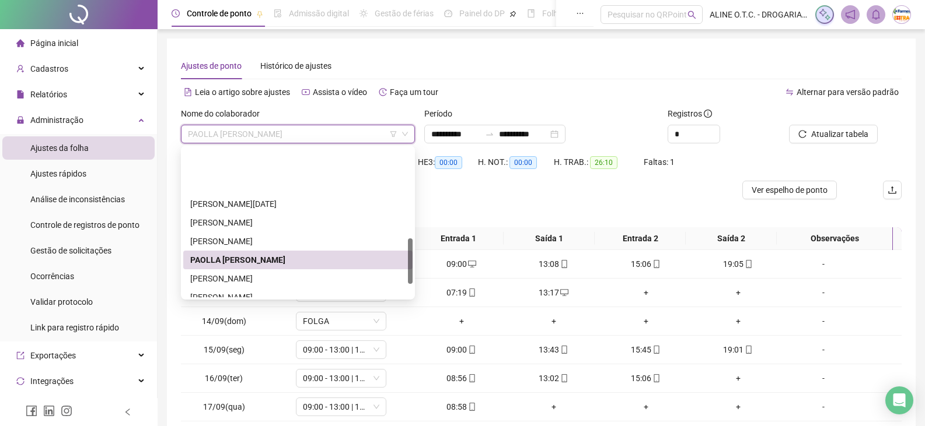
scroll to position [292, 0]
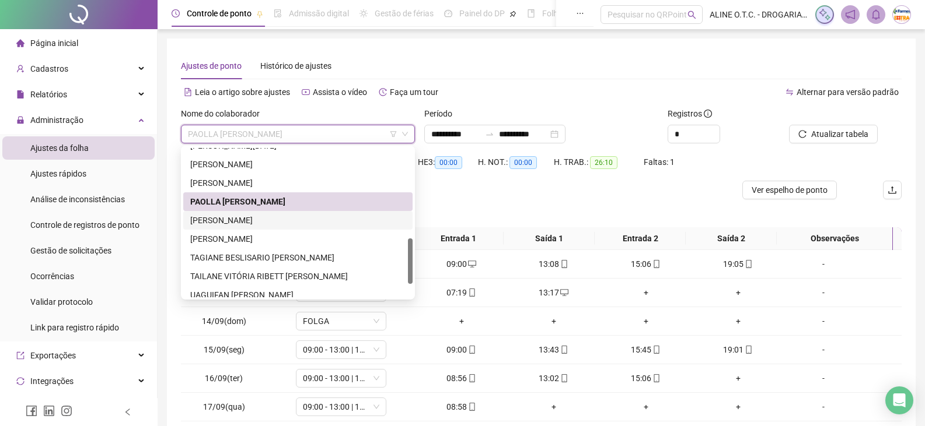
click at [226, 218] on div "[PERSON_NAME]" at bounding box center [297, 220] width 215 height 13
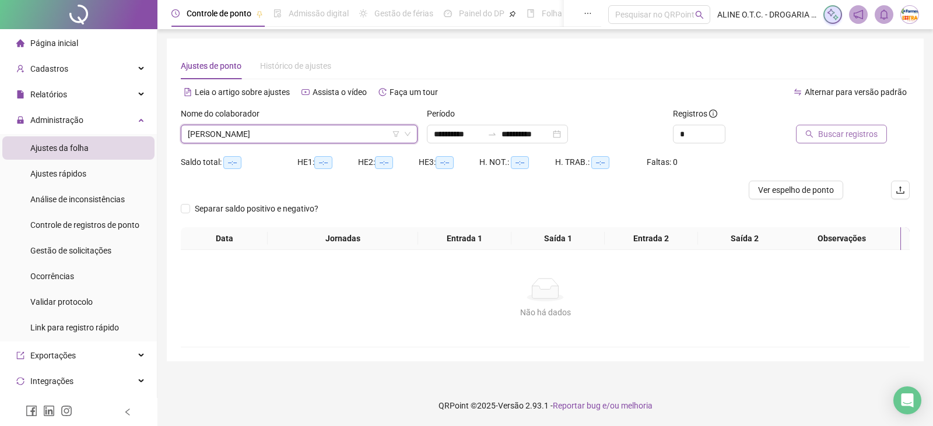
click at [837, 135] on span "Buscar registros" at bounding box center [848, 134] width 60 height 13
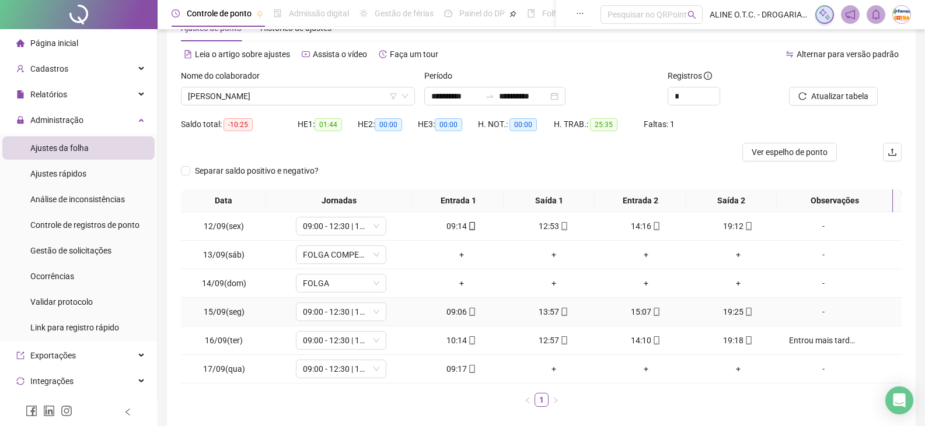
scroll to position [0, 0]
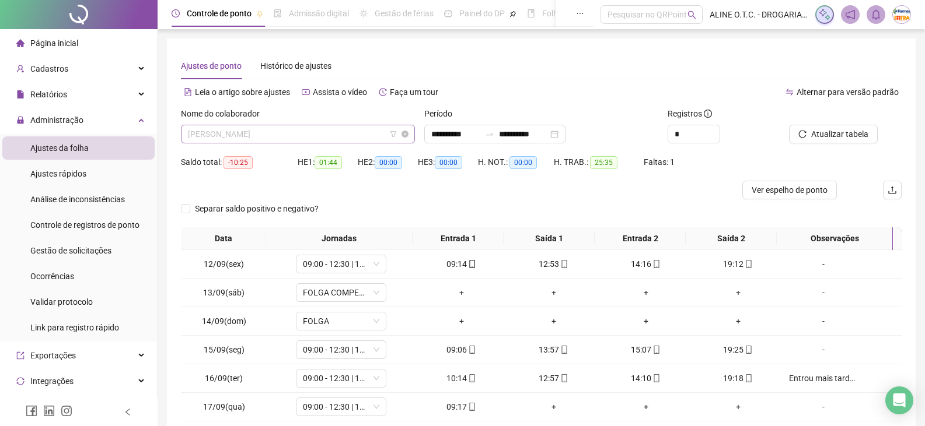
click at [263, 127] on span "[PERSON_NAME]" at bounding box center [298, 134] width 220 height 18
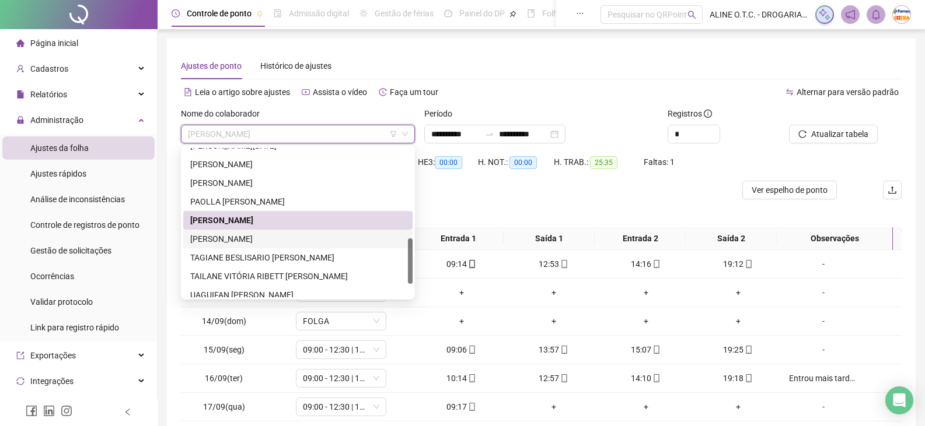
click at [250, 242] on div "[PERSON_NAME]" at bounding box center [297, 239] width 215 height 13
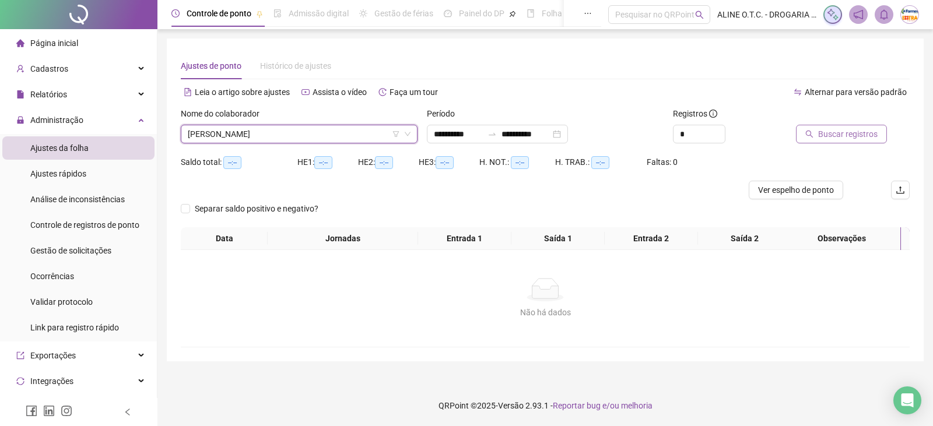
click at [829, 138] on span "Buscar registros" at bounding box center [848, 134] width 60 height 13
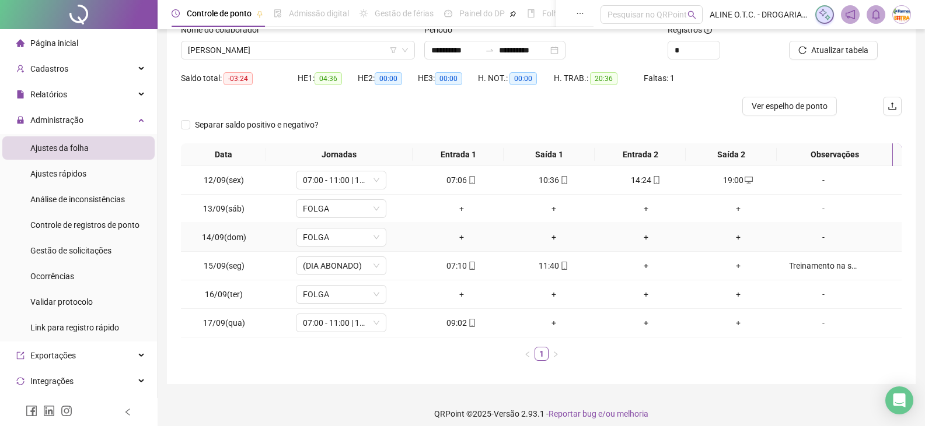
scroll to position [92, 0]
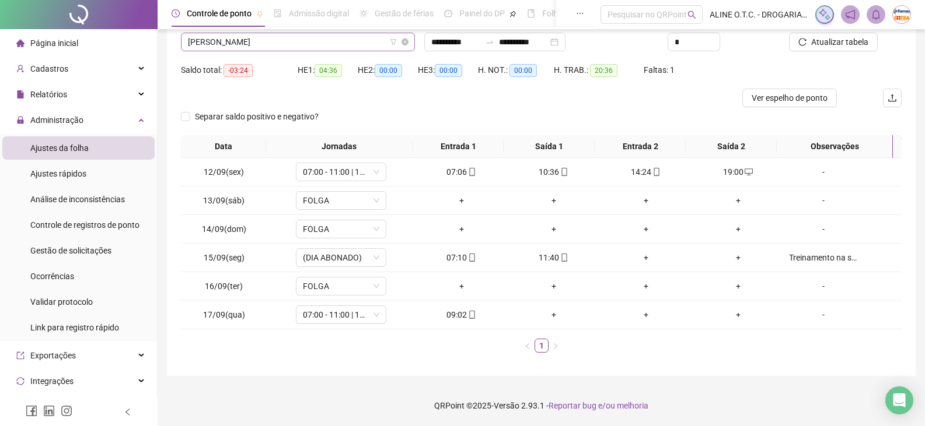
click at [229, 40] on span "[PERSON_NAME]" at bounding box center [298, 42] width 220 height 18
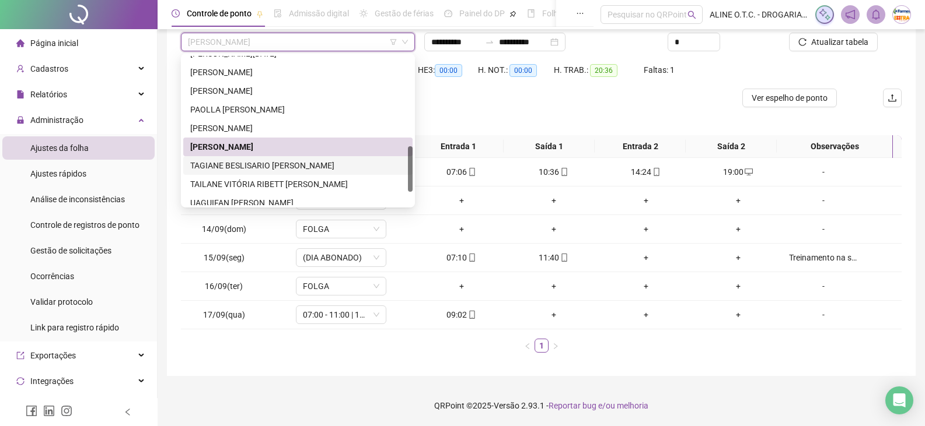
click at [228, 163] on div "TAGIANE BESLISARIO [PERSON_NAME]" at bounding box center [297, 165] width 215 height 13
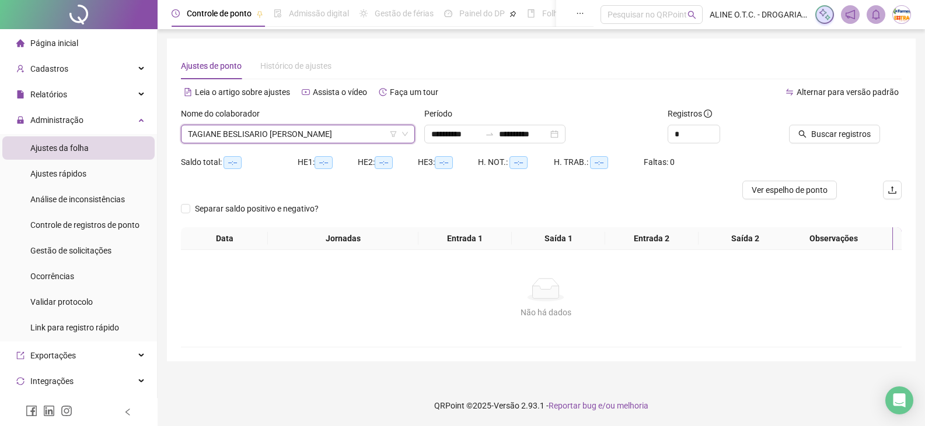
scroll to position [0, 0]
click at [834, 135] on span "Buscar registros" at bounding box center [848, 134] width 60 height 13
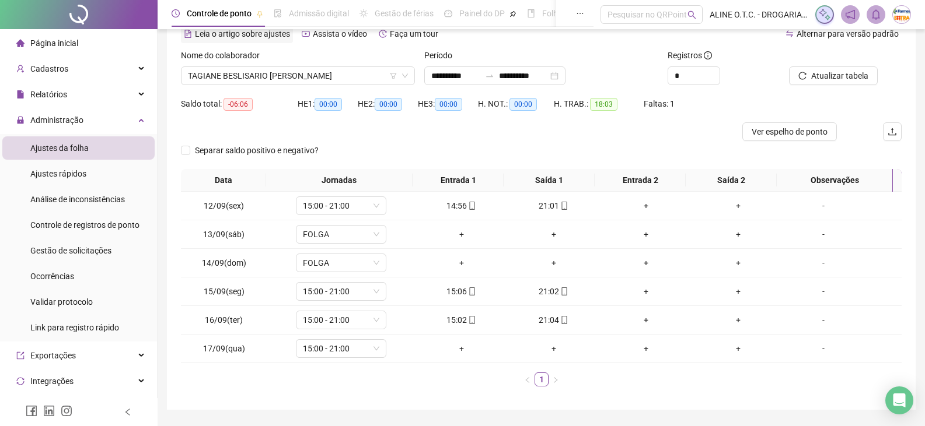
scroll to position [34, 0]
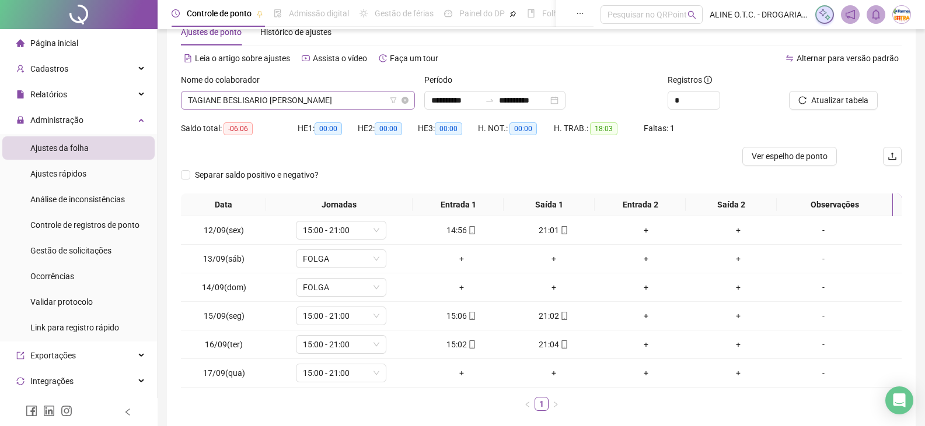
click at [242, 95] on span "TAGIANE BESLISARIO [PERSON_NAME]" at bounding box center [298, 101] width 220 height 18
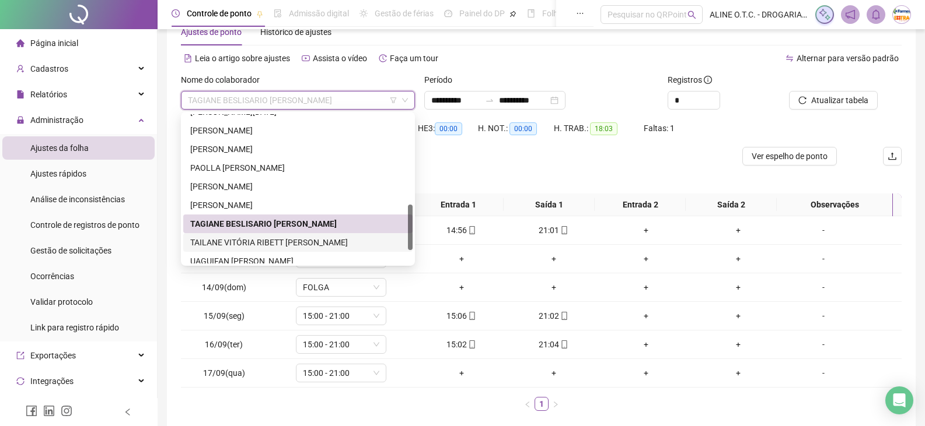
click at [197, 244] on div "TAILANE VITÓRIA RIBETT [PERSON_NAME]" at bounding box center [297, 242] width 215 height 13
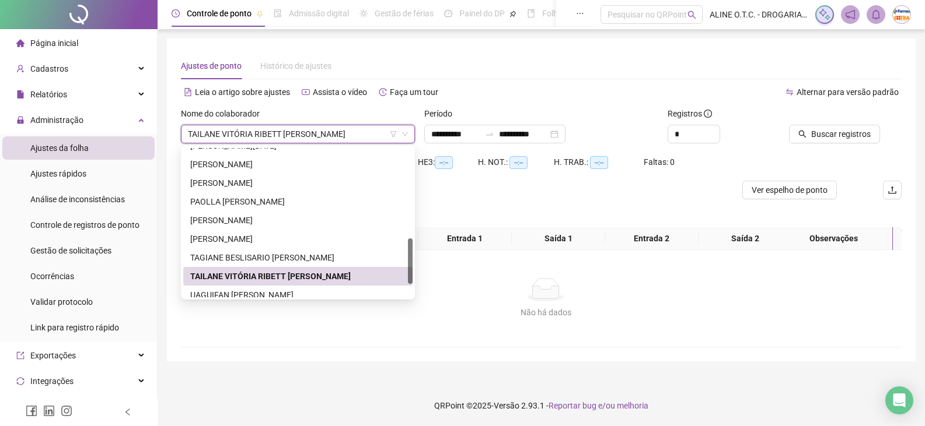
scroll to position [0, 0]
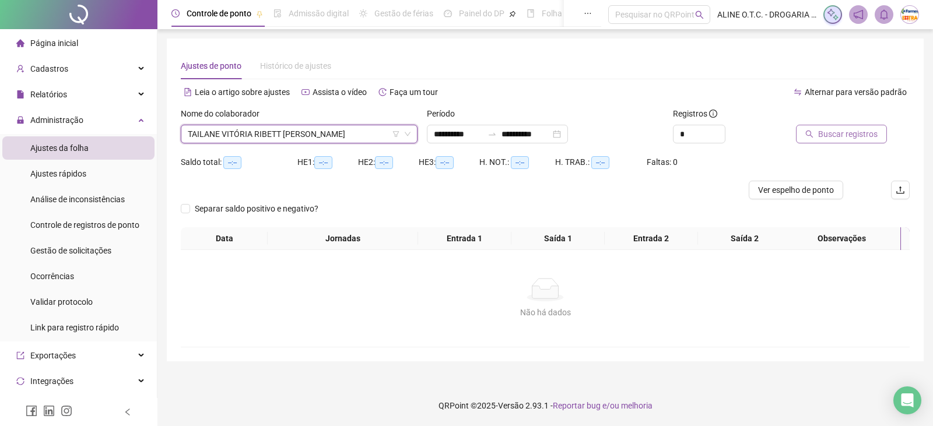
click at [841, 135] on span "Buscar registros" at bounding box center [848, 134] width 60 height 13
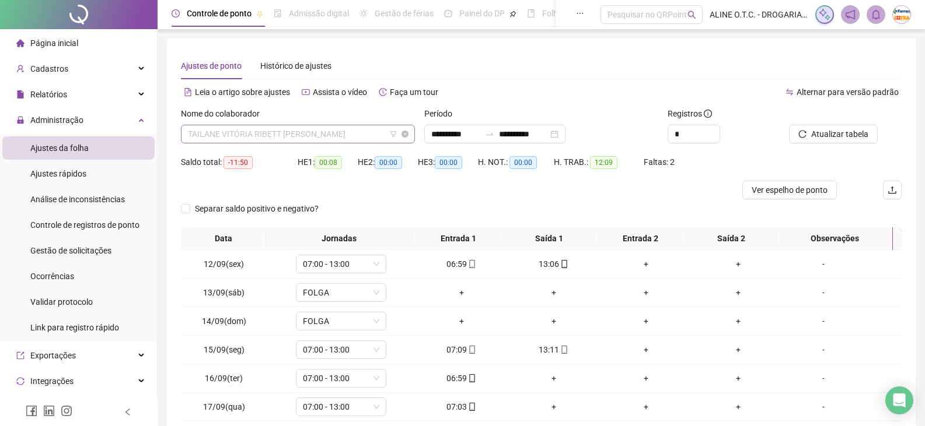
click at [341, 131] on span "TAILANE VITÓRIA RIBETT [PERSON_NAME]" at bounding box center [298, 134] width 220 height 18
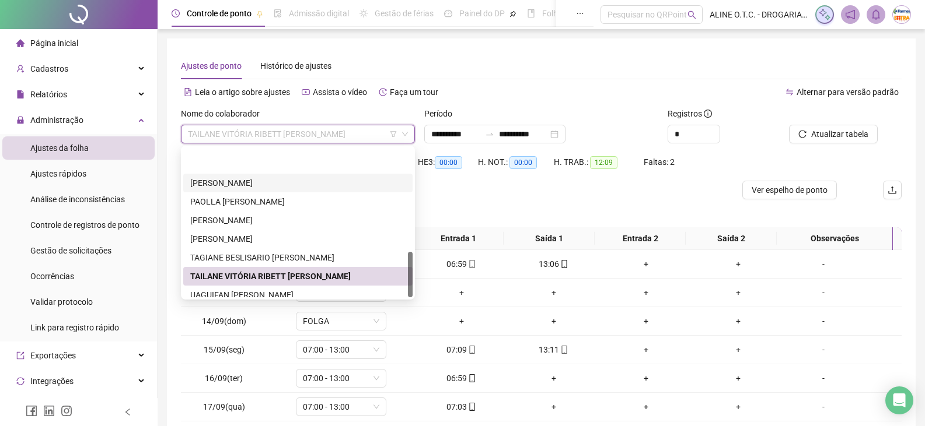
scroll to position [336, 0]
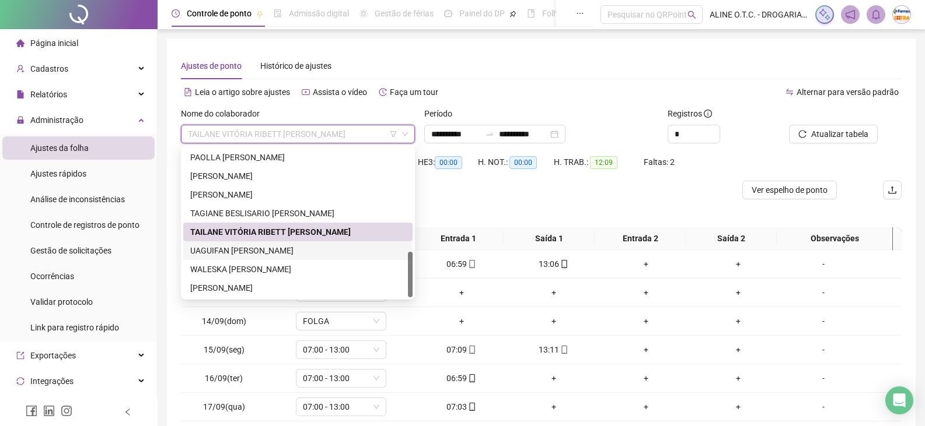
click at [249, 246] on div "UAGUIFAN [PERSON_NAME]" at bounding box center [297, 250] width 215 height 13
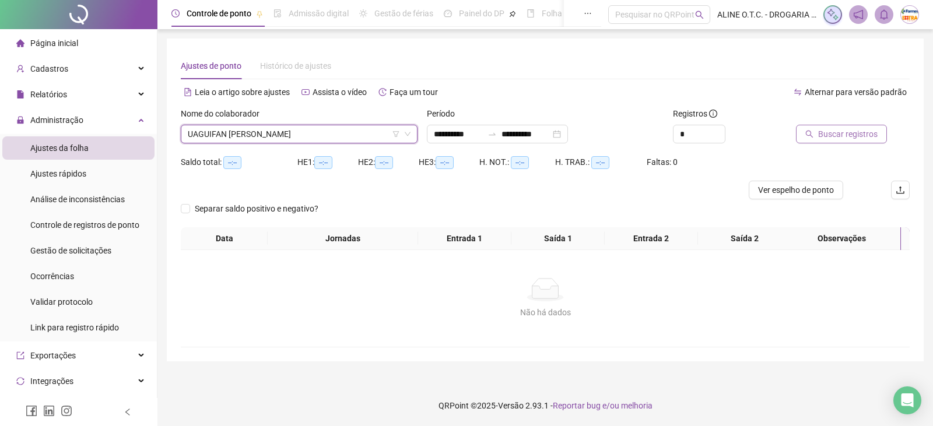
click at [868, 139] on span "Buscar registros" at bounding box center [848, 134] width 60 height 13
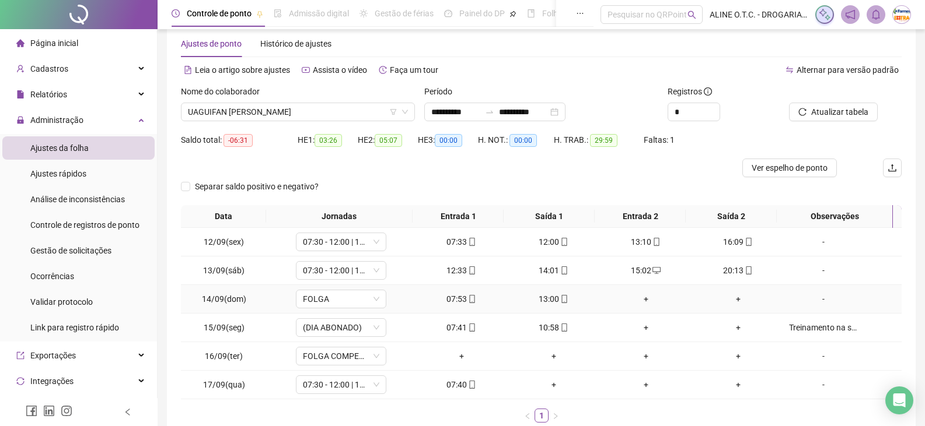
scroll to position [92, 0]
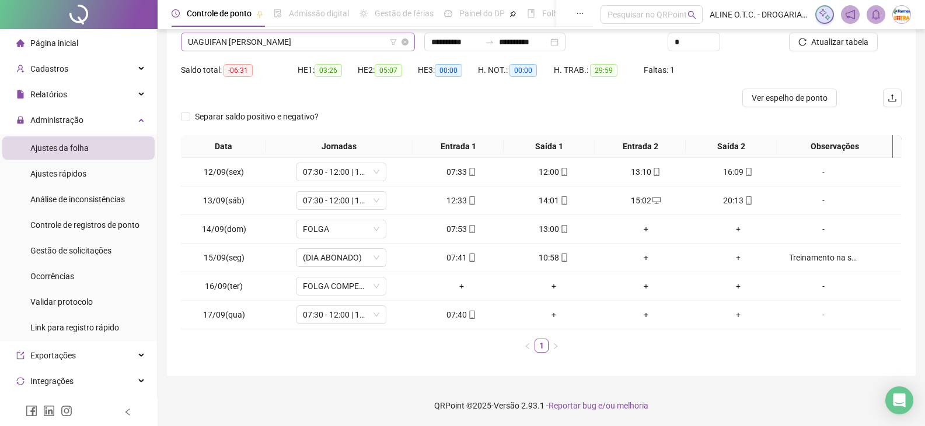
click at [264, 47] on span "UAGUIFAN [PERSON_NAME]" at bounding box center [298, 42] width 220 height 18
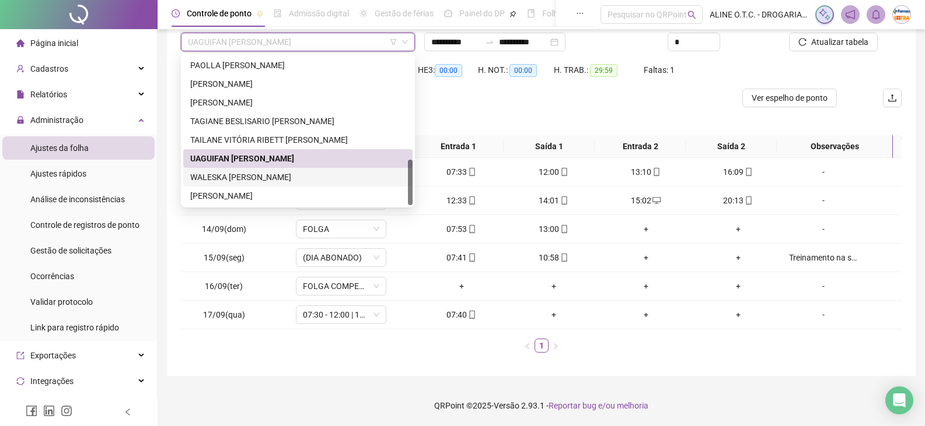
click at [297, 174] on div "WALESKA [PERSON_NAME]" at bounding box center [297, 177] width 215 height 13
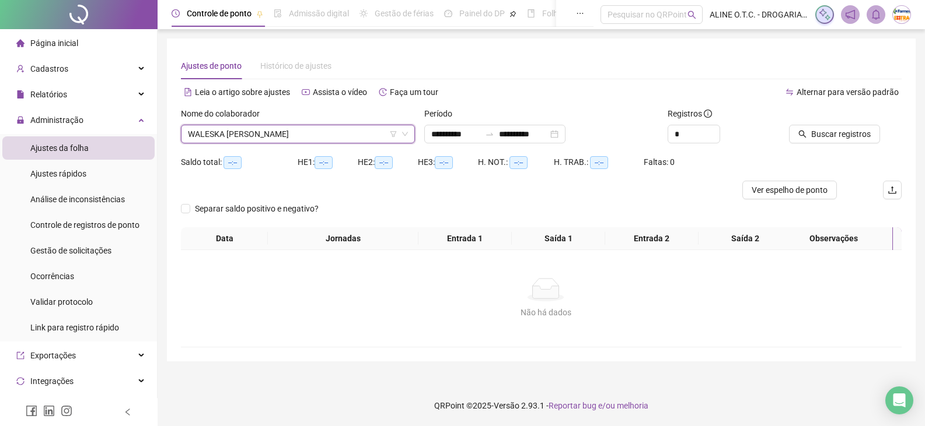
scroll to position [0, 0]
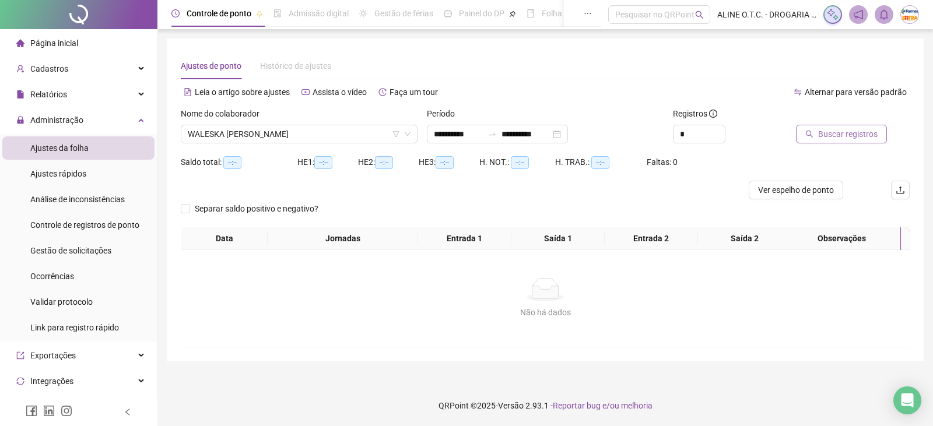
click at [855, 138] on span "Buscar registros" at bounding box center [848, 134] width 60 height 13
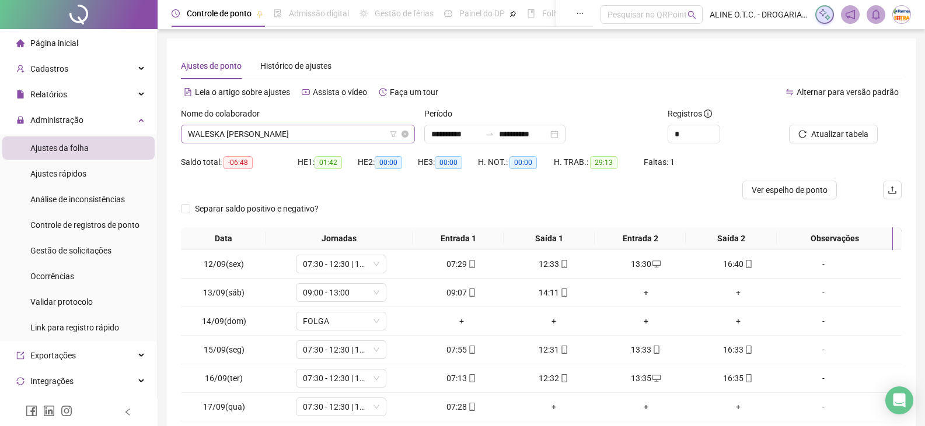
click at [264, 131] on span "WALESKA [PERSON_NAME]" at bounding box center [298, 134] width 220 height 18
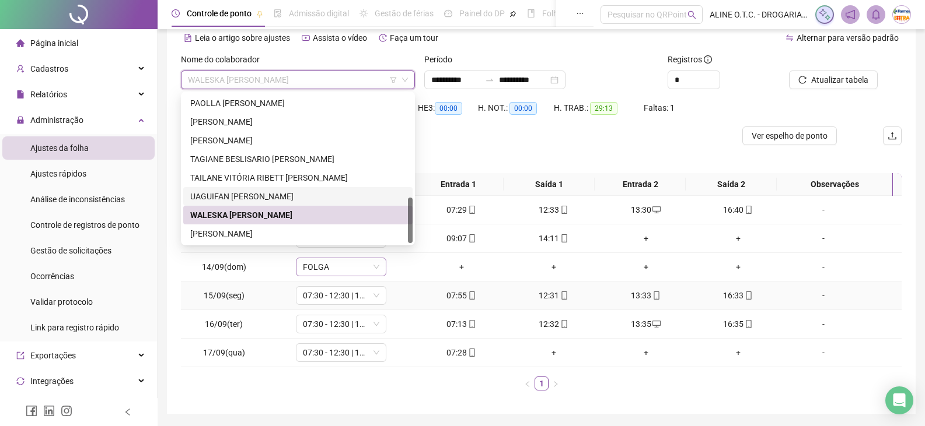
scroll to position [92, 0]
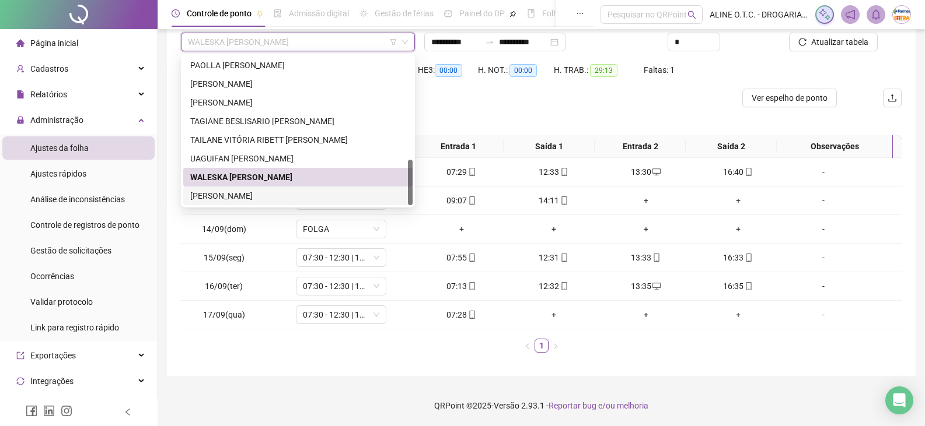
click at [217, 194] on div "[PERSON_NAME]" at bounding box center [297, 196] width 215 height 13
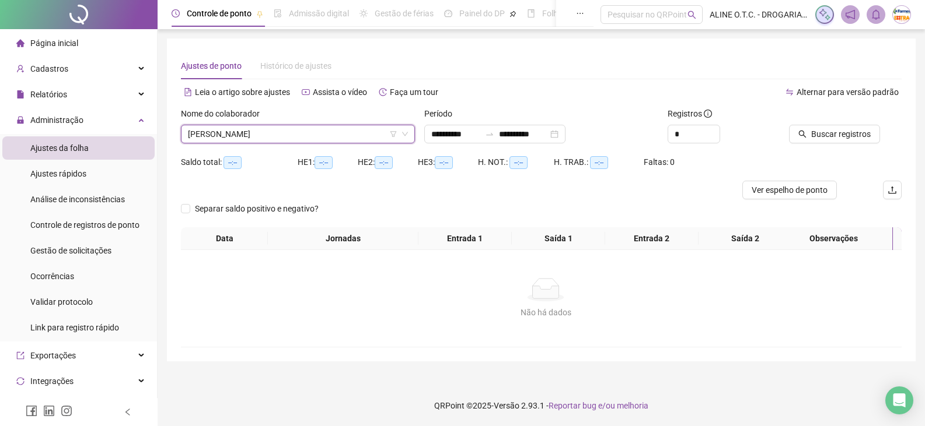
scroll to position [0, 0]
click at [870, 132] on span "Buscar registros" at bounding box center [848, 134] width 60 height 13
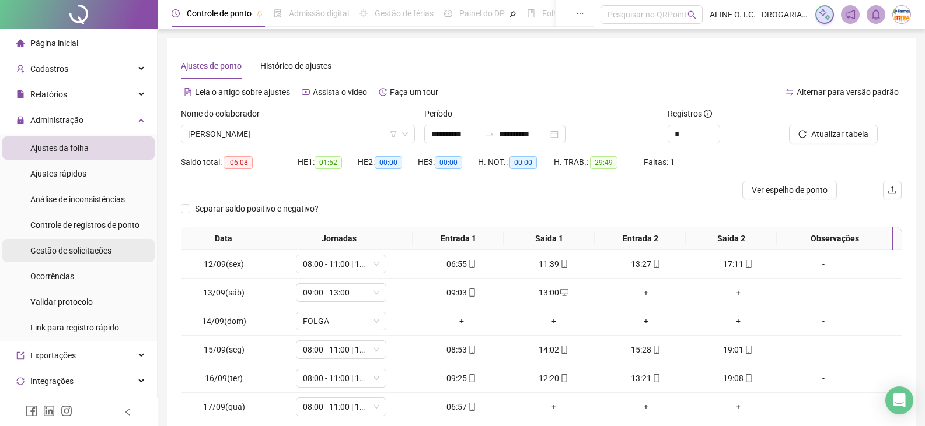
click at [109, 246] on span "Gestão de solicitações" at bounding box center [70, 250] width 81 height 9
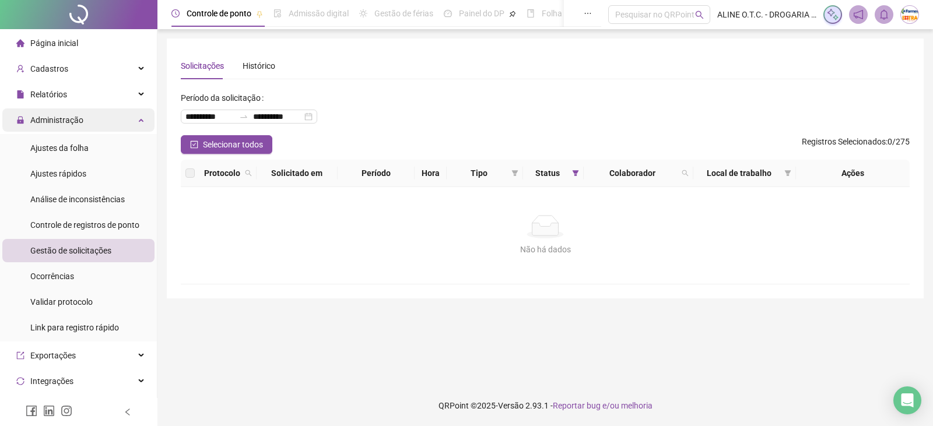
click at [80, 119] on span "Administração" at bounding box center [56, 120] width 53 height 9
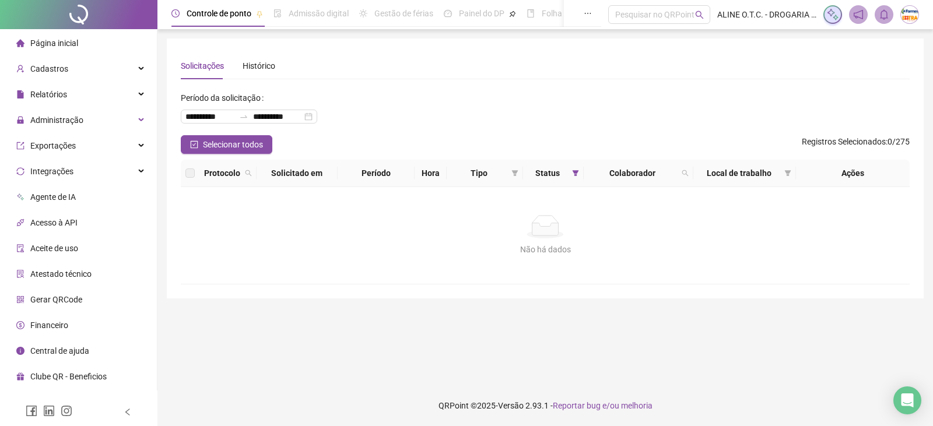
click at [103, 39] on li "Página inicial" at bounding box center [78, 43] width 152 height 23
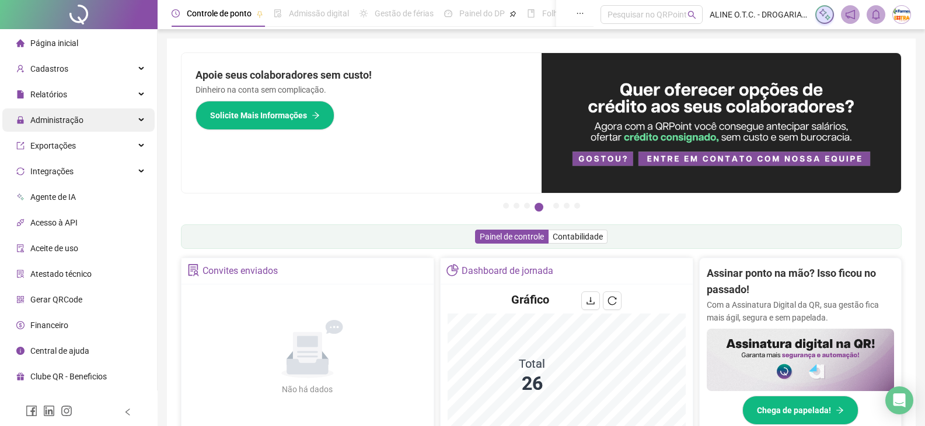
click at [70, 120] on span "Administração" at bounding box center [56, 120] width 53 height 9
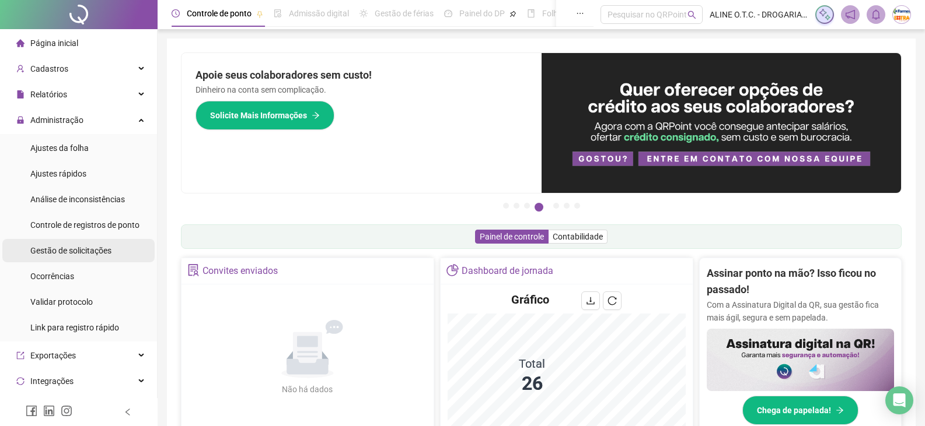
click at [109, 243] on div "Gestão de solicitações" at bounding box center [70, 250] width 81 height 23
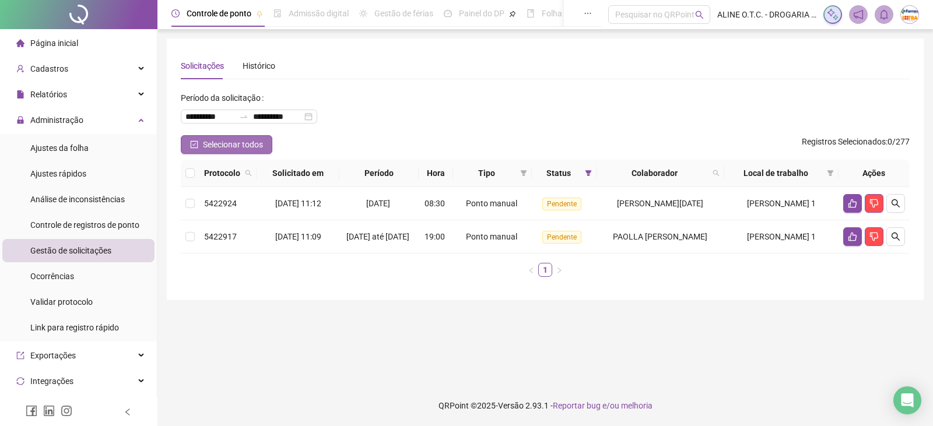
click at [233, 138] on button "Selecionar todos" at bounding box center [227, 144] width 92 height 19
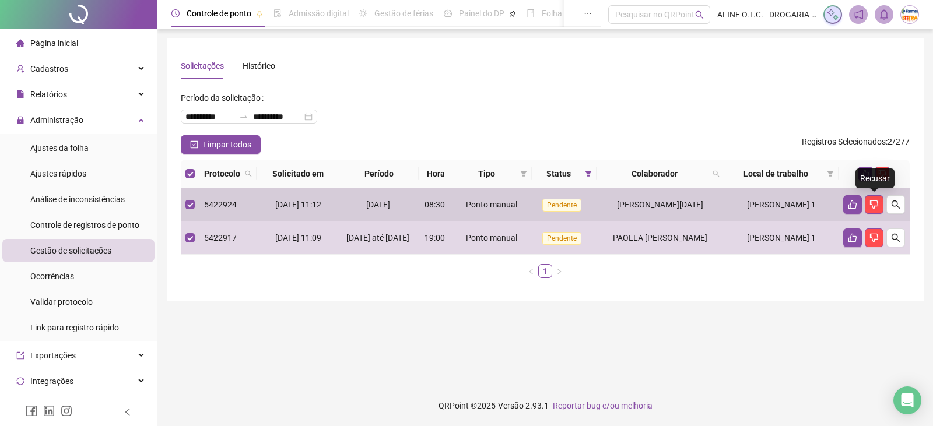
click at [870, 176] on div "Recusar" at bounding box center [875, 179] width 39 height 20
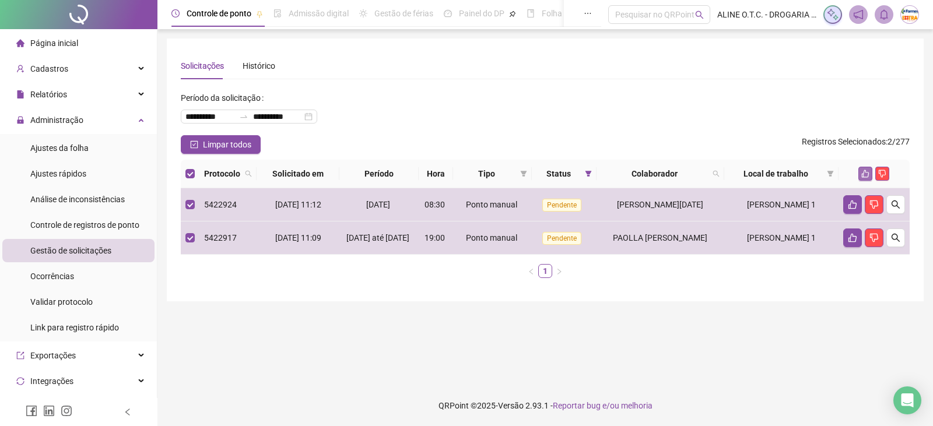
click at [866, 176] on icon "like" at bounding box center [866, 174] width 8 height 8
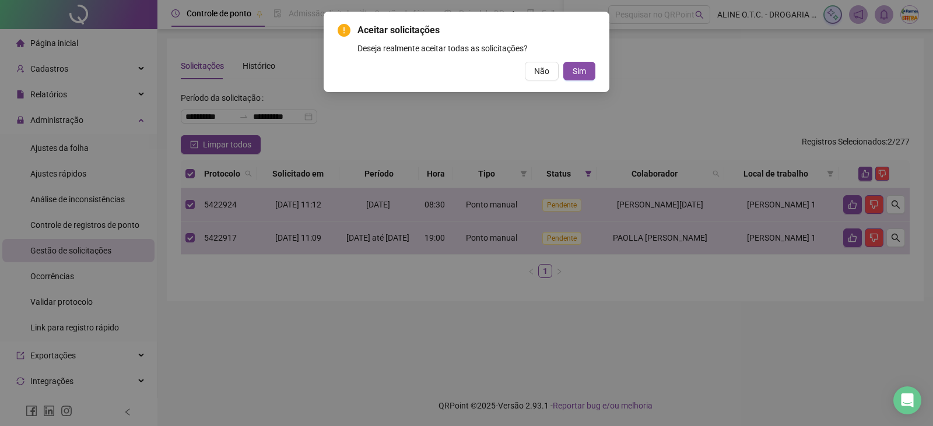
click at [587, 71] on button "Sim" at bounding box center [580, 71] width 32 height 19
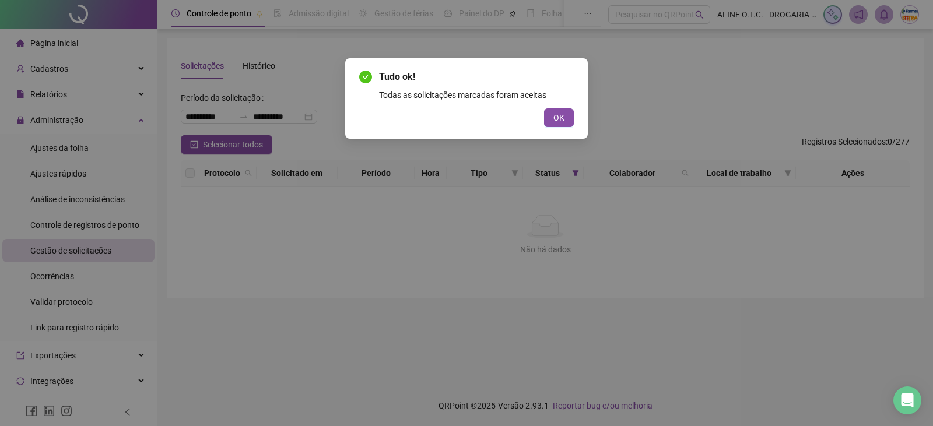
click at [554, 107] on div "Tudo ok! Todas as solicitações marcadas foram aceitas OK" at bounding box center [466, 98] width 215 height 57
click at [554, 109] on button "OK" at bounding box center [559, 118] width 30 height 19
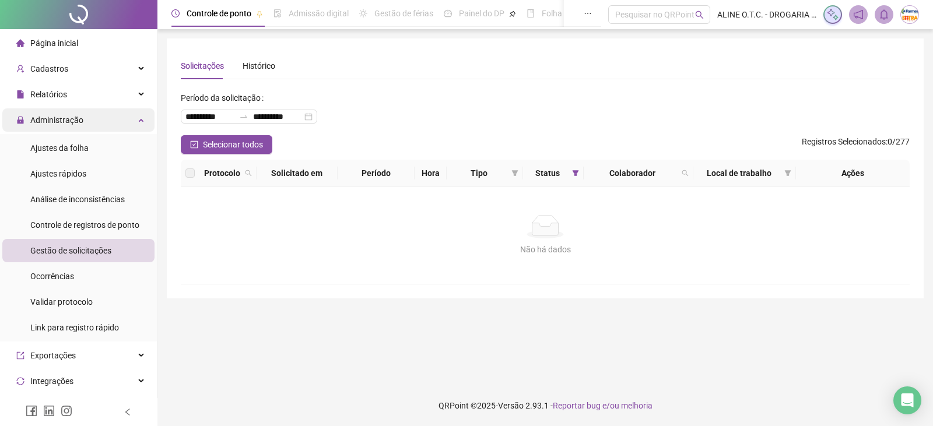
click at [82, 121] on div "Administração" at bounding box center [78, 120] width 152 height 23
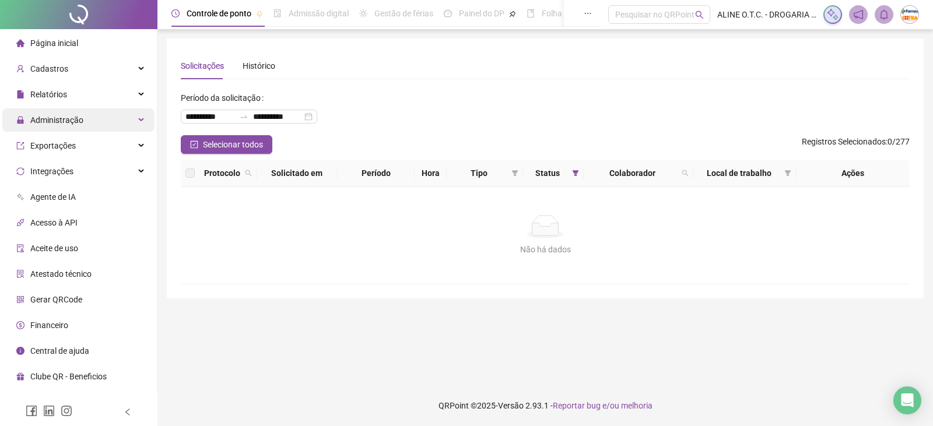
click at [87, 123] on div "Administração" at bounding box center [78, 120] width 152 height 23
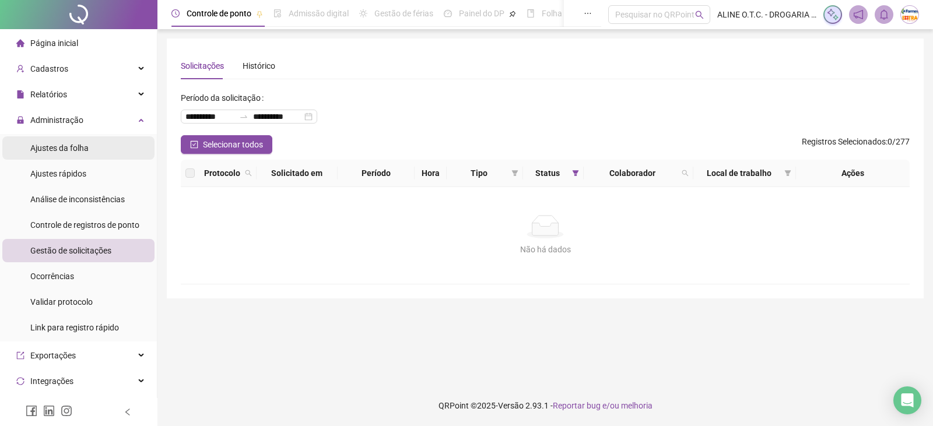
click at [100, 150] on li "Ajustes da folha" at bounding box center [78, 148] width 152 height 23
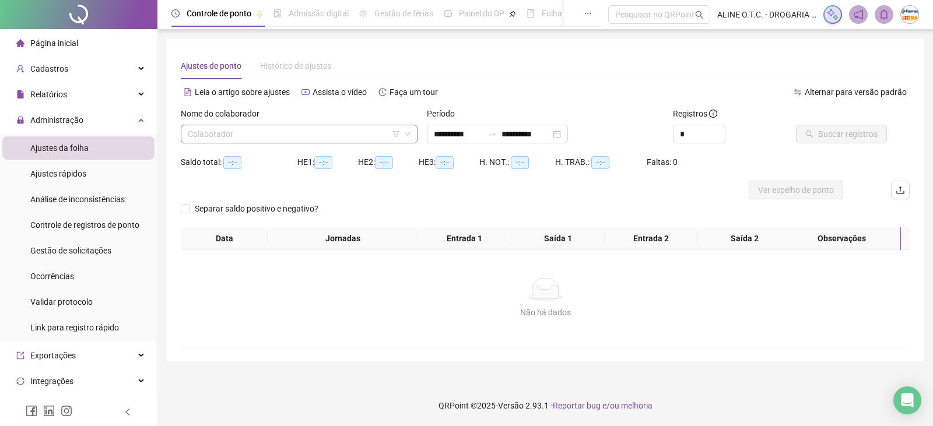
click at [291, 133] on input "search" at bounding box center [294, 134] width 212 height 18
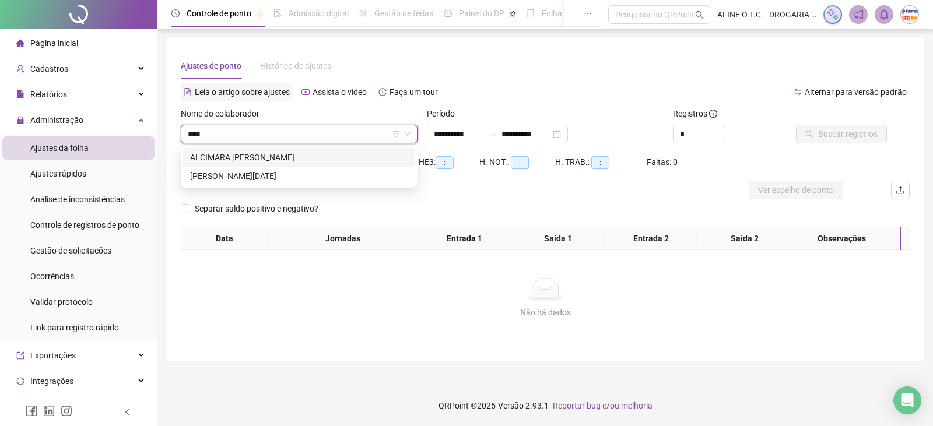
type input "****"
click at [296, 177] on div "[PERSON_NAME][DATE]" at bounding box center [299, 176] width 218 height 13
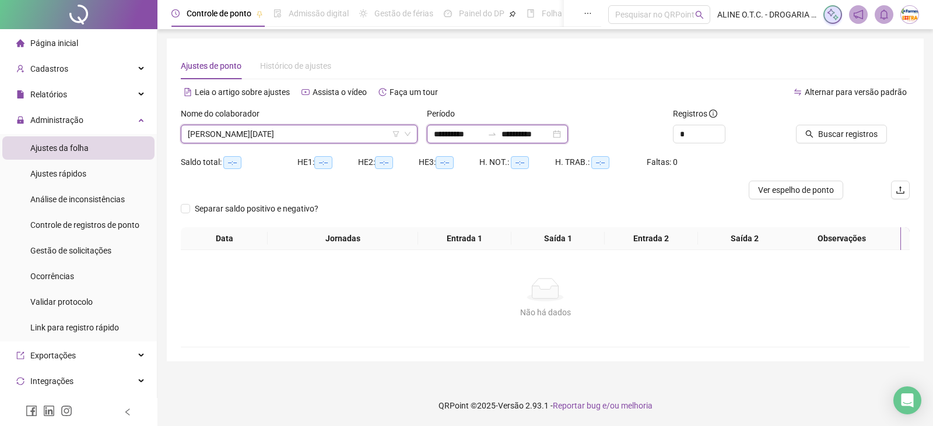
click at [477, 136] on input "**********" at bounding box center [458, 134] width 49 height 13
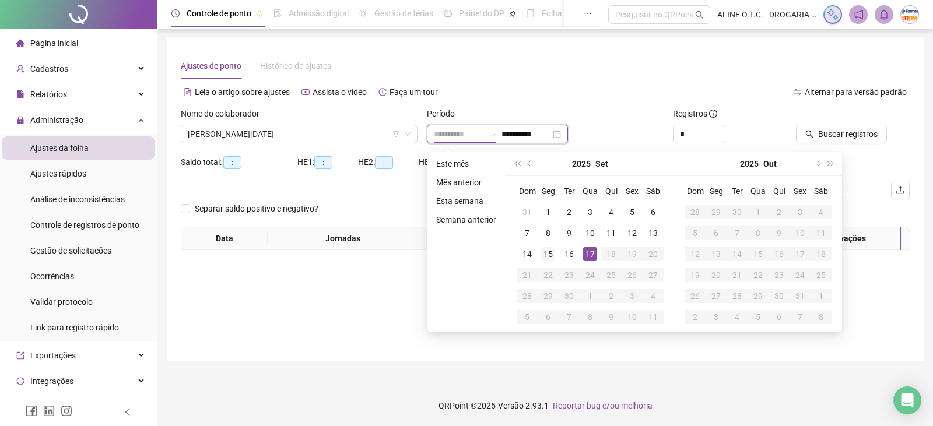
type input "**********"
click at [551, 260] on div "15" at bounding box center [548, 254] width 14 height 14
type input "**********"
click at [588, 255] on div "17" at bounding box center [590, 254] width 14 height 14
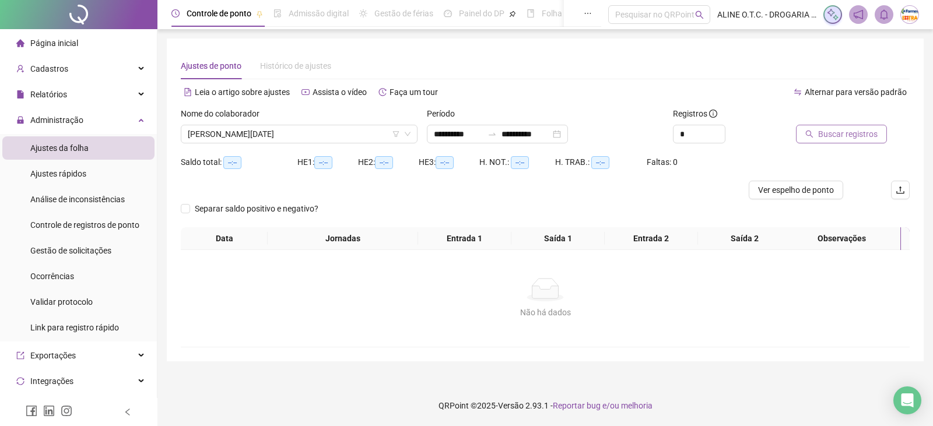
click at [811, 131] on icon "search" at bounding box center [810, 134] width 8 height 8
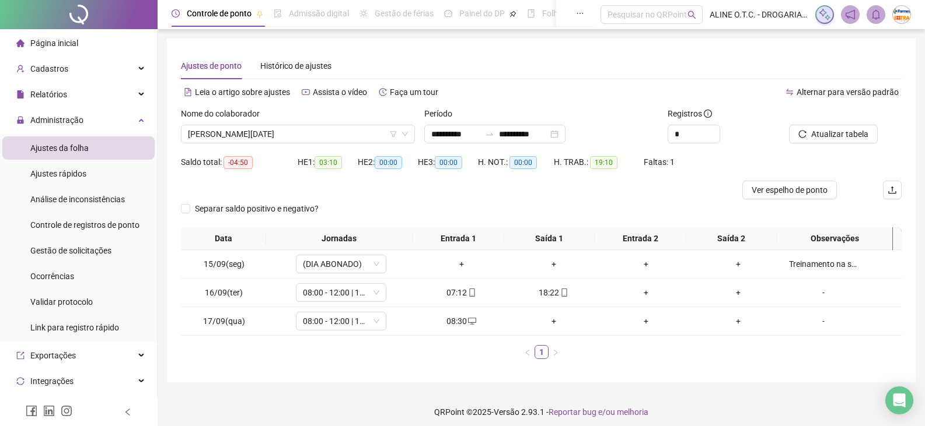
click at [352, 122] on div "Nome do colaborador" at bounding box center [298, 116] width 234 height 18
click at [351, 133] on span "[PERSON_NAME][DATE]" at bounding box center [298, 134] width 220 height 18
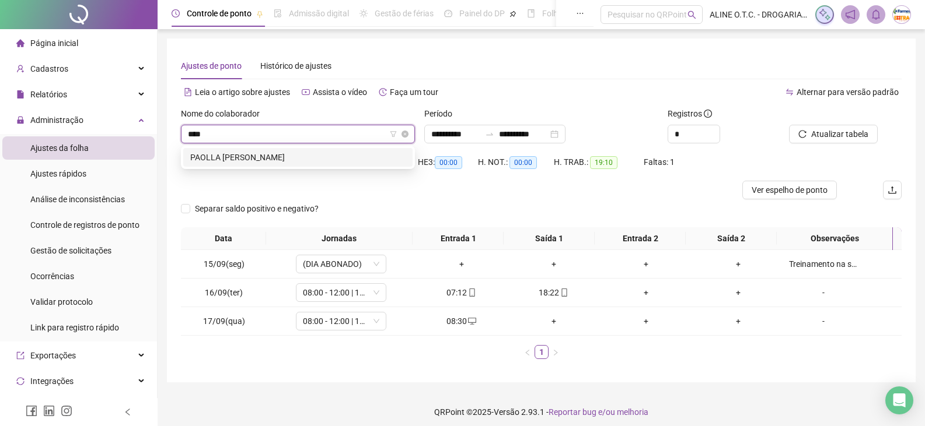
type input "*****"
click at [339, 156] on div "PAOLLA [PERSON_NAME]" at bounding box center [297, 157] width 215 height 13
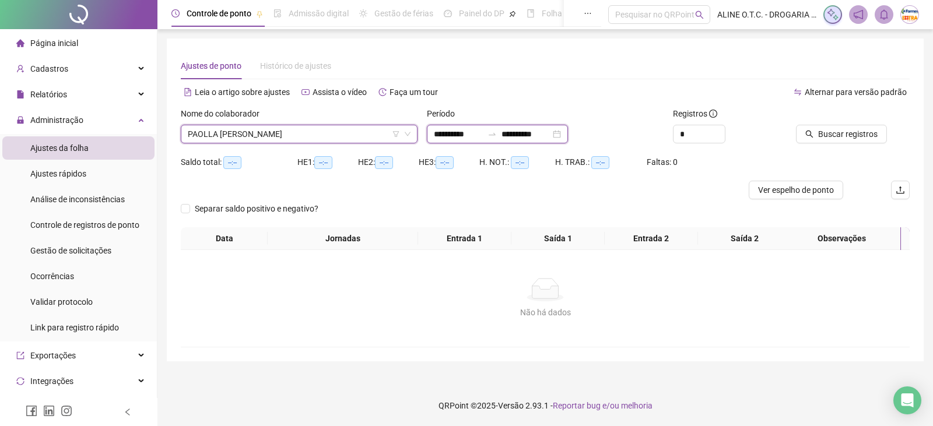
click at [469, 132] on input "**********" at bounding box center [458, 134] width 49 height 13
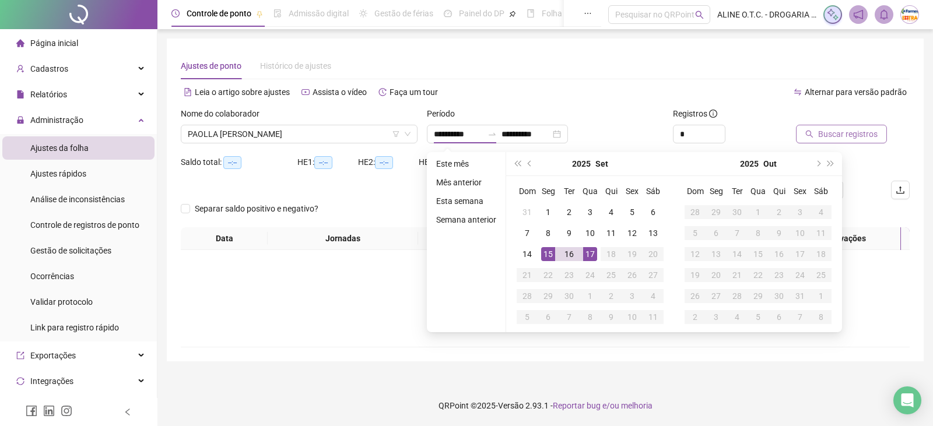
click at [850, 132] on span "Buscar registros" at bounding box center [848, 134] width 60 height 13
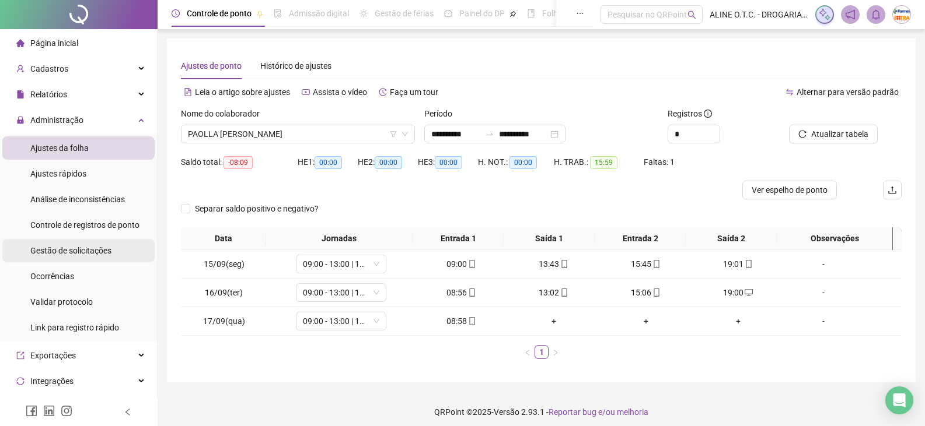
click at [131, 252] on li "Gestão de solicitações" at bounding box center [78, 250] width 152 height 23
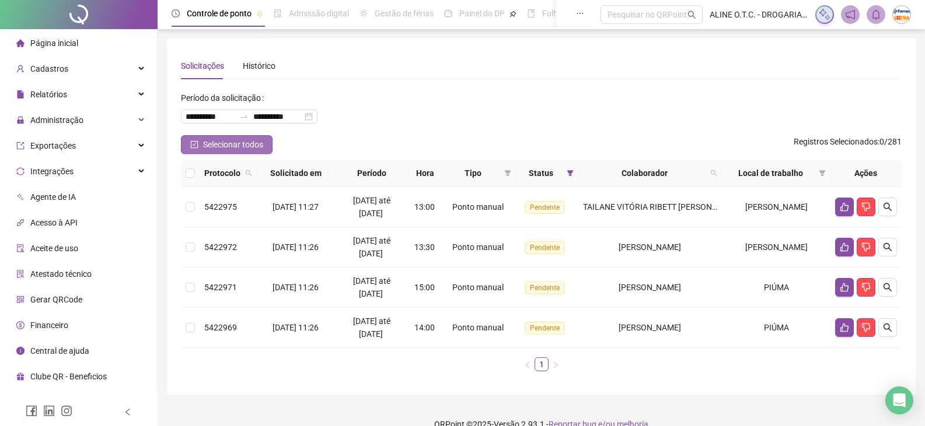
click at [219, 146] on span "Selecionar todos" at bounding box center [233, 144] width 60 height 13
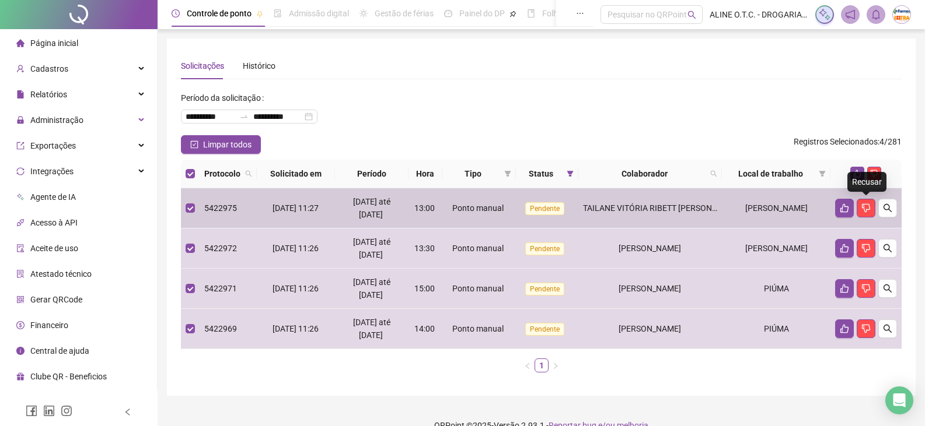
click at [854, 178] on div "Recusar" at bounding box center [866, 182] width 39 height 20
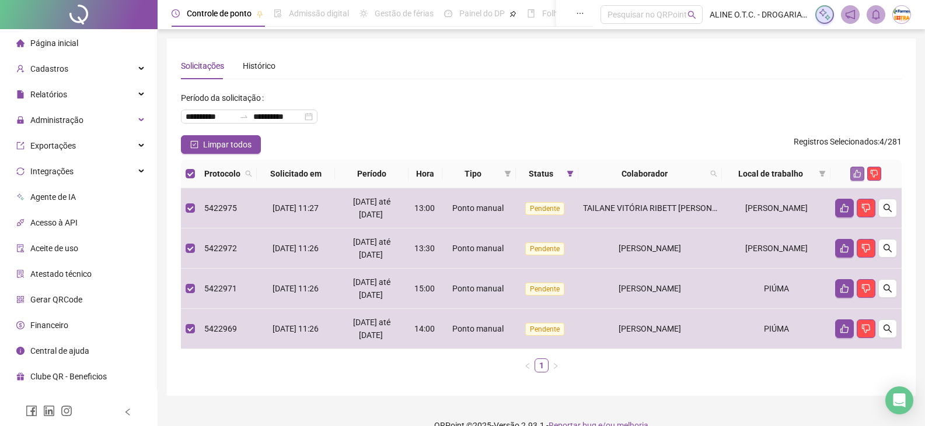
click at [855, 172] on icon "like" at bounding box center [857, 174] width 8 height 8
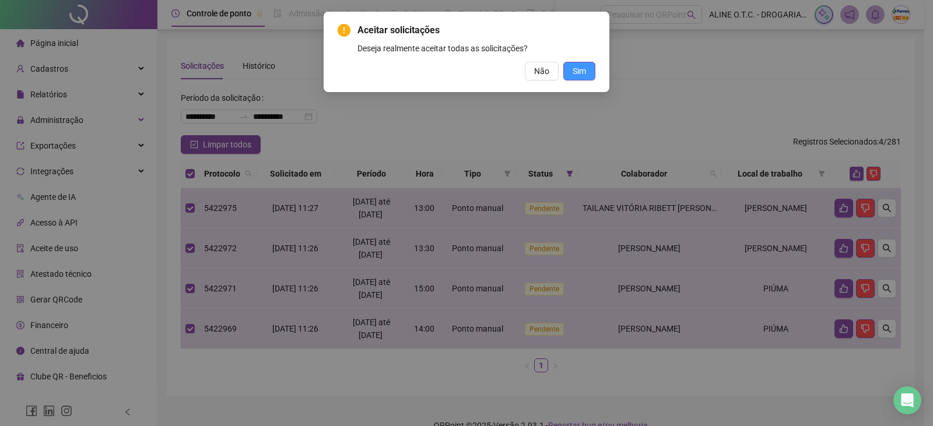
click at [589, 72] on button "Sim" at bounding box center [580, 71] width 32 height 19
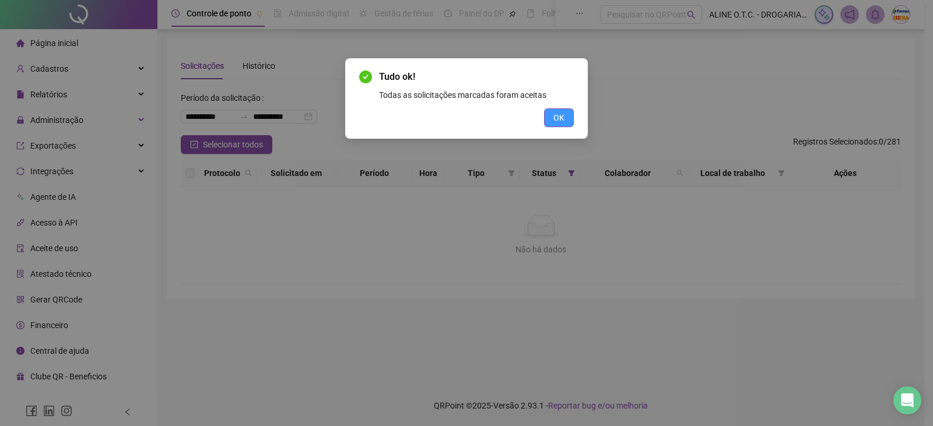
click at [556, 116] on span "OK" at bounding box center [559, 117] width 11 height 13
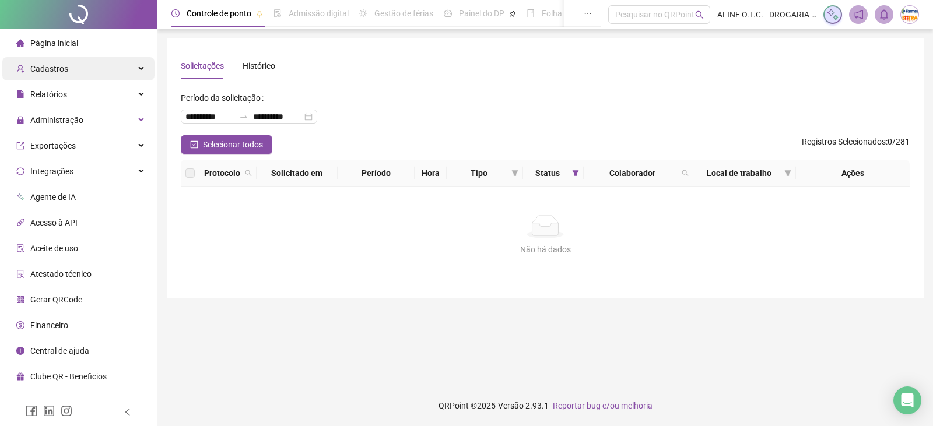
click at [86, 67] on div "Cadastros" at bounding box center [78, 68] width 152 height 23
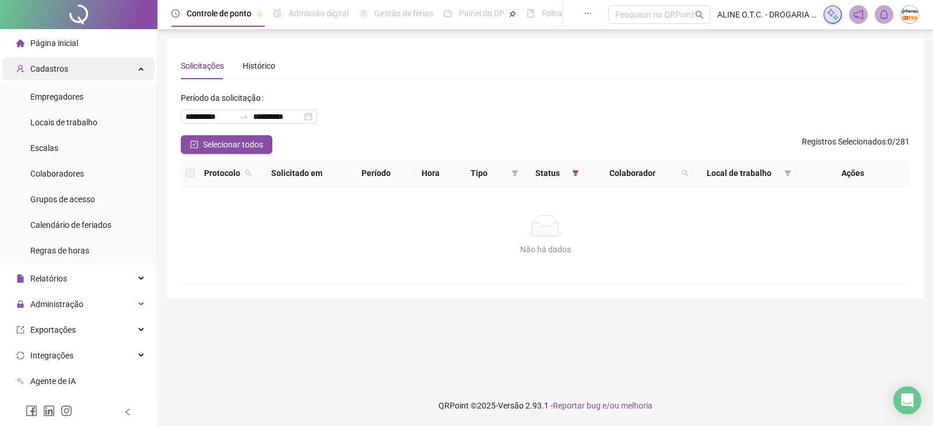
click at [96, 74] on div "Cadastros" at bounding box center [78, 68] width 152 height 23
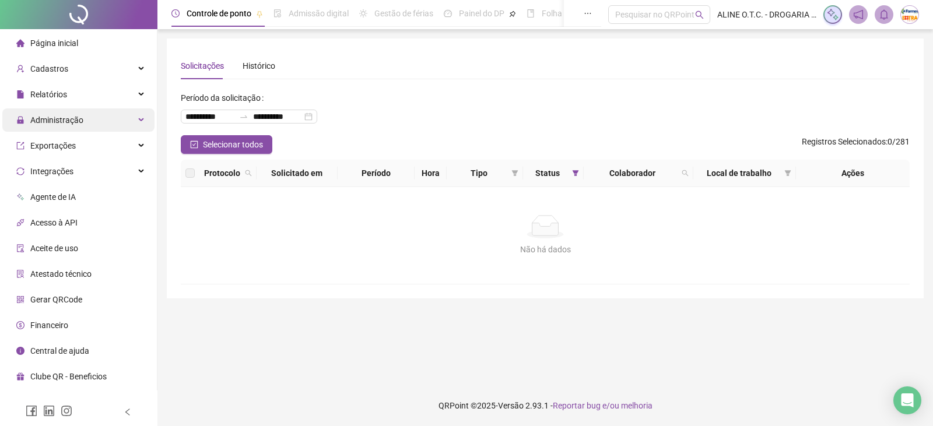
click at [86, 117] on div "Administração" at bounding box center [78, 120] width 152 height 23
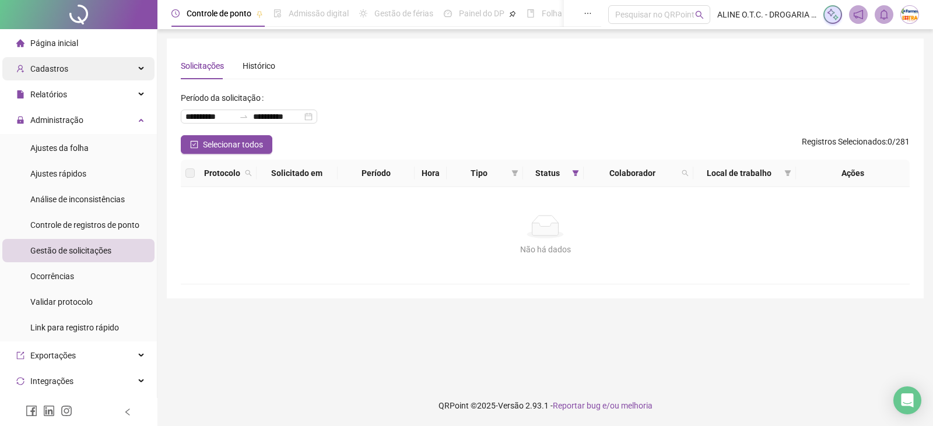
click at [93, 74] on div "Cadastros" at bounding box center [78, 68] width 152 height 23
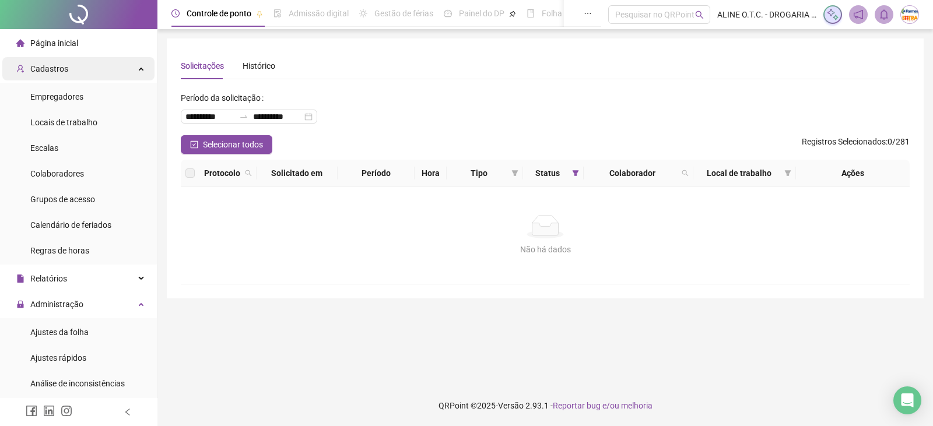
click at [93, 70] on div "Cadastros" at bounding box center [78, 68] width 152 height 23
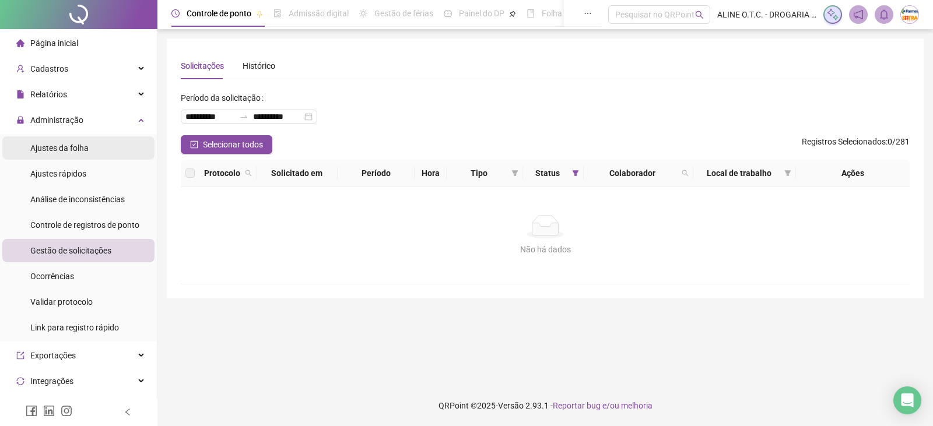
click at [96, 153] on li "Ajustes da folha" at bounding box center [78, 148] width 152 height 23
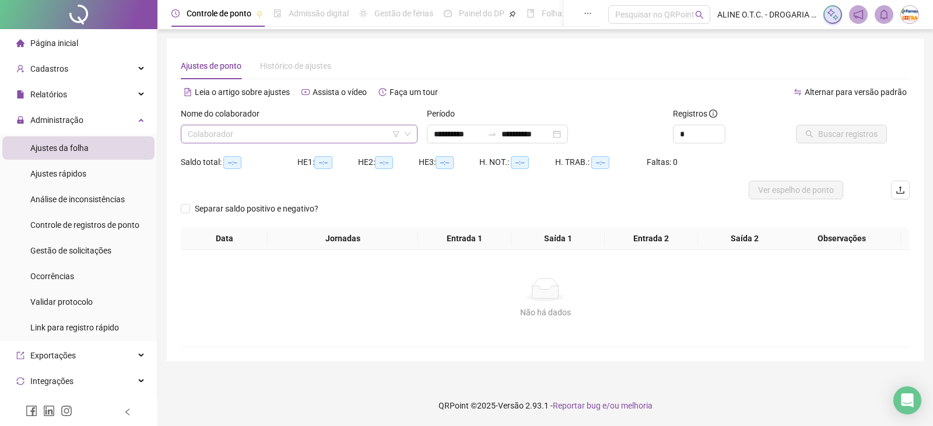
click at [279, 134] on input "search" at bounding box center [294, 134] width 212 height 18
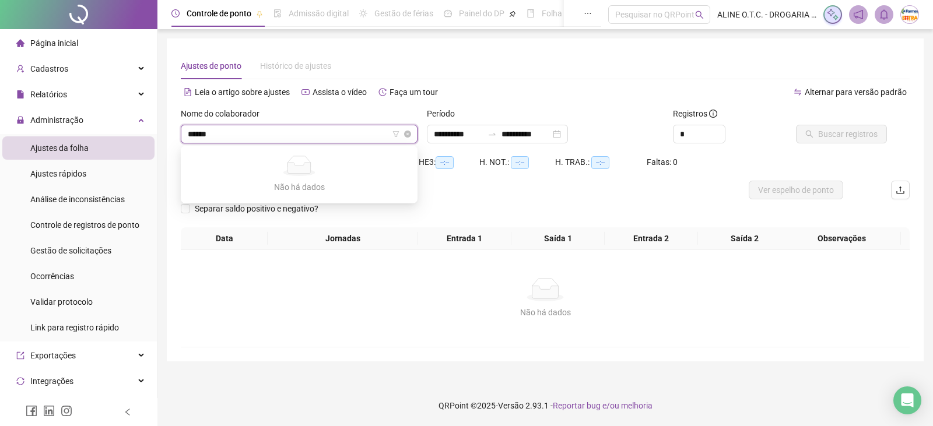
type input "*****"
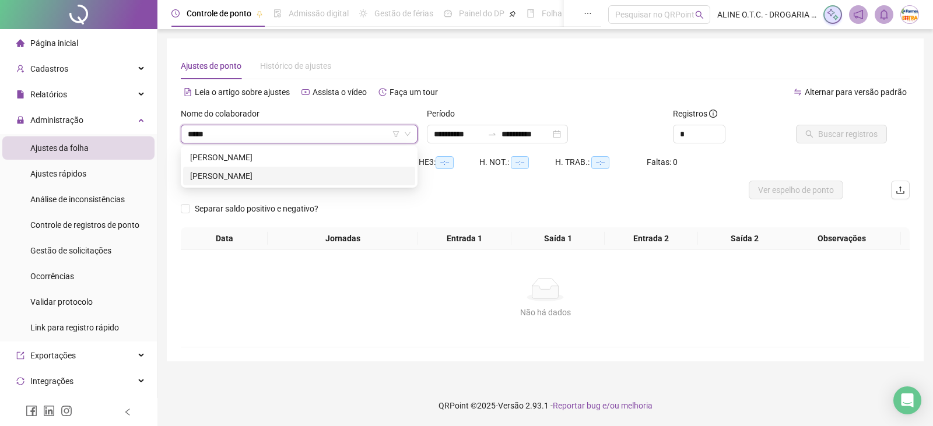
click at [288, 180] on div "[PERSON_NAME]" at bounding box center [299, 176] width 218 height 13
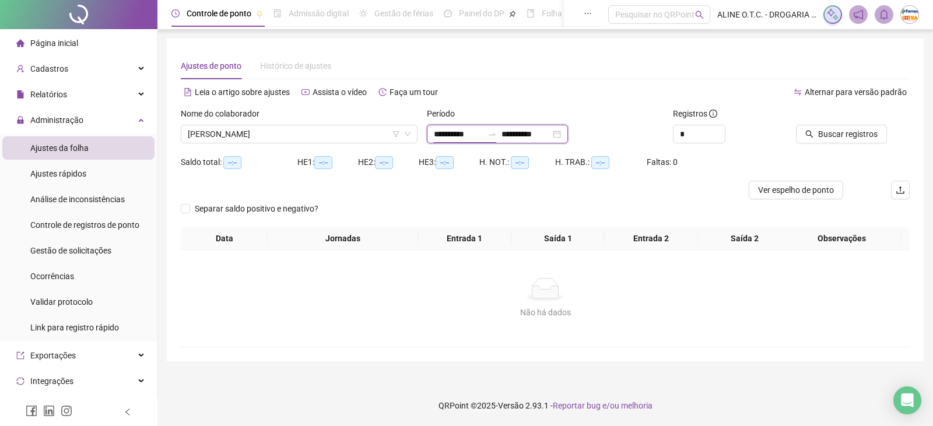
click at [478, 137] on input "**********" at bounding box center [458, 134] width 49 height 13
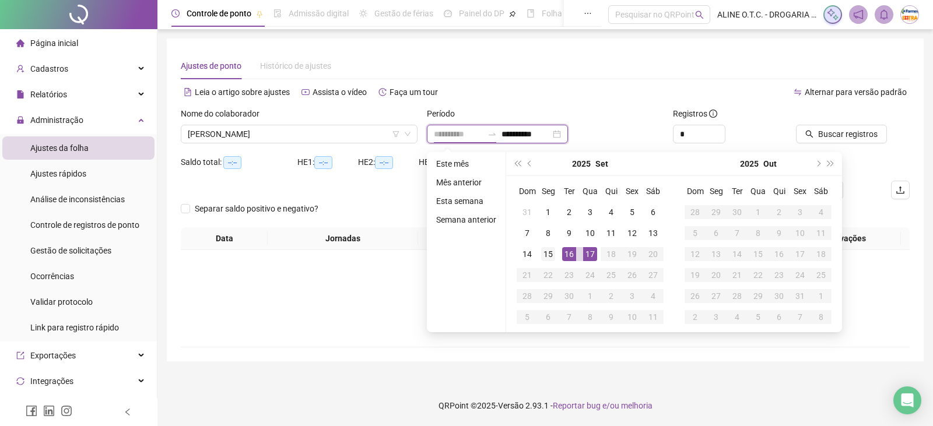
type input "**********"
click at [545, 256] on div "15" at bounding box center [548, 254] width 14 height 14
type input "**********"
click at [589, 258] on div "17" at bounding box center [590, 254] width 14 height 14
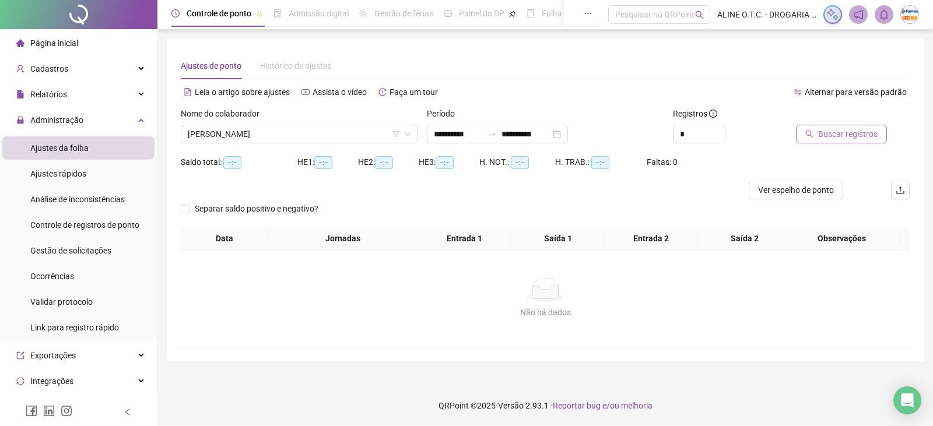
click at [837, 135] on span "Buscar registros" at bounding box center [848, 134] width 60 height 13
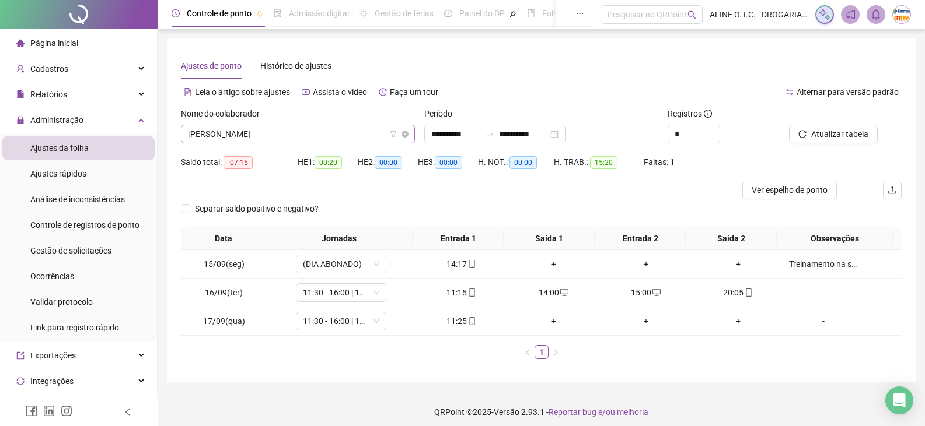
click at [333, 138] on span "[PERSON_NAME]" at bounding box center [298, 134] width 220 height 18
type input "*******"
click at [336, 156] on div "[PERSON_NAME]" at bounding box center [297, 157] width 215 height 13
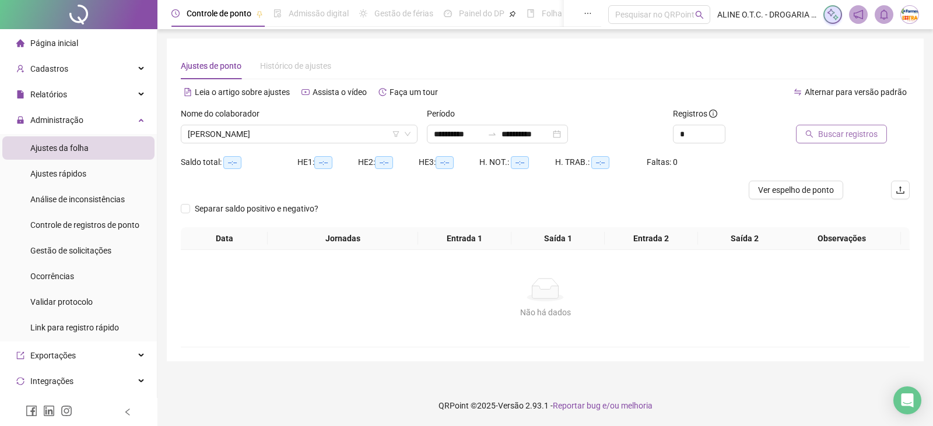
click at [867, 132] on span "Buscar registros" at bounding box center [848, 134] width 60 height 13
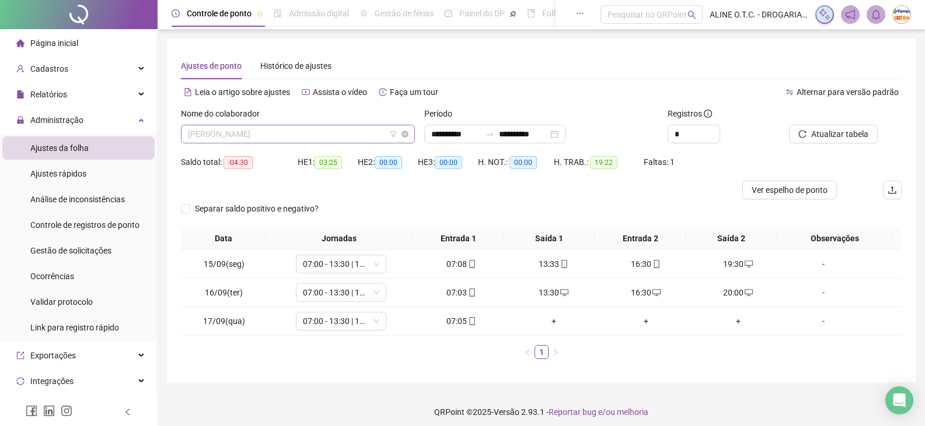
click at [287, 135] on span "[PERSON_NAME]" at bounding box center [298, 134] width 220 height 18
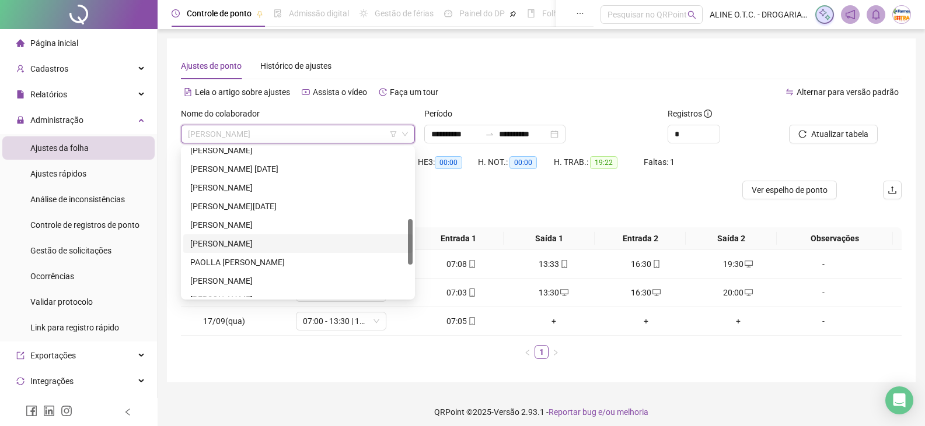
scroll to position [289, 0]
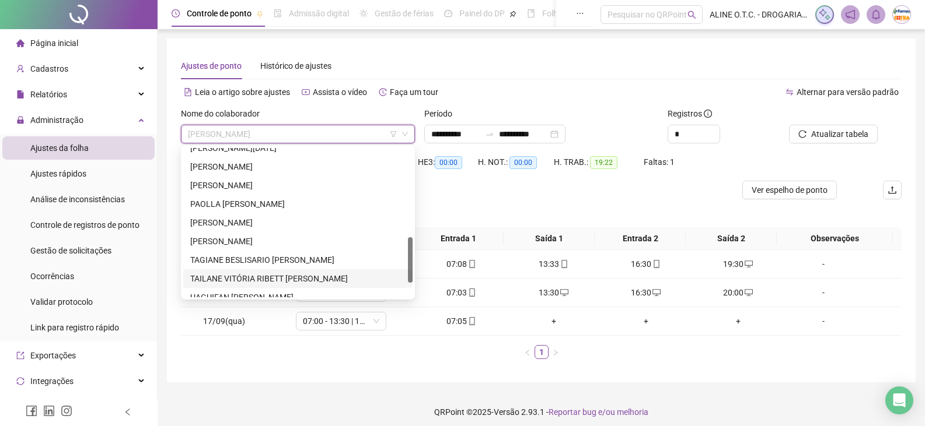
click at [290, 278] on div "TAILANE VITÓRIA RIBETT [PERSON_NAME]" at bounding box center [297, 278] width 215 height 13
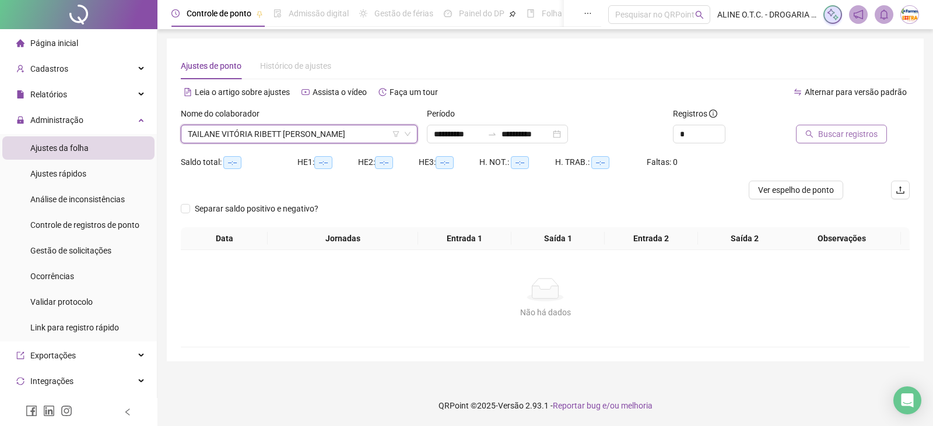
click at [842, 125] on button "Buscar registros" at bounding box center [841, 134] width 91 height 19
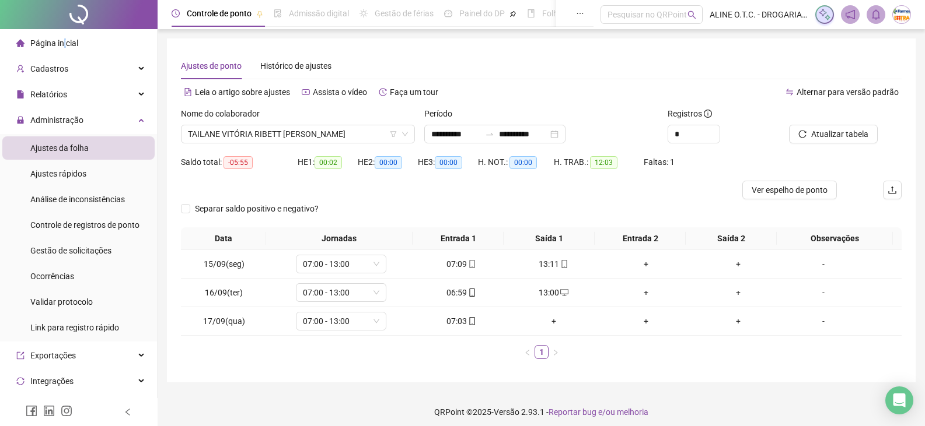
click at [65, 41] on span "Página inicial" at bounding box center [54, 43] width 48 height 9
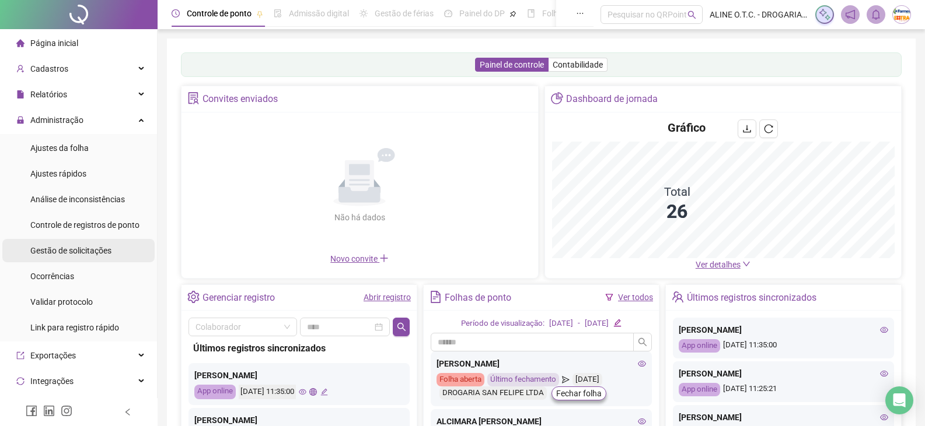
click at [91, 255] on span "Gestão de solicitações" at bounding box center [70, 250] width 81 height 9
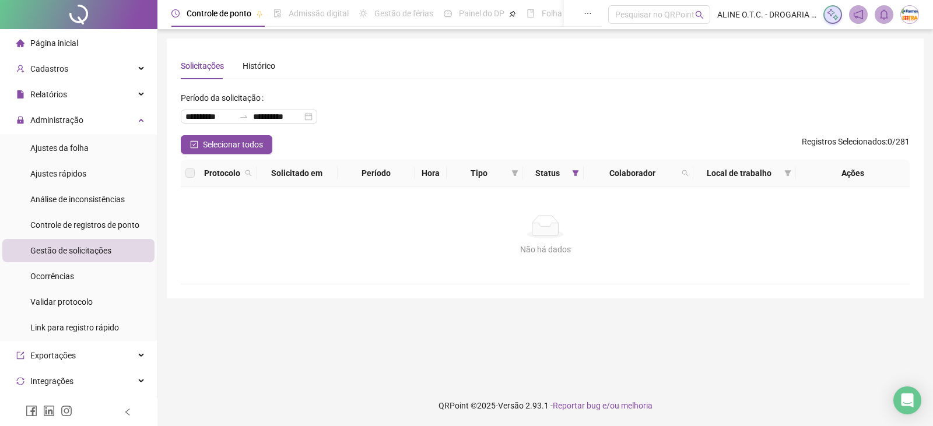
click at [99, 39] on li "Página inicial" at bounding box center [78, 43] width 152 height 23
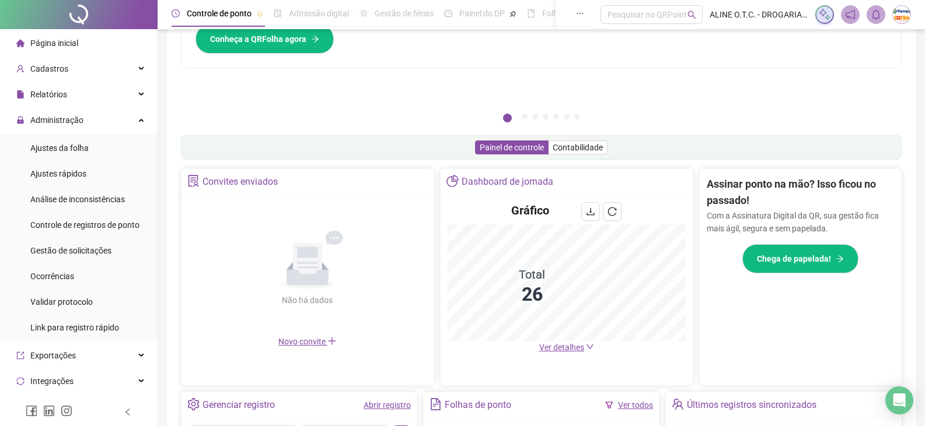
scroll to position [117, 0]
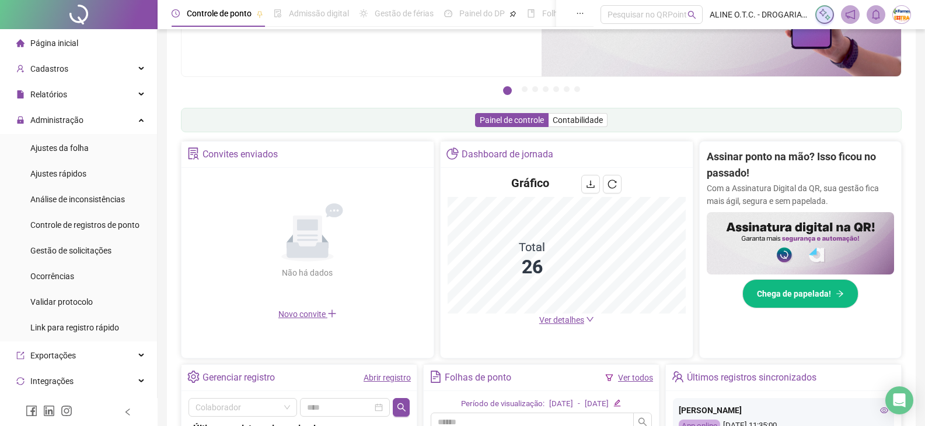
click at [571, 319] on span "Ver detalhes" at bounding box center [561, 320] width 45 height 9
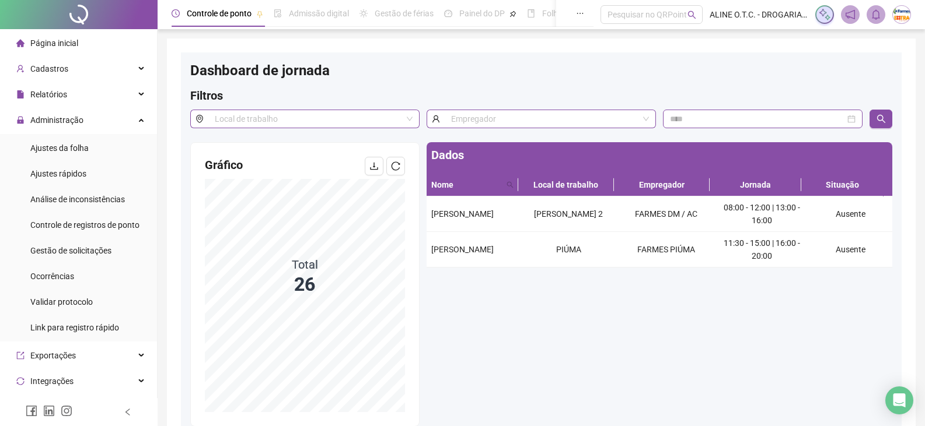
click at [69, 36] on div "Página inicial" at bounding box center [47, 43] width 62 height 23
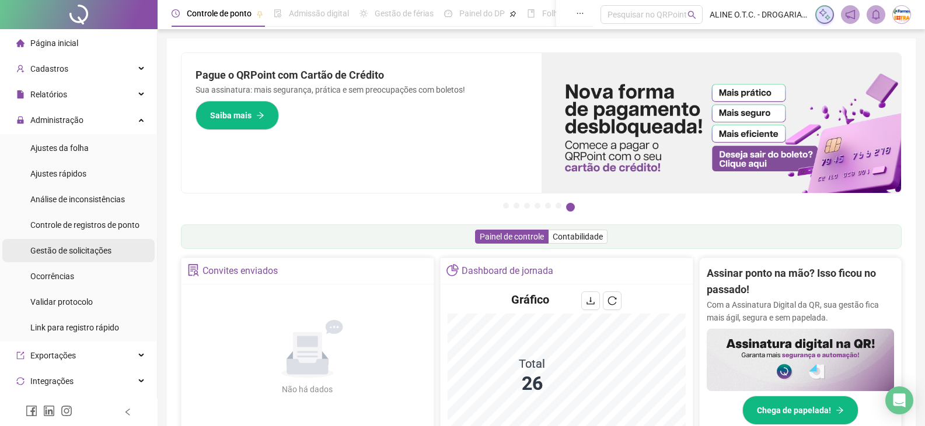
drag, startPoint x: 107, startPoint y: 247, endPoint x: 116, endPoint y: 257, distance: 13.2
click at [107, 247] on span "Gestão de solicitações" at bounding box center [70, 250] width 81 height 9
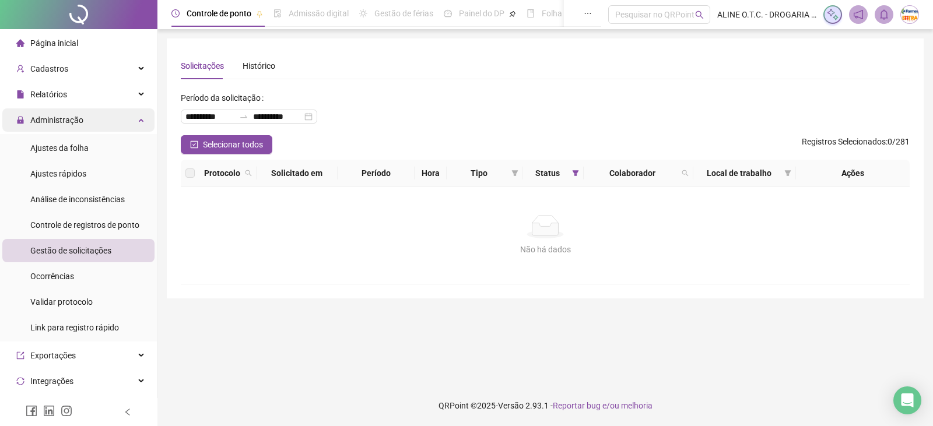
click at [101, 120] on div "Administração" at bounding box center [78, 120] width 152 height 23
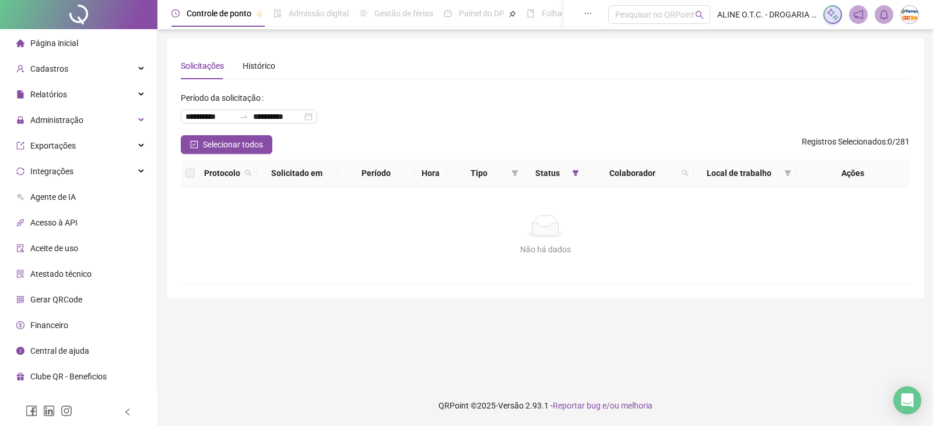
click at [54, 44] on span "Página inicial" at bounding box center [54, 43] width 48 height 9
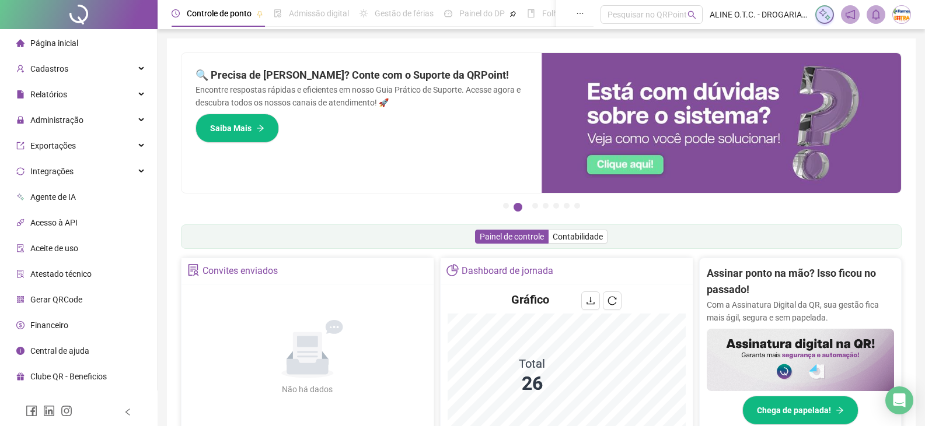
scroll to position [175, 0]
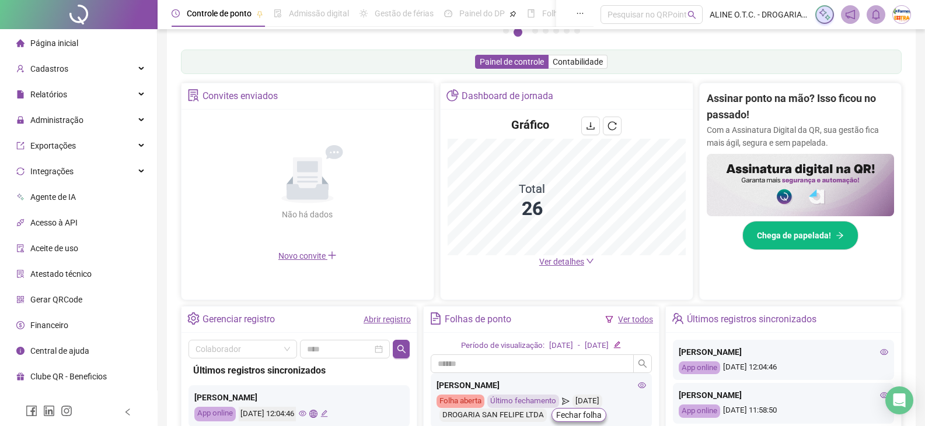
click at [589, 260] on icon "down" at bounding box center [590, 261] width 8 height 8
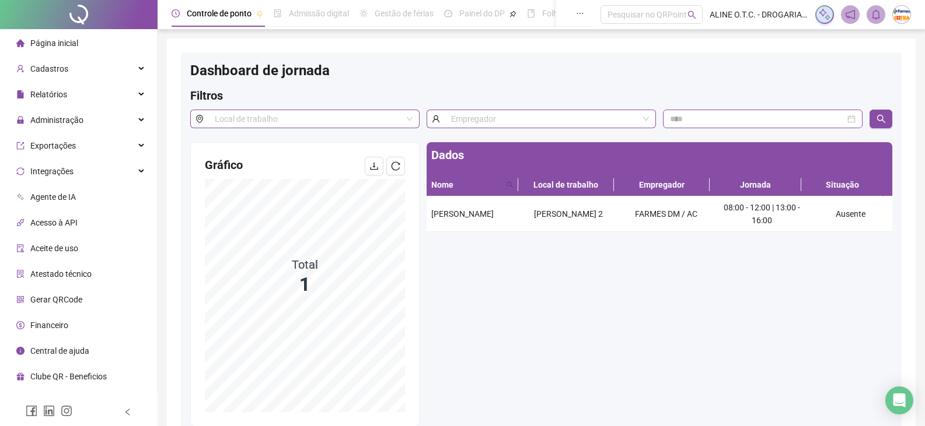
click at [56, 40] on span "Página inicial" at bounding box center [54, 43] width 48 height 9
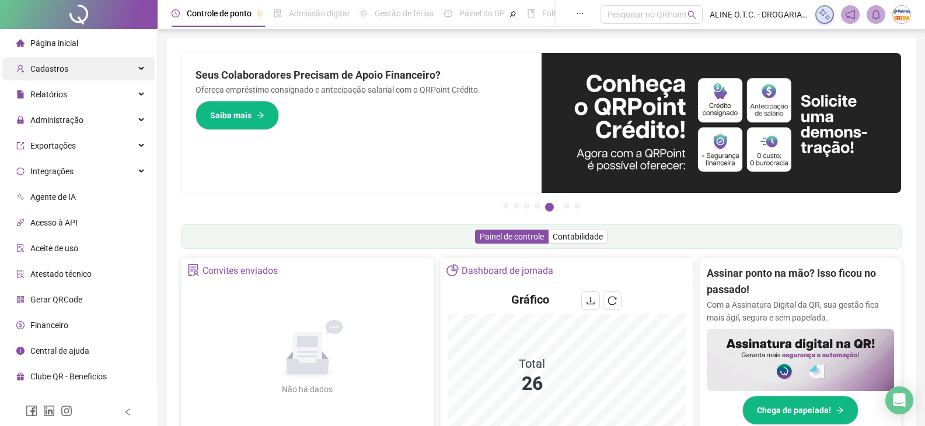
click at [104, 71] on div "Cadastros" at bounding box center [78, 68] width 152 height 23
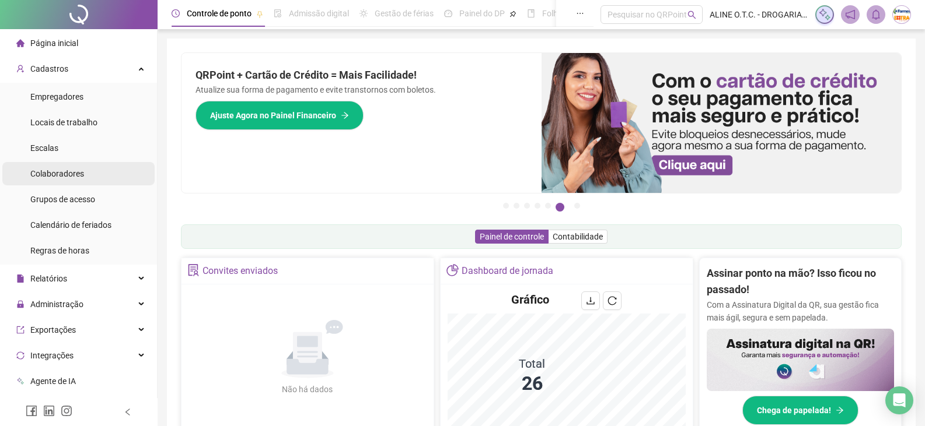
click at [76, 177] on span "Colaboradores" at bounding box center [57, 173] width 54 height 9
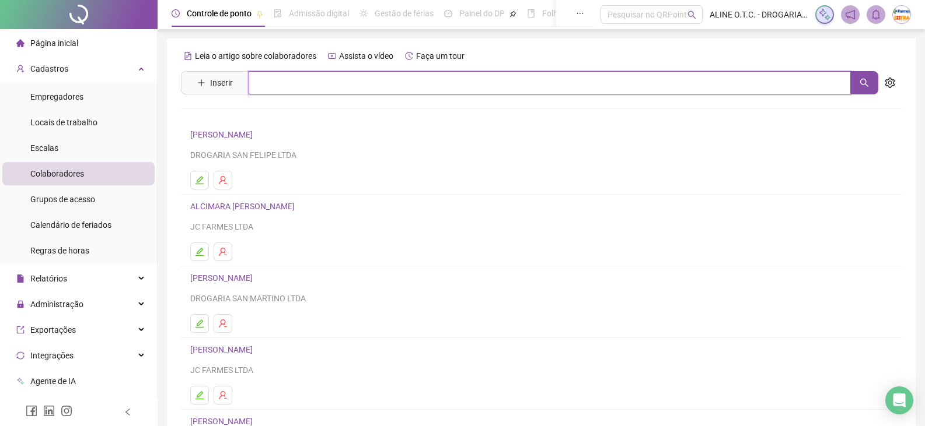
click at [319, 89] on input "text" at bounding box center [550, 82] width 602 height 23
click at [855, 82] on button "button" at bounding box center [864, 82] width 28 height 23
type input "****"
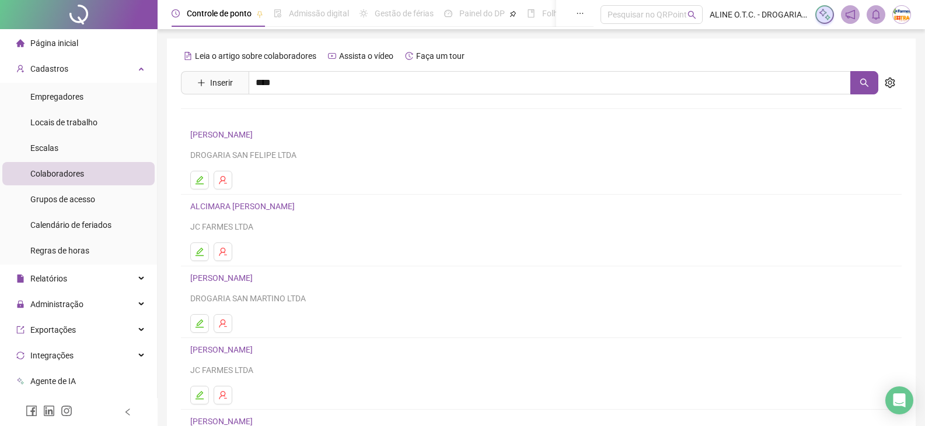
click at [265, 118] on link "WALESKA [PERSON_NAME]" at bounding box center [252, 117] width 101 height 9
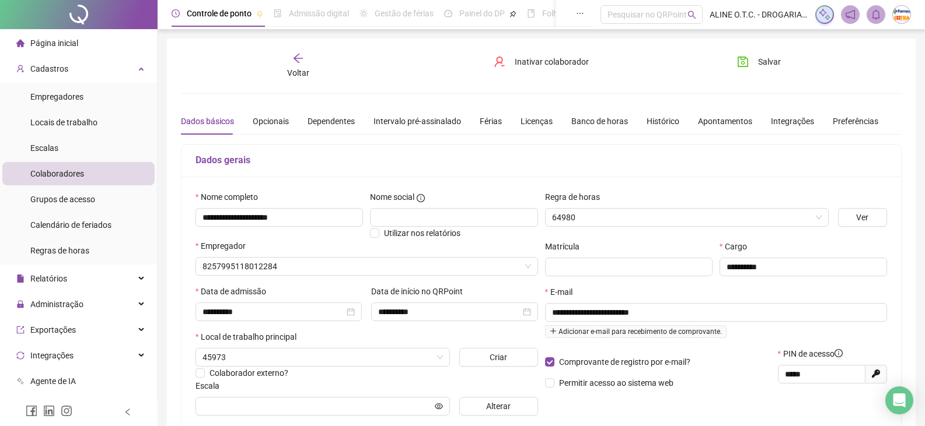
type input "*******"
click at [37, 39] on span "Página inicial" at bounding box center [54, 43] width 48 height 9
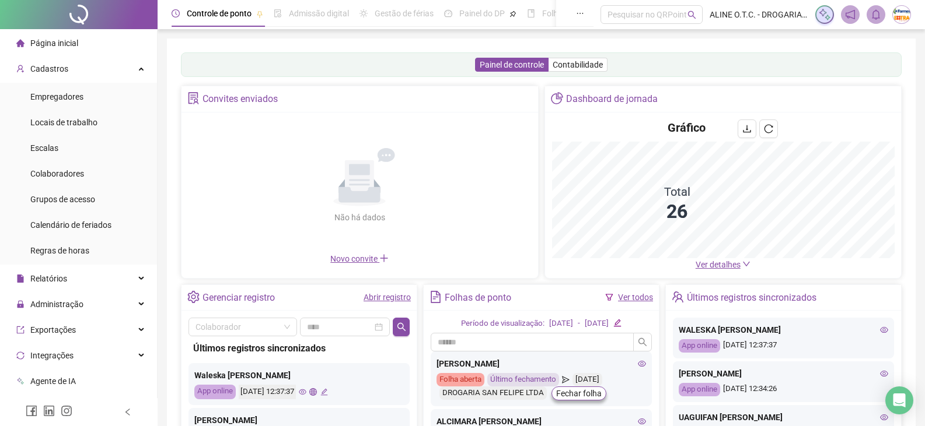
click at [723, 266] on span "Ver detalhes" at bounding box center [717, 264] width 45 height 9
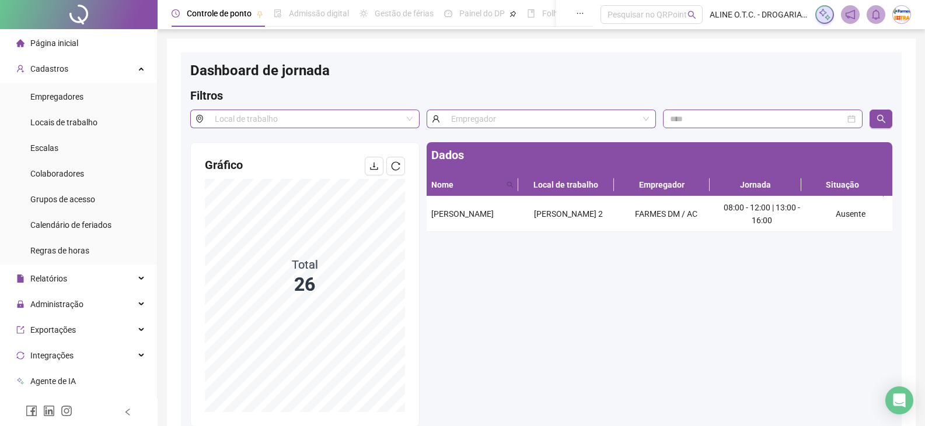
click at [90, 33] on li "Página inicial" at bounding box center [78, 43] width 152 height 23
